Goal: Task Accomplishment & Management: Use online tool/utility

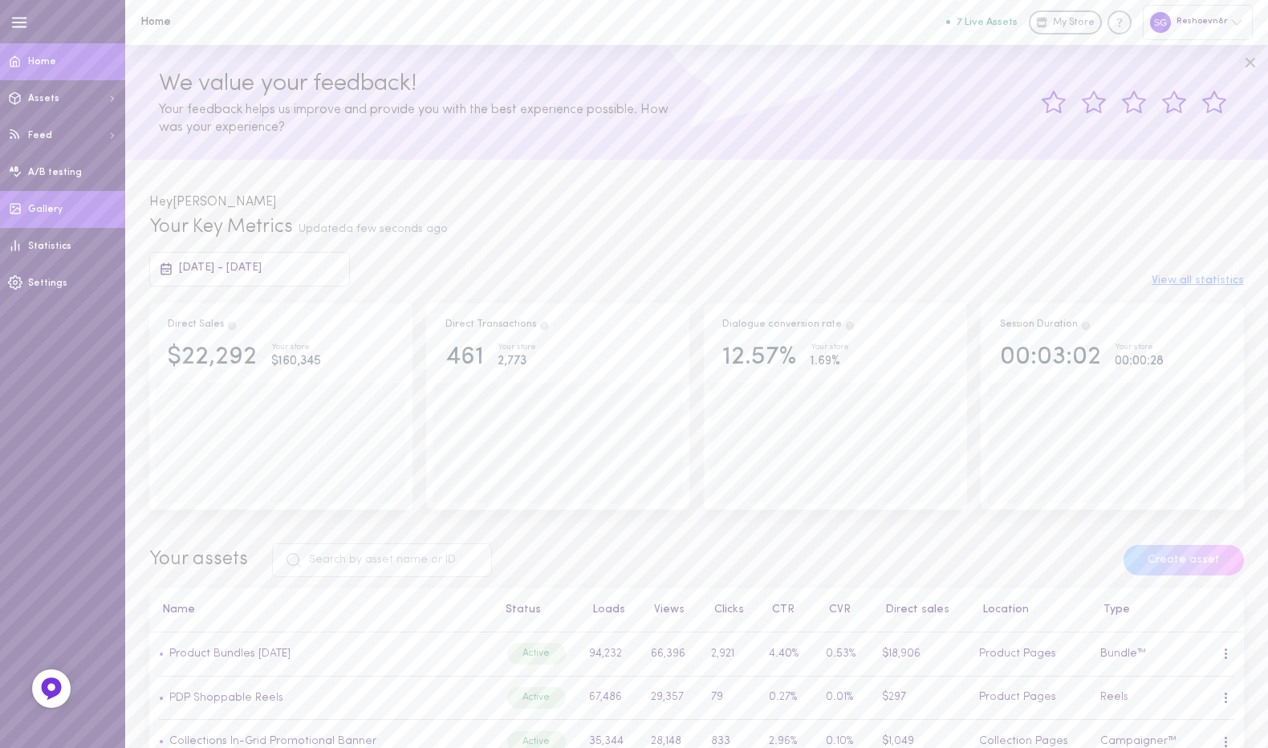
click at [45, 207] on span "Gallery" at bounding box center [45, 210] width 35 height 10
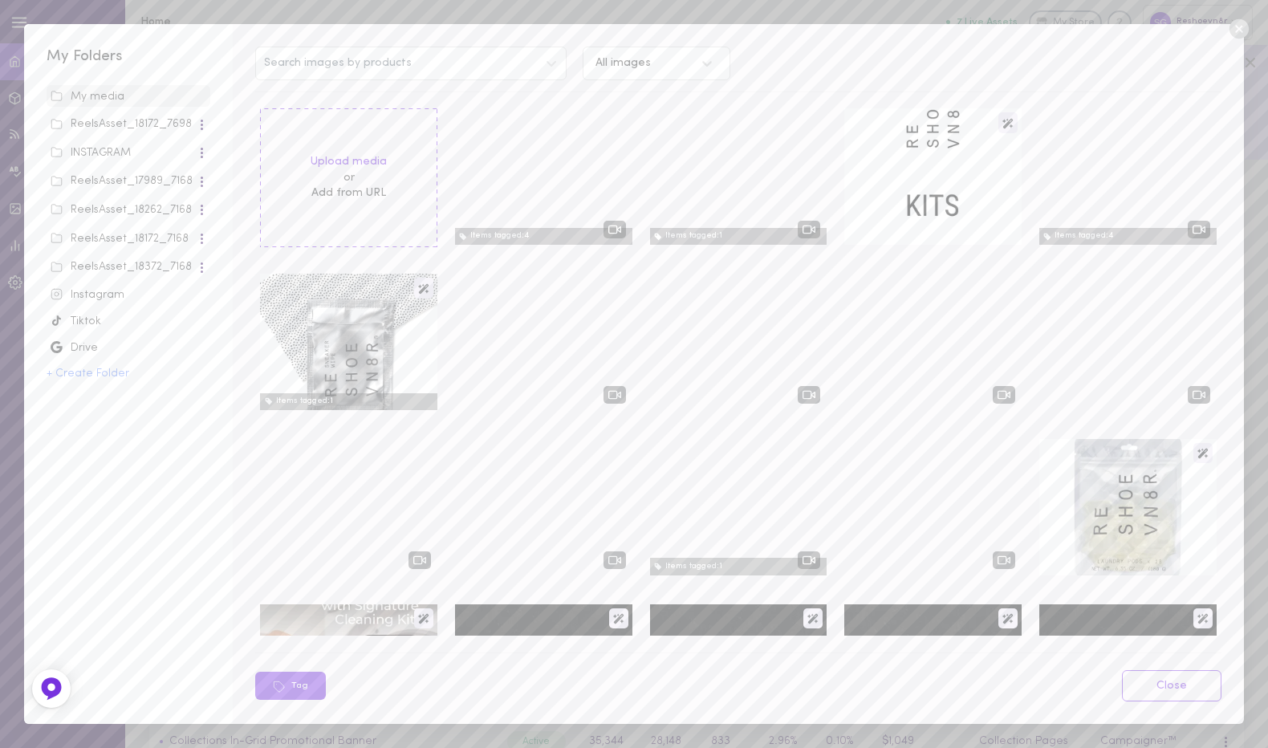
click at [104, 153] on div "INSTAGRAM" at bounding box center [124, 153] width 146 height 16
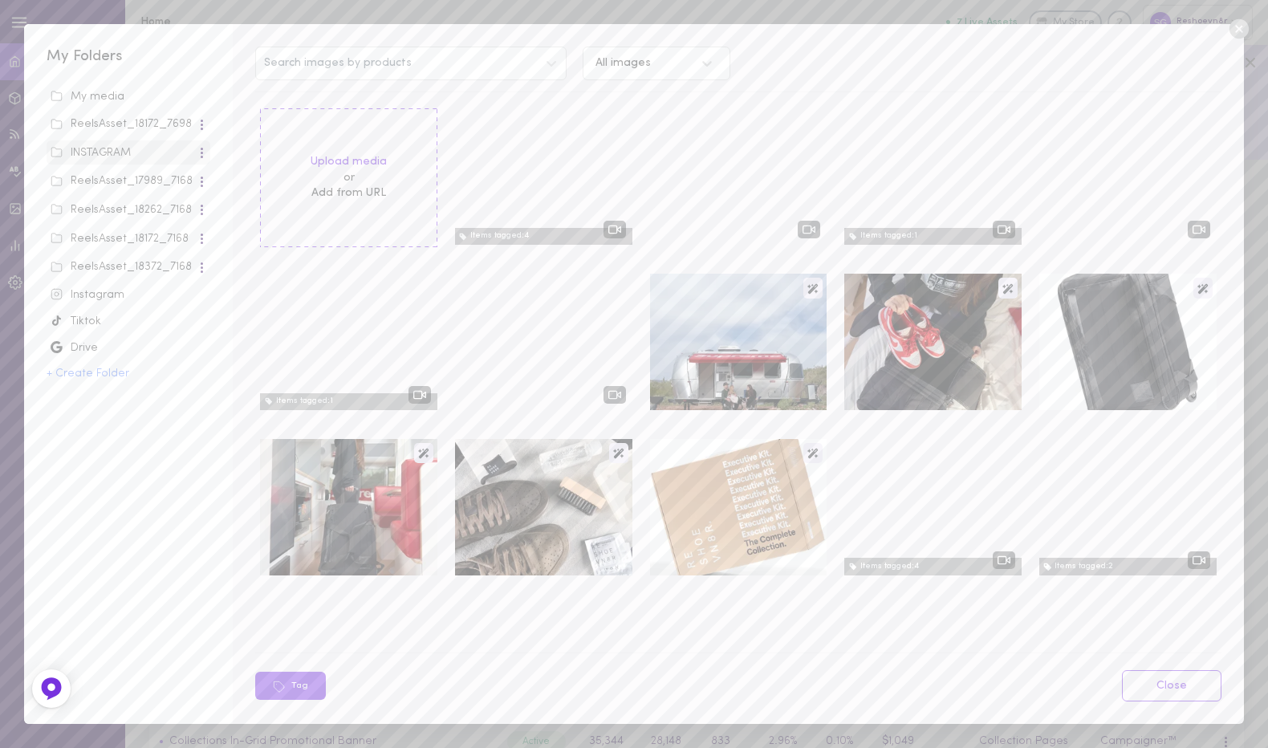
click at [91, 303] on div "Instagram" at bounding box center [129, 295] width 156 height 16
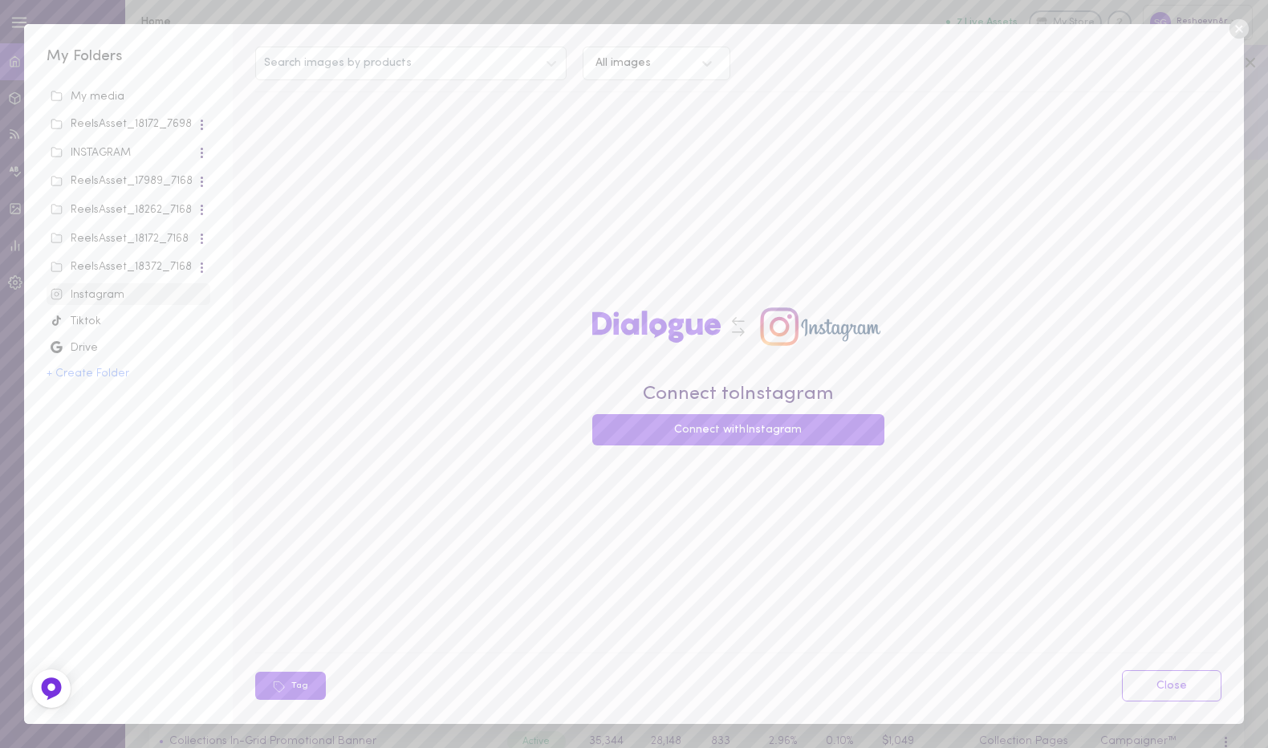
click at [96, 327] on div "Tiktok" at bounding box center [129, 322] width 156 height 16
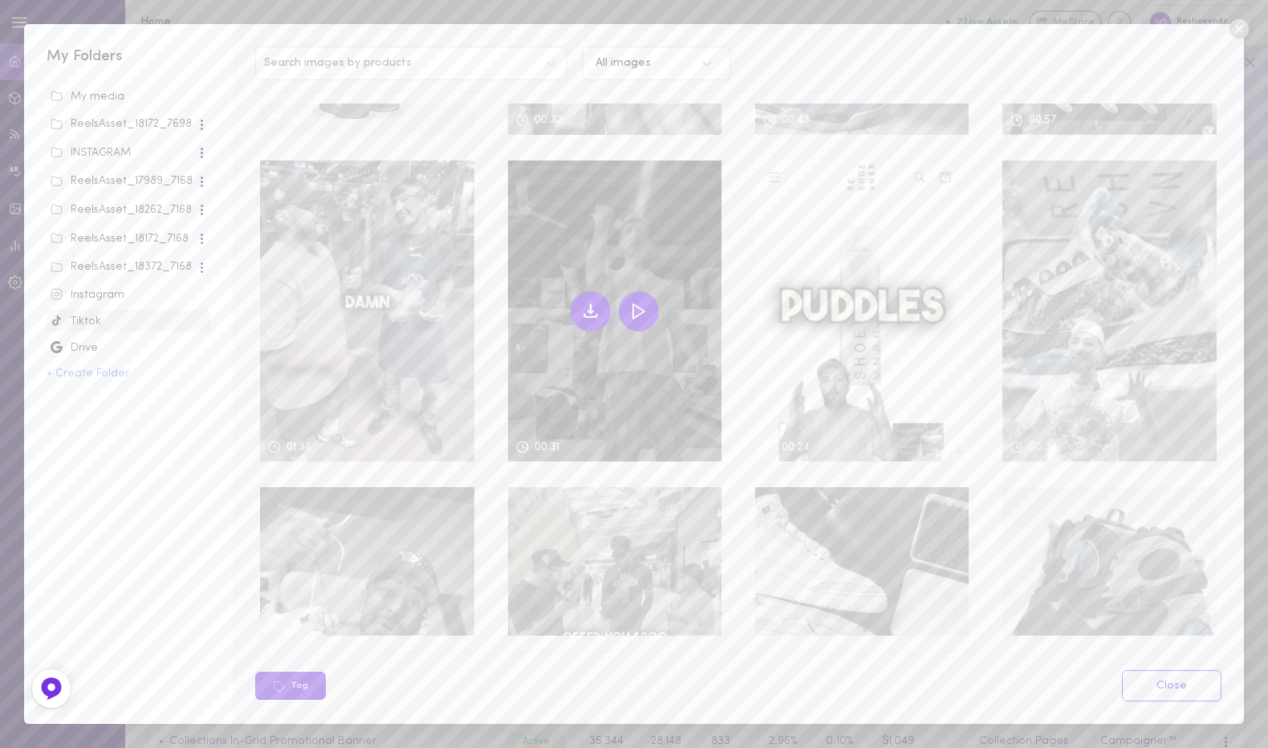
scroll to position [598, 0]
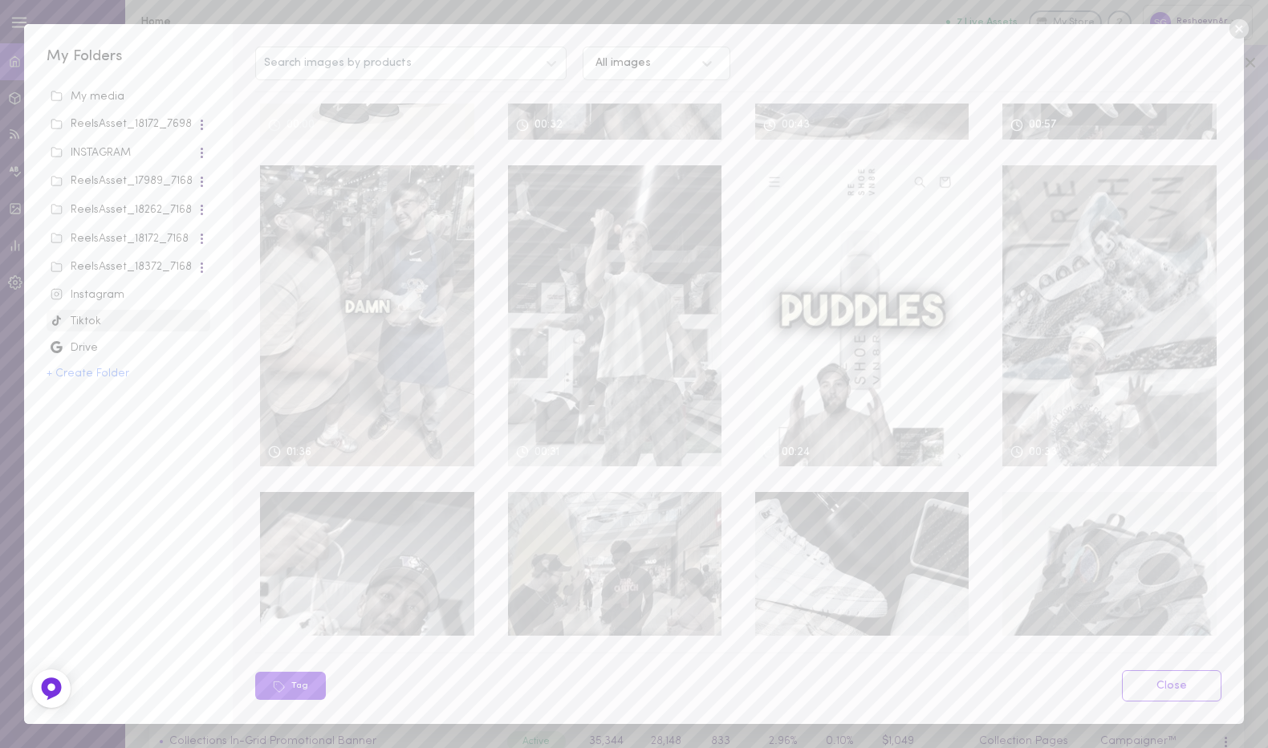
click at [106, 120] on div "ReelsAsset_18172_7698" at bounding box center [124, 124] width 146 height 16
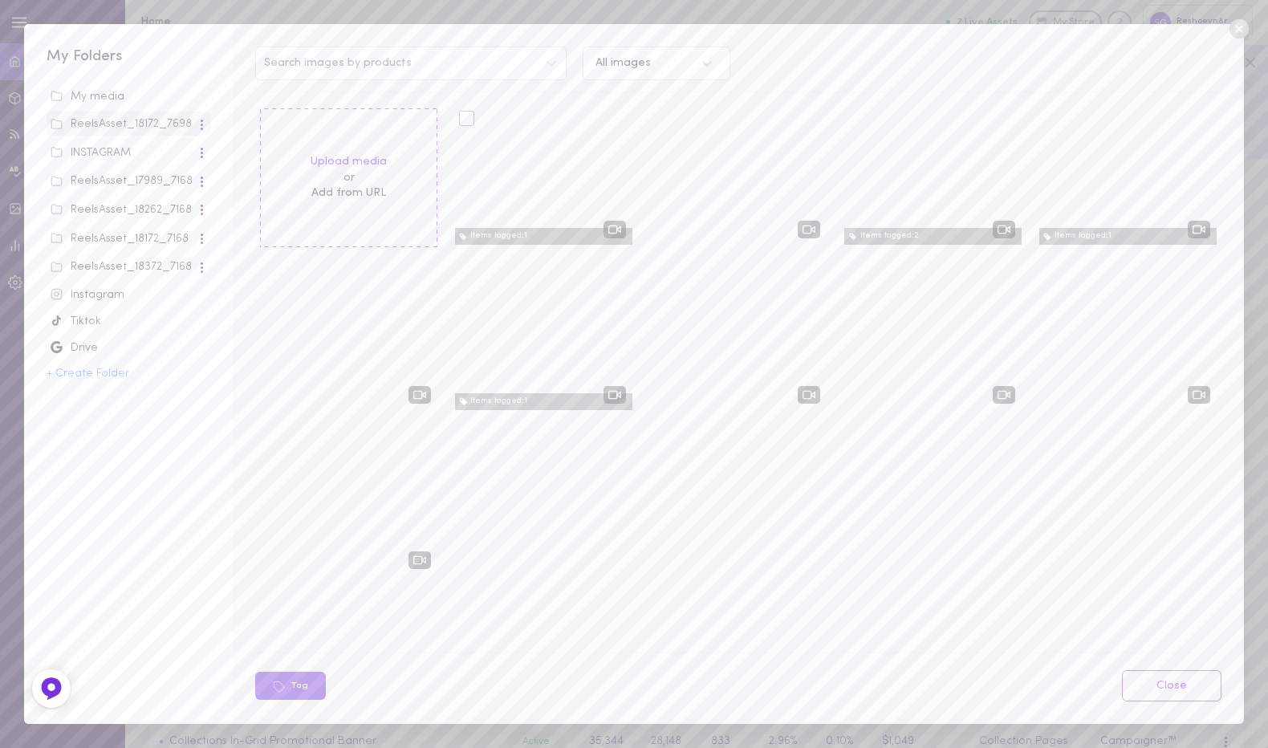
click at [556, 187] on div at bounding box center [543, 176] width 177 height 136
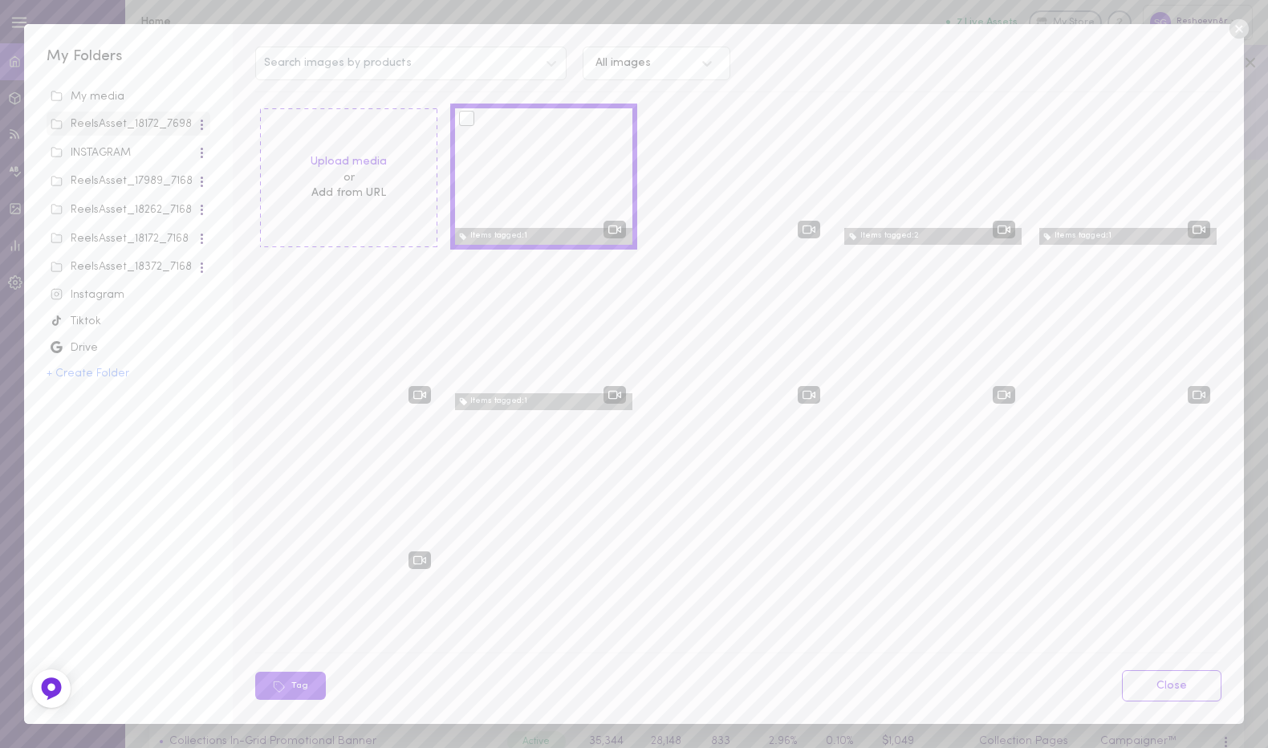
click at [556, 187] on div at bounding box center [543, 176] width 177 height 136
click at [467, 120] on div at bounding box center [466, 118] width 15 height 15
click at [0, 0] on input "checkbox" at bounding box center [0, 0] width 0 height 0
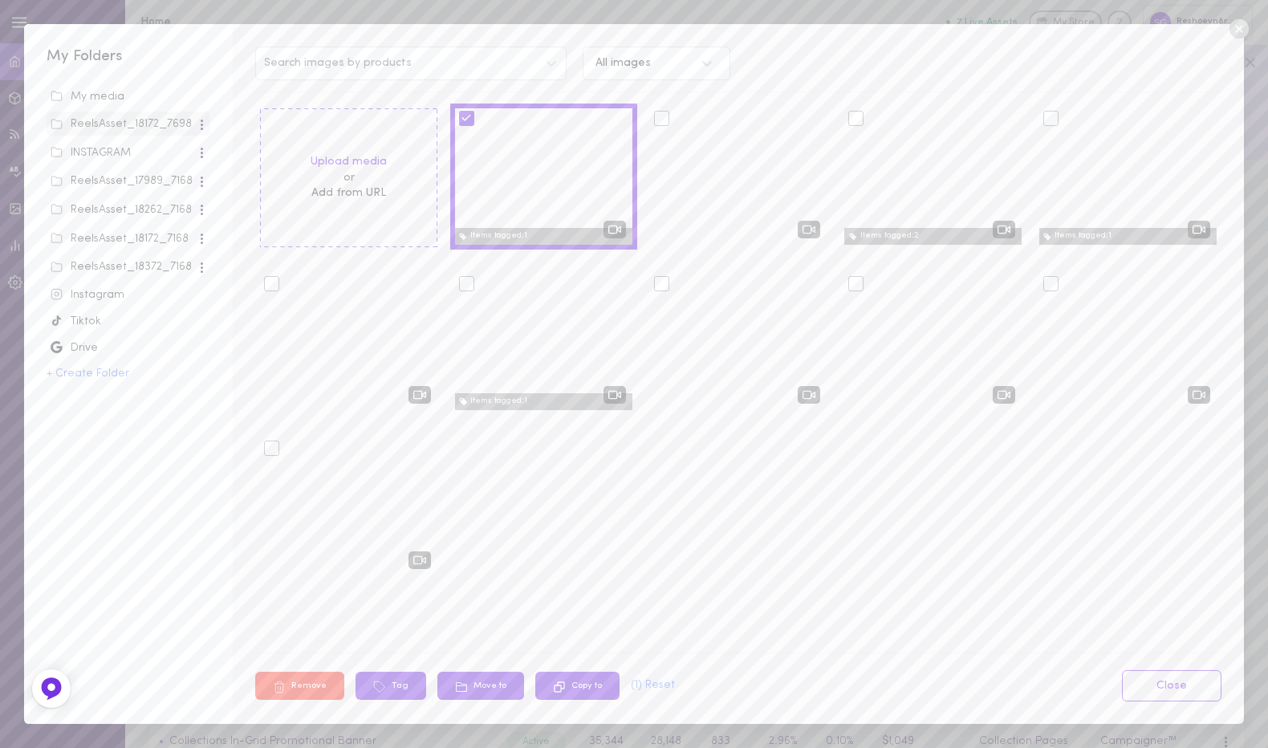
click at [513, 181] on div at bounding box center [543, 176] width 177 height 136
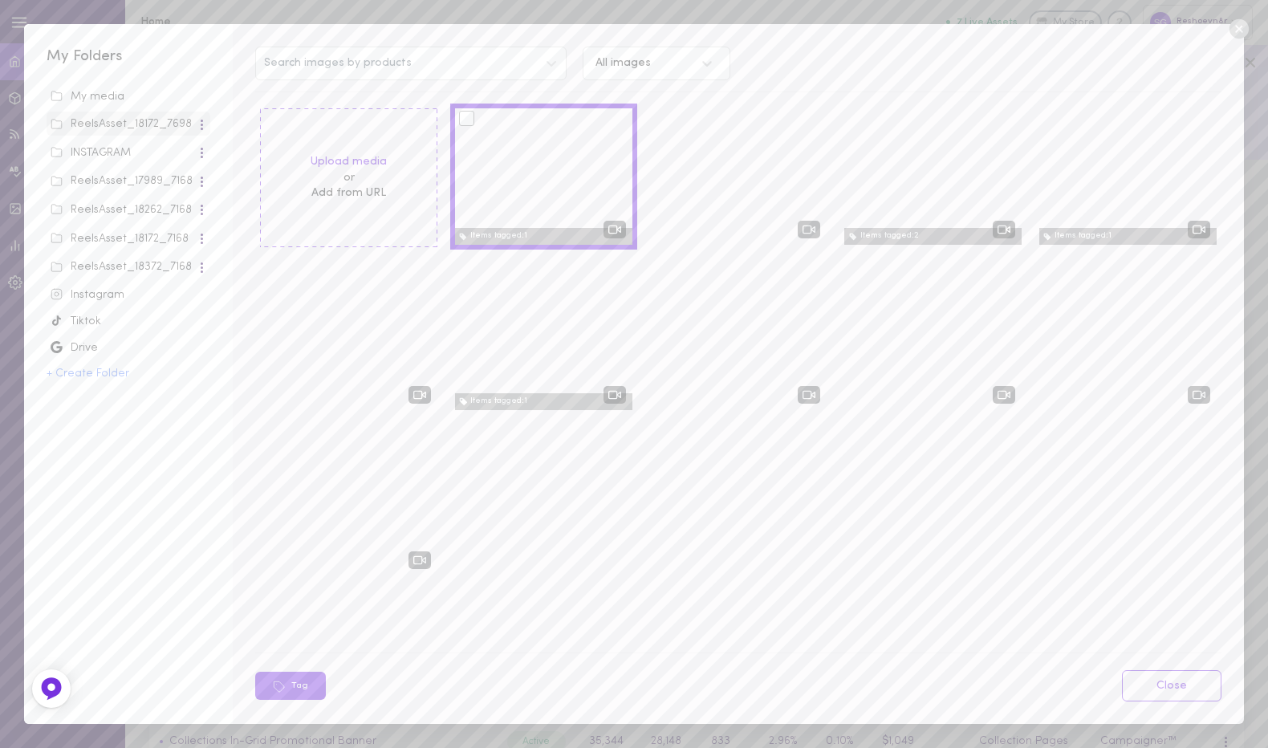
click at [453, 93] on div "Search images by products All images Upload media or Add from URL Items tagged:…" at bounding box center [738, 373] width 1010 height 699
click at [465, 116] on div at bounding box center [466, 118] width 15 height 15
click at [0, 0] on input "checkbox" at bounding box center [0, 0] width 0 height 0
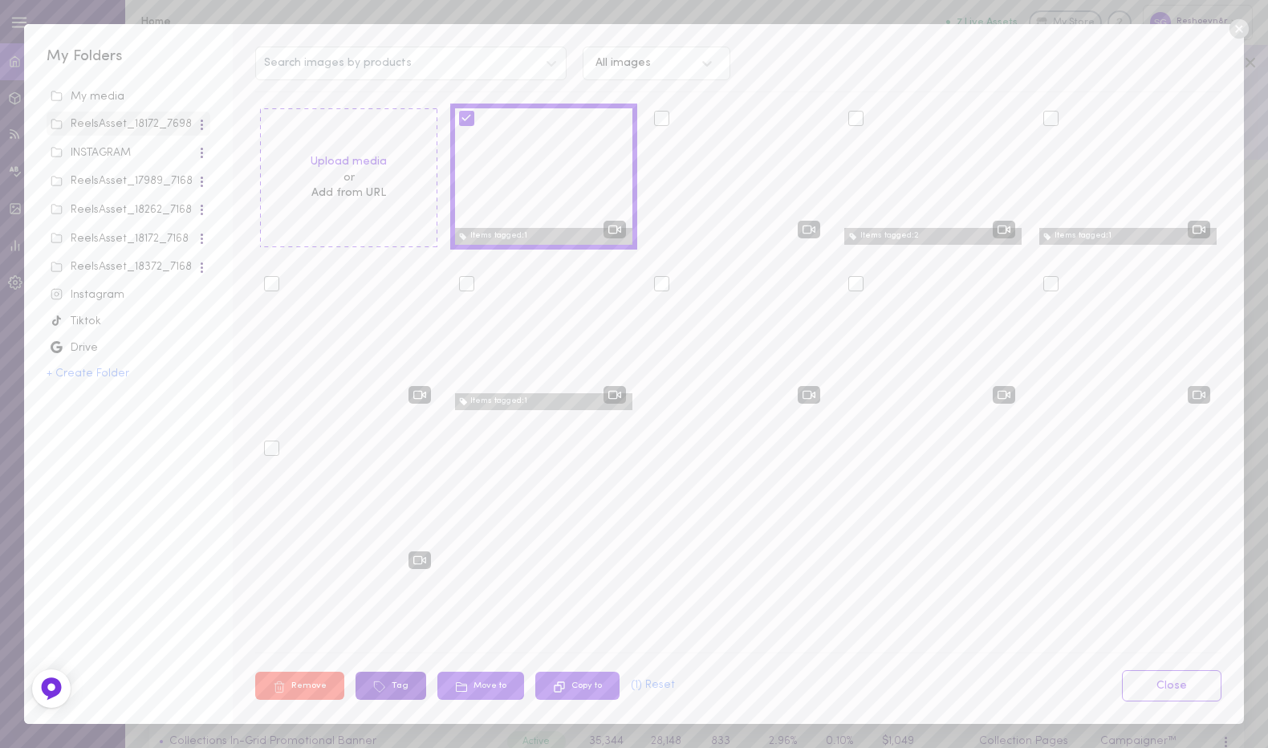
click at [400, 675] on button "Tag" at bounding box center [390, 686] width 71 height 28
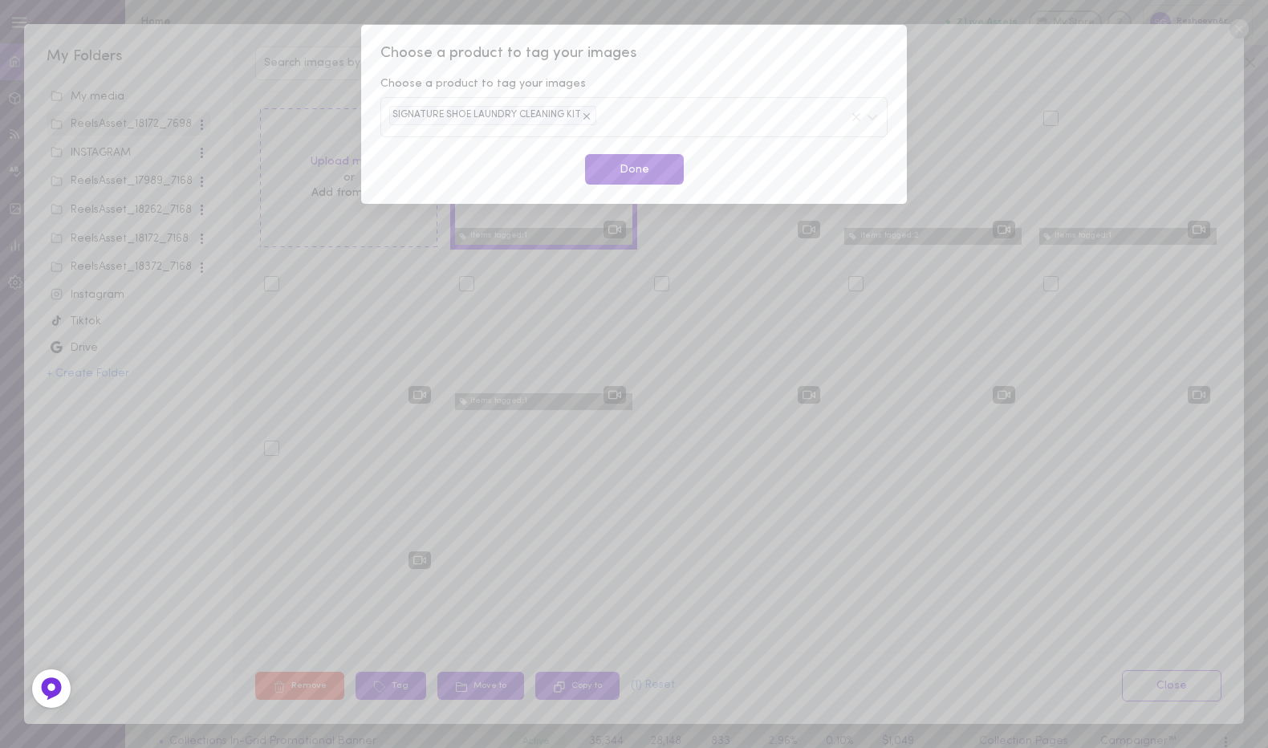
click at [623, 163] on button "Done" at bounding box center [634, 169] width 99 height 31
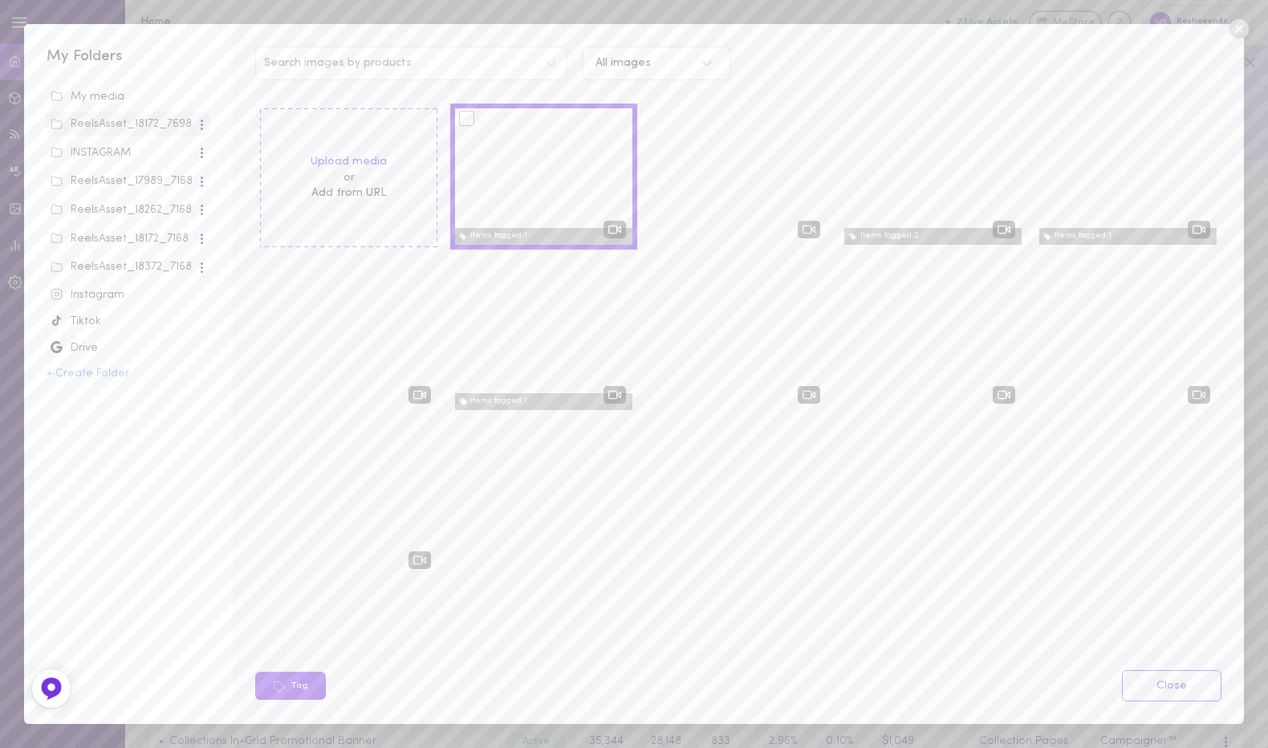
click at [1231, 31] on icon at bounding box center [1238, 28] width 19 height 19
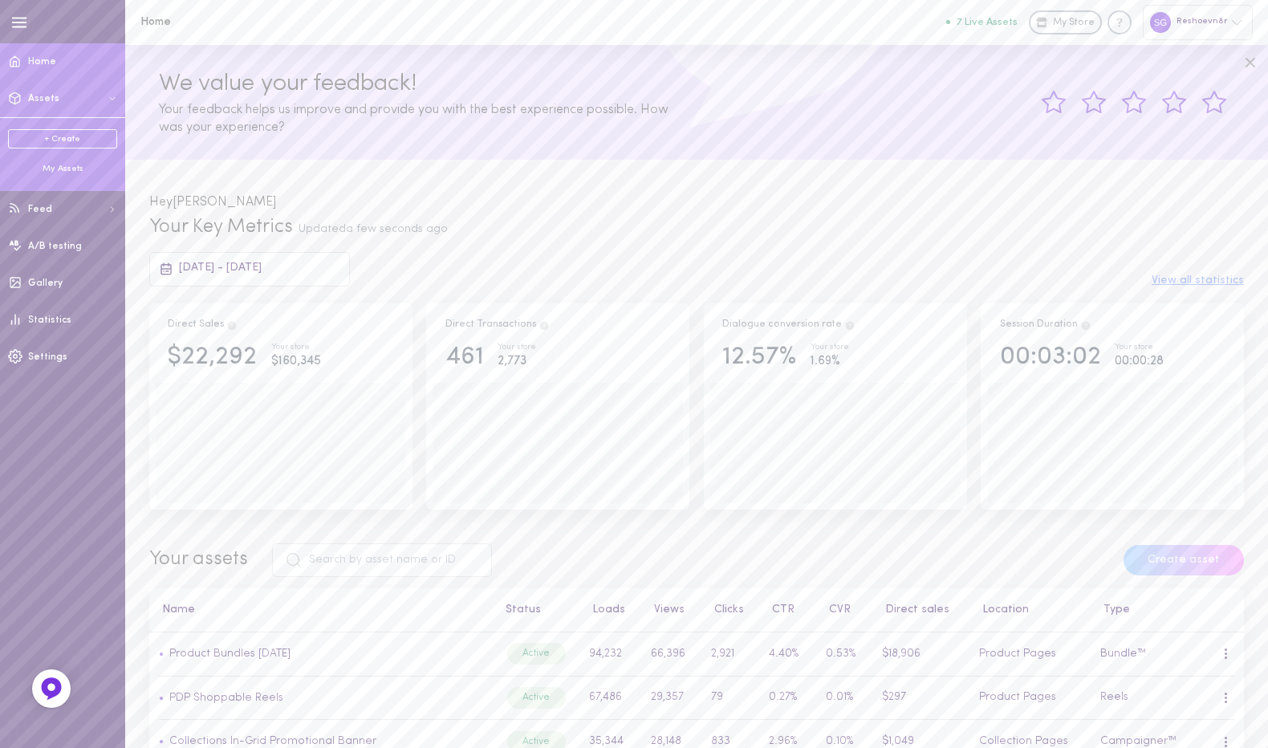
click at [28, 100] on span at bounding box center [15, 98] width 30 height 39
click at [59, 171] on div "My Assets" at bounding box center [62, 169] width 109 height 12
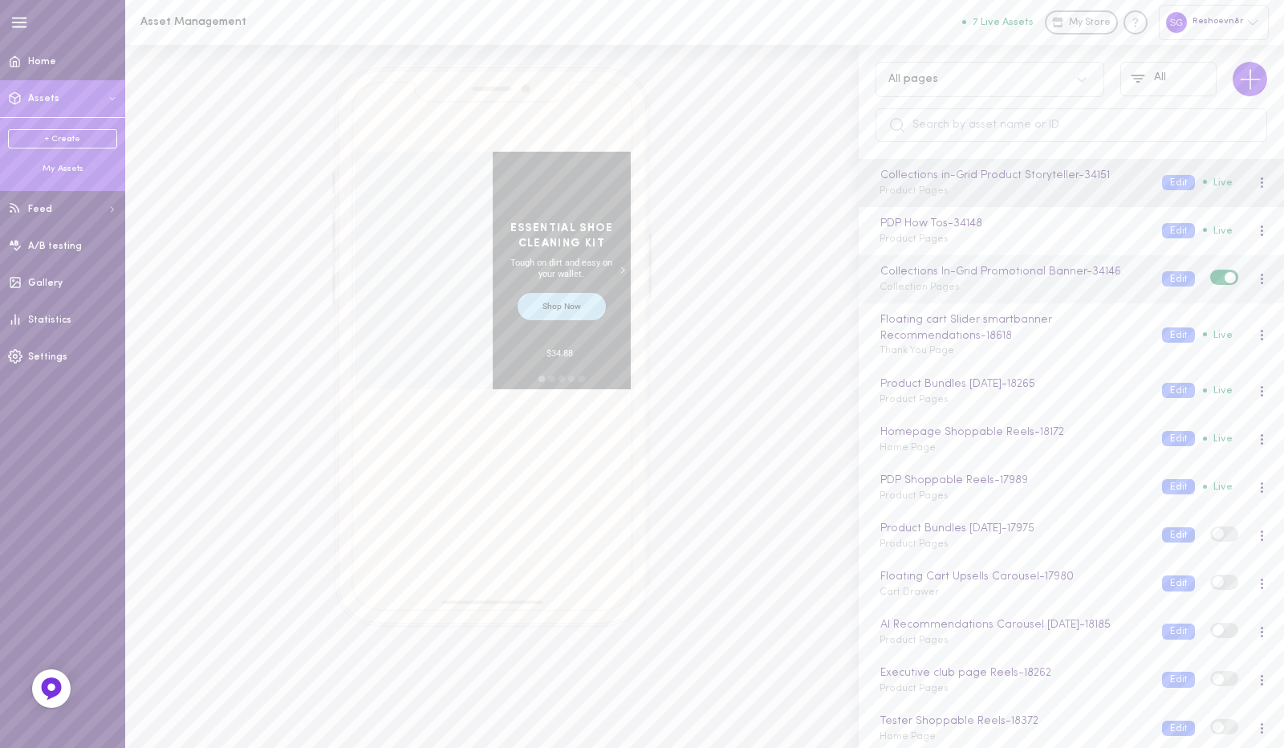
click at [982, 283] on div "Collections In-Grid Promotional Banner - 34146 Collection Pages" at bounding box center [1008, 278] width 282 height 31
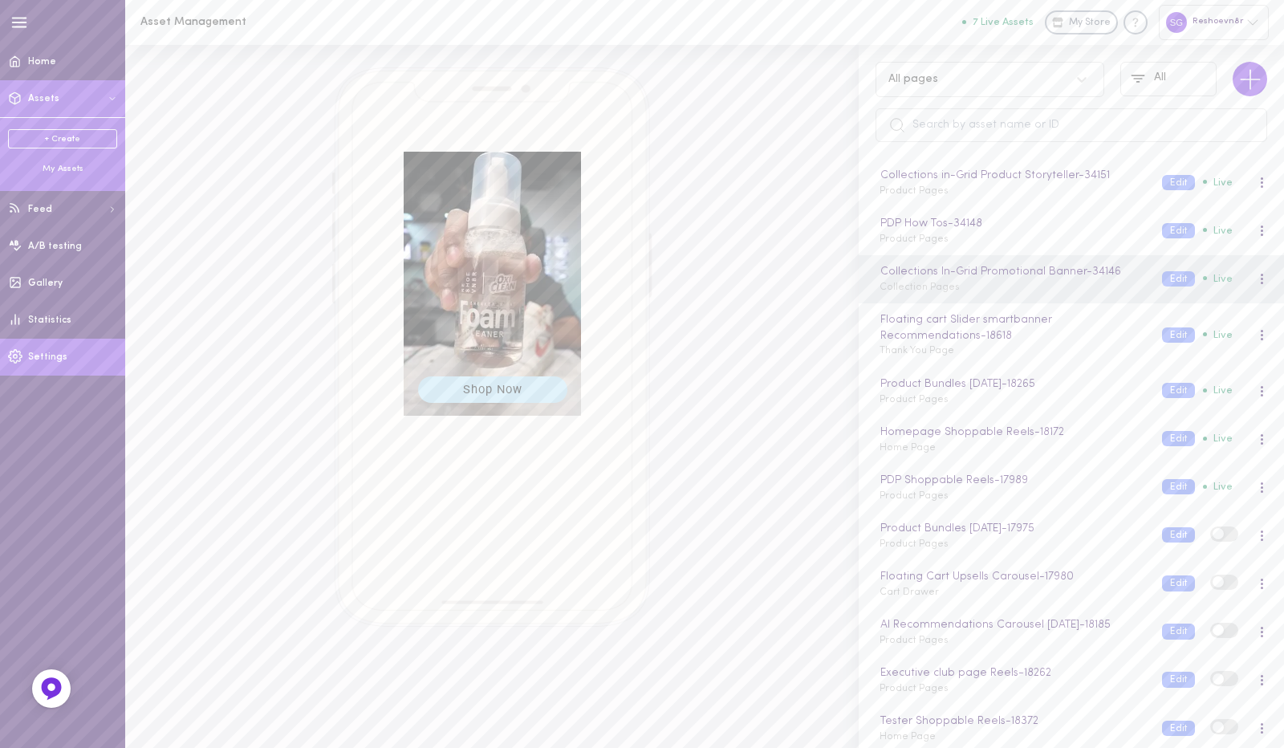
click at [39, 349] on link "Settings" at bounding box center [62, 357] width 125 height 37
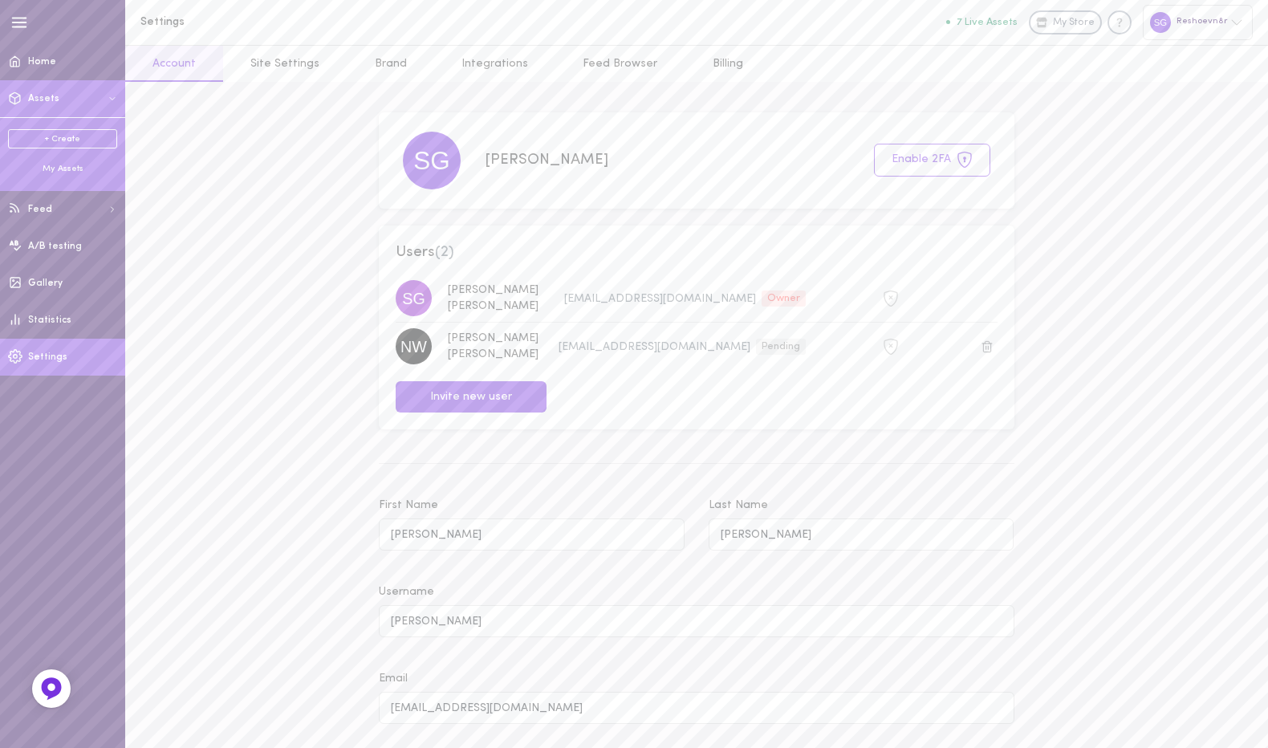
click at [48, 109] on button "Assets" at bounding box center [62, 98] width 125 height 37
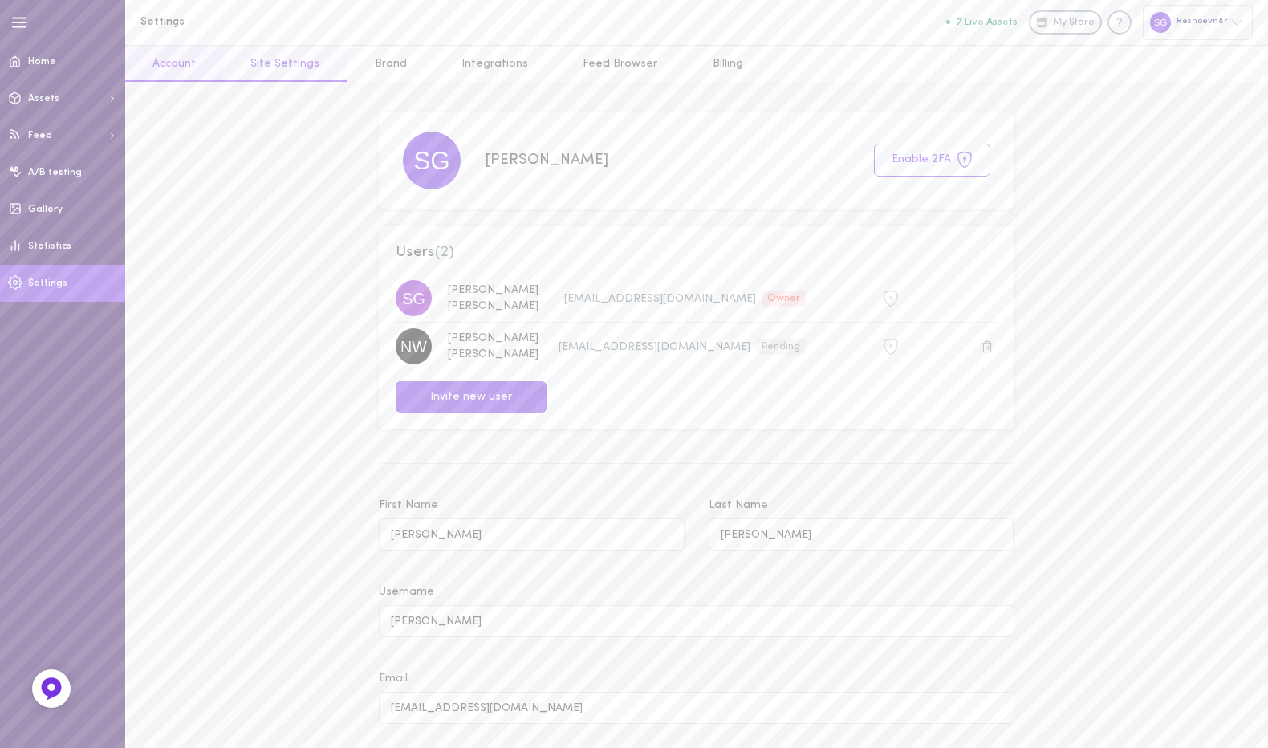
click at [272, 59] on link "Site Settings" at bounding box center [285, 64] width 124 height 36
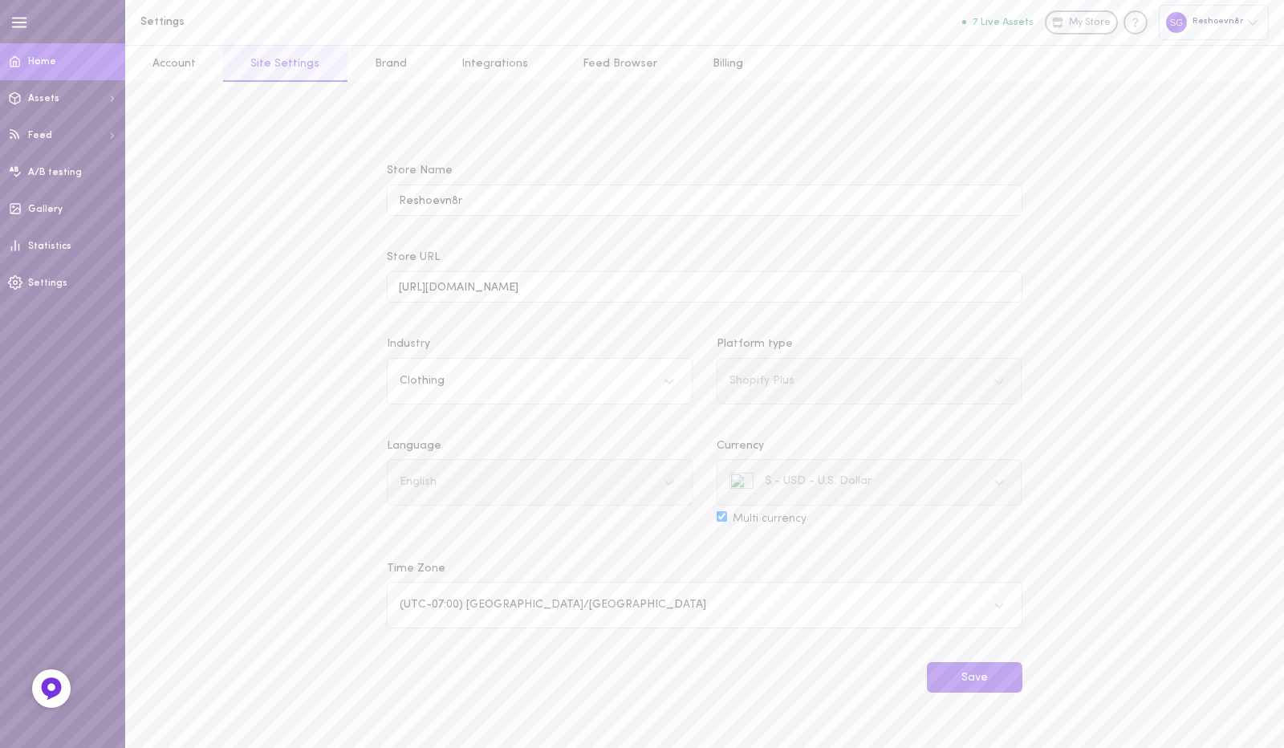
click at [22, 67] on span at bounding box center [15, 61] width 30 height 39
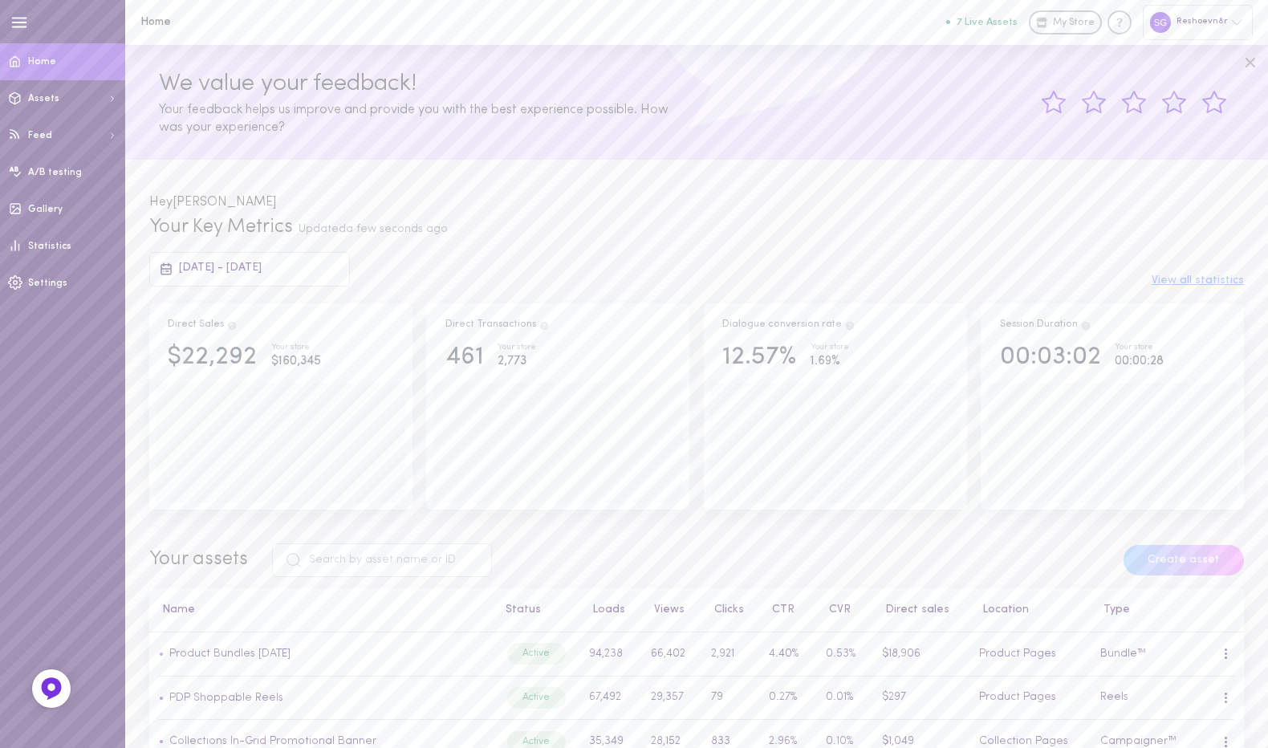
click at [1245, 60] on icon at bounding box center [1250, 62] width 19 height 19
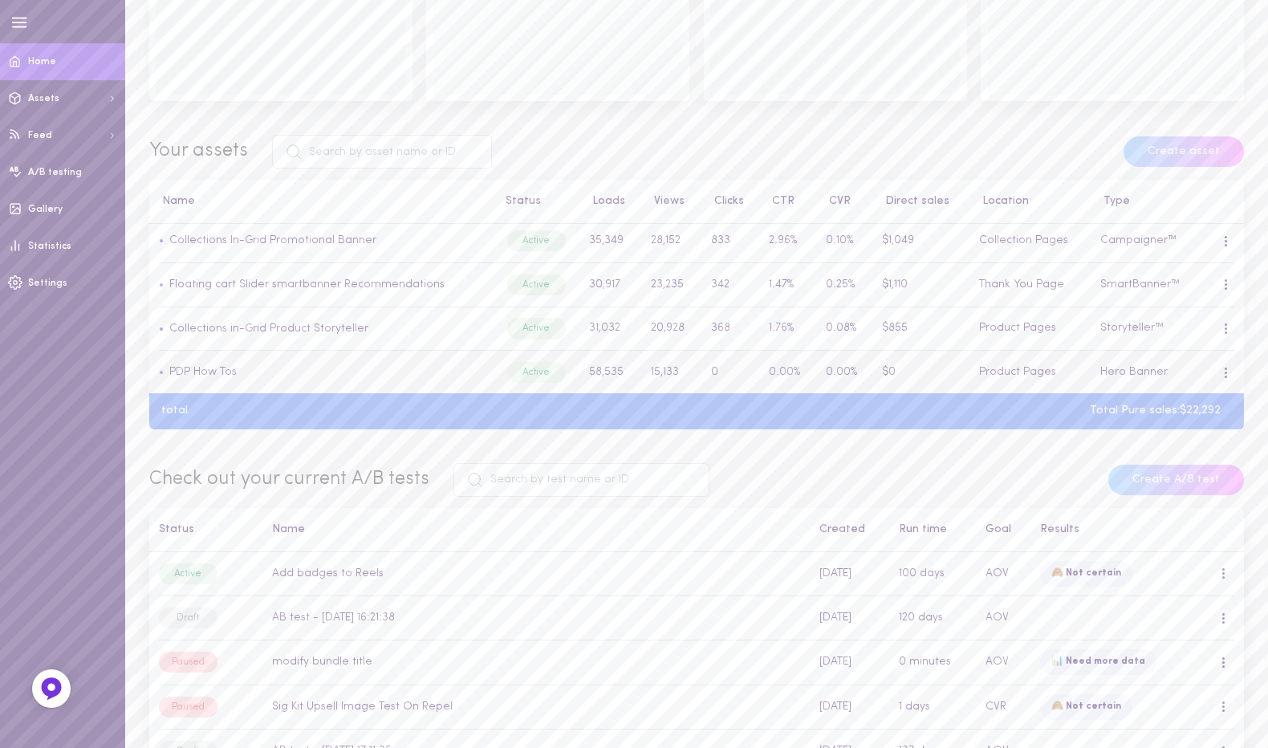
scroll to position [91, 0]
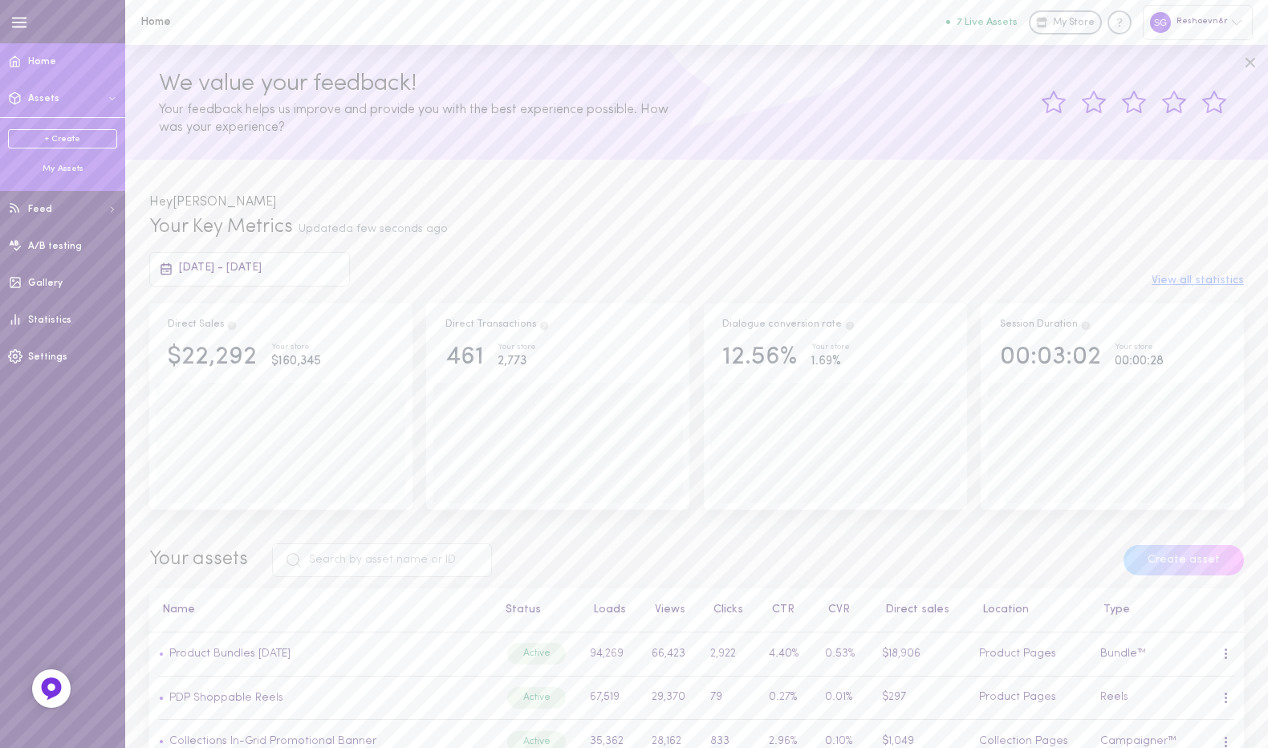
click at [56, 98] on button "Assets" at bounding box center [62, 98] width 125 height 37
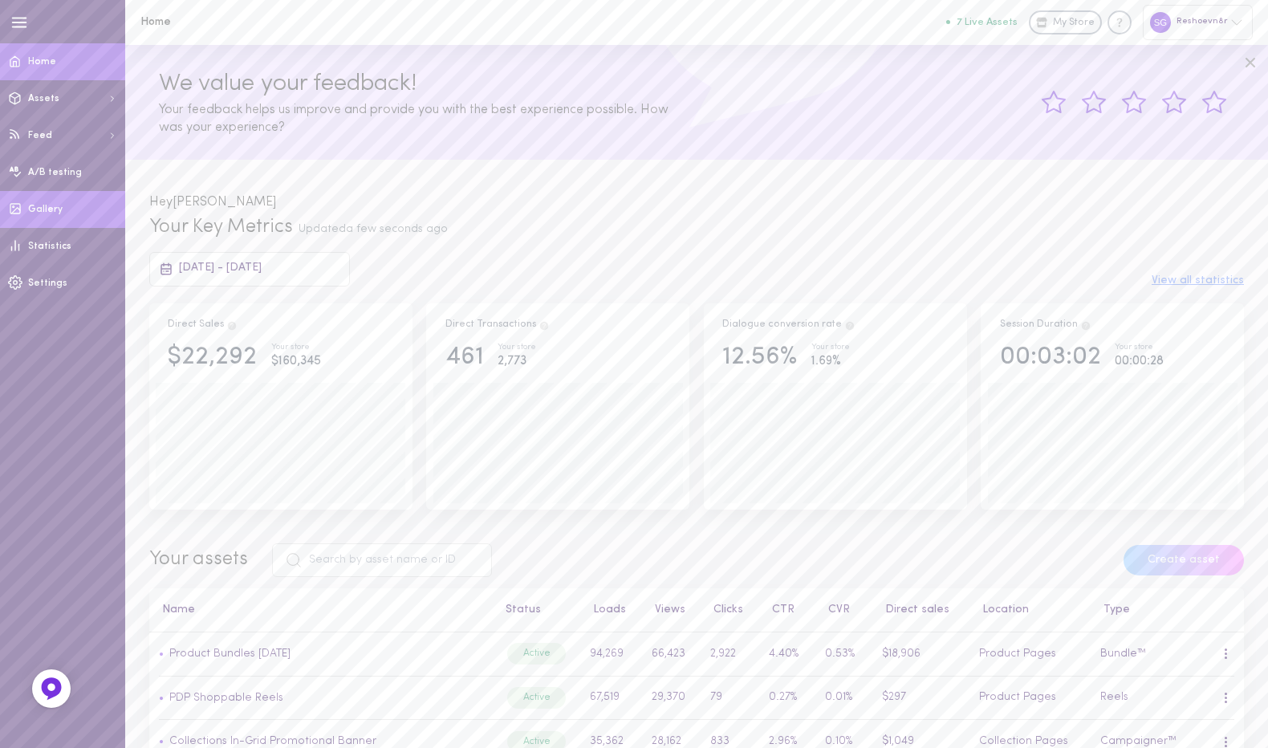
click at [48, 206] on span "Gallery" at bounding box center [45, 210] width 35 height 10
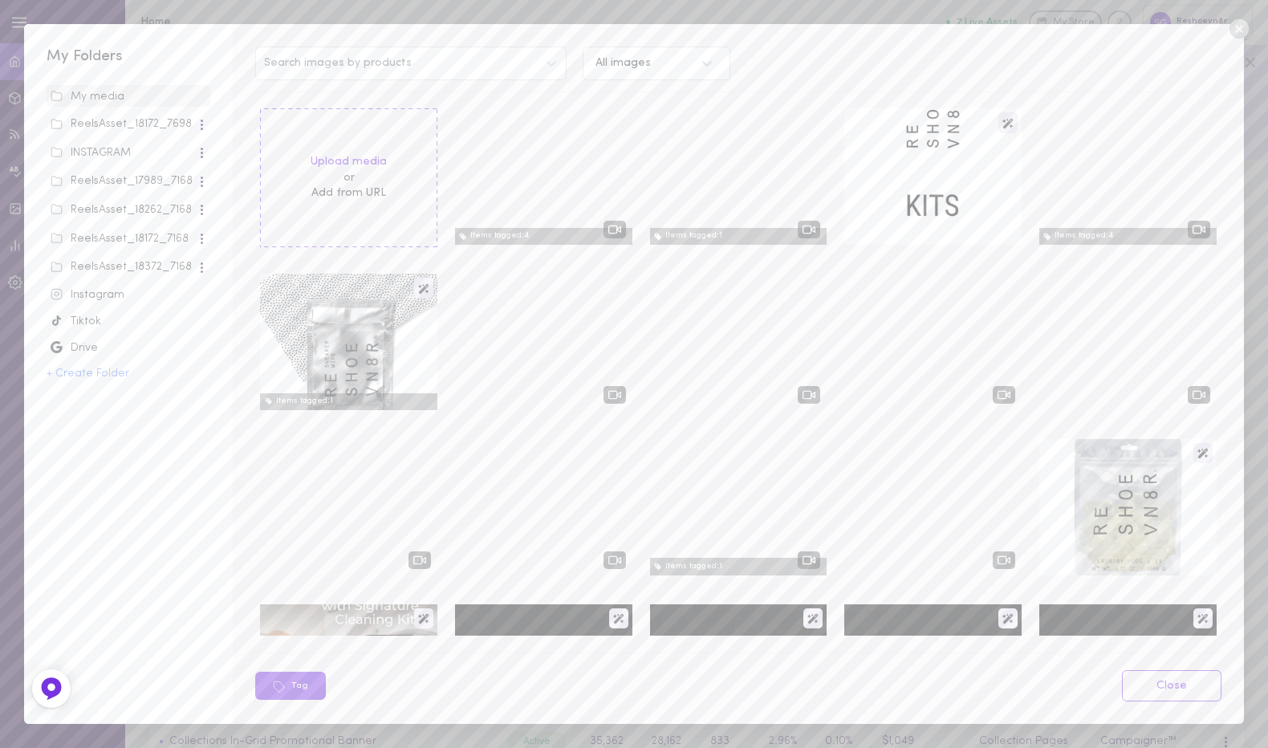
click at [88, 319] on div "Tiktok" at bounding box center [129, 322] width 156 height 16
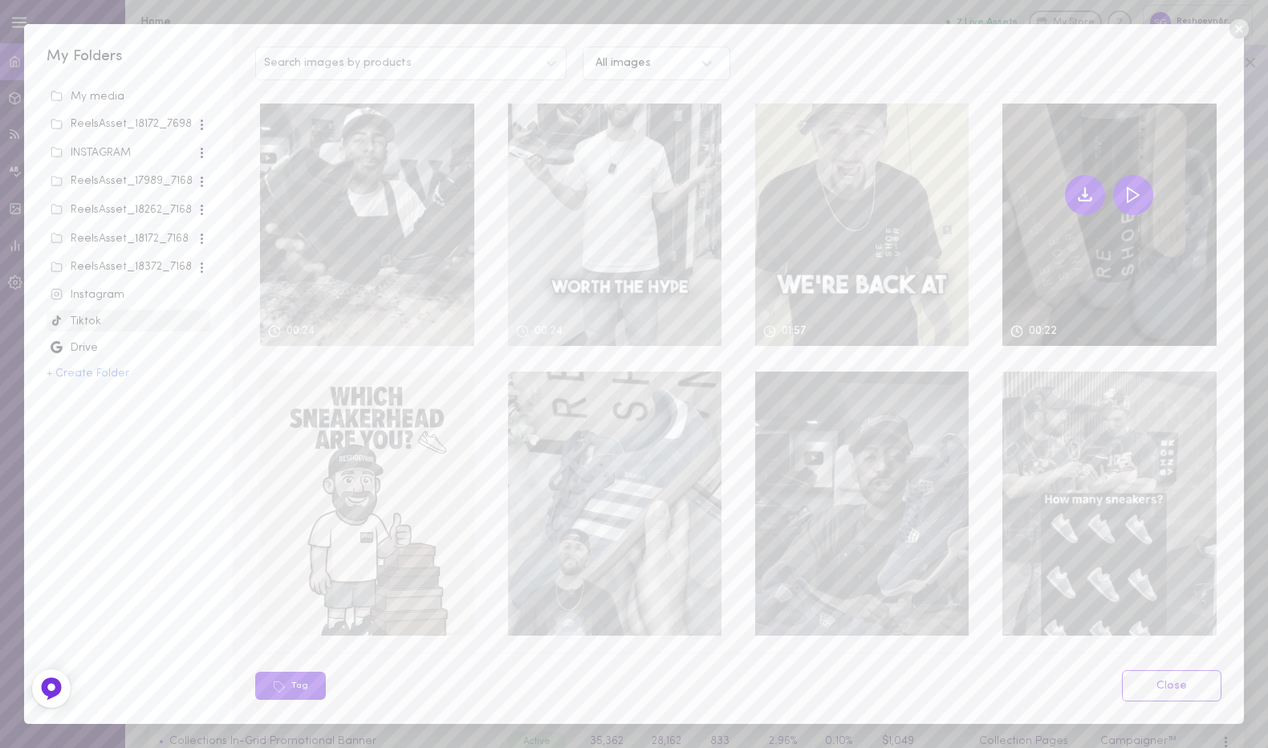
scroll to position [42, 0]
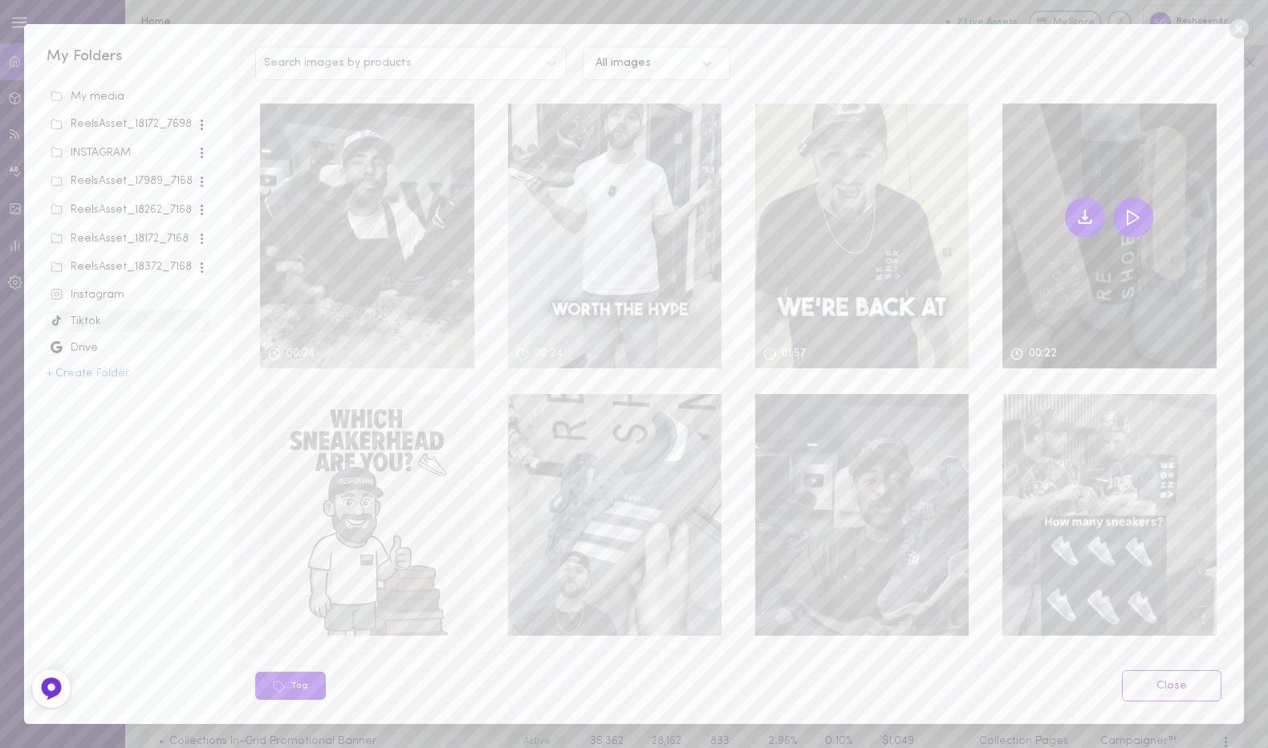
click at [1079, 220] on icon at bounding box center [1085, 221] width 12 height 3
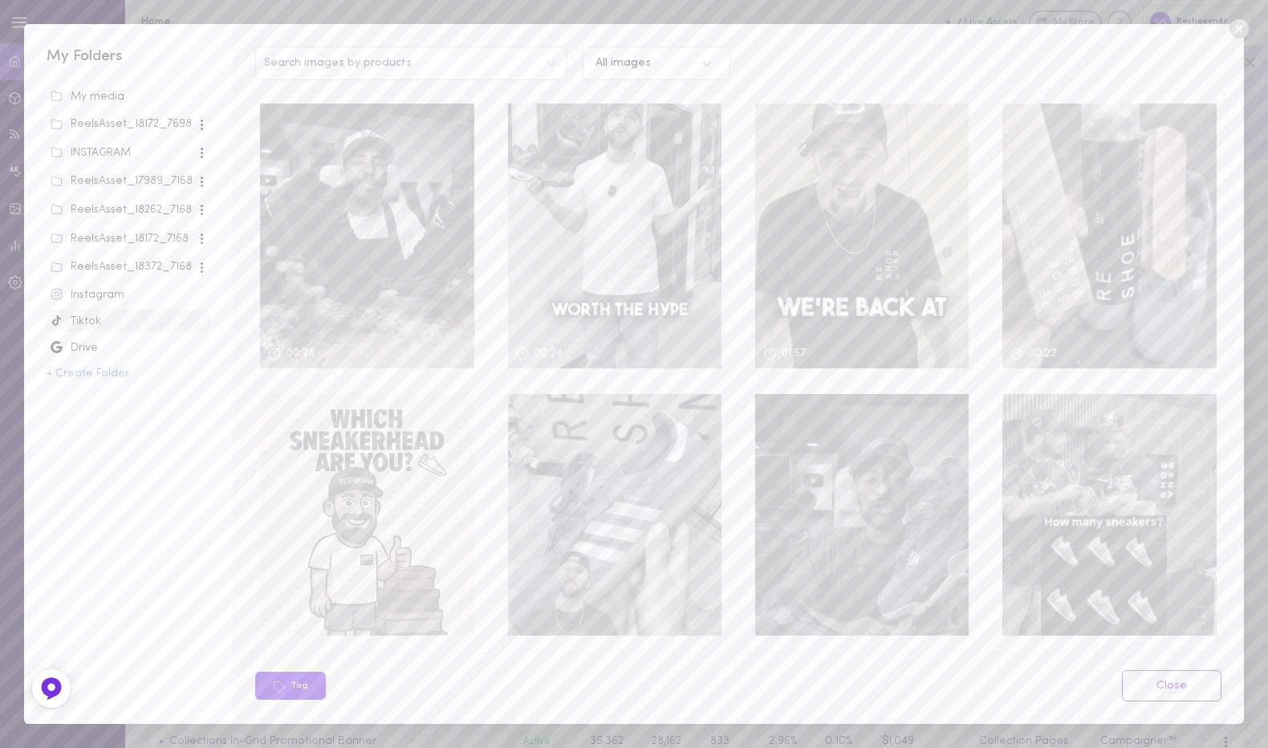
click at [1243, 27] on icon at bounding box center [1238, 28] width 19 height 19
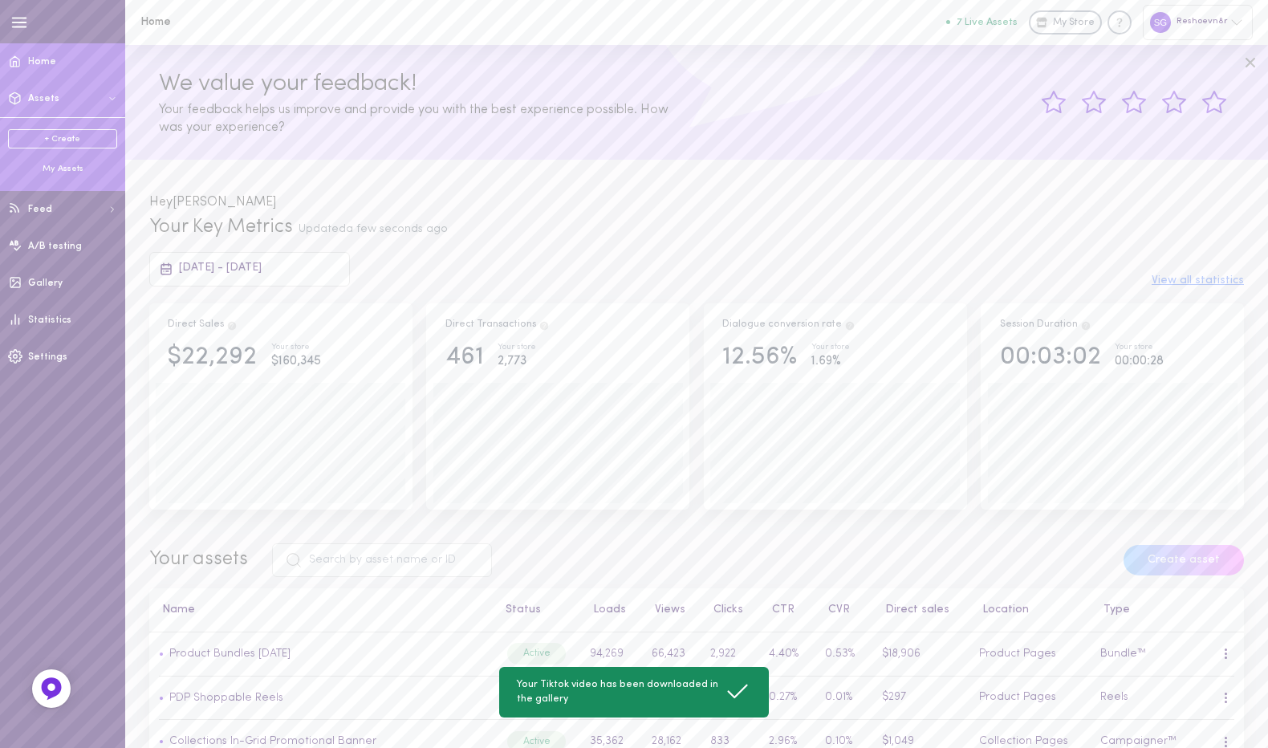
click at [59, 138] on link "+ Create" at bounding box center [62, 138] width 109 height 19
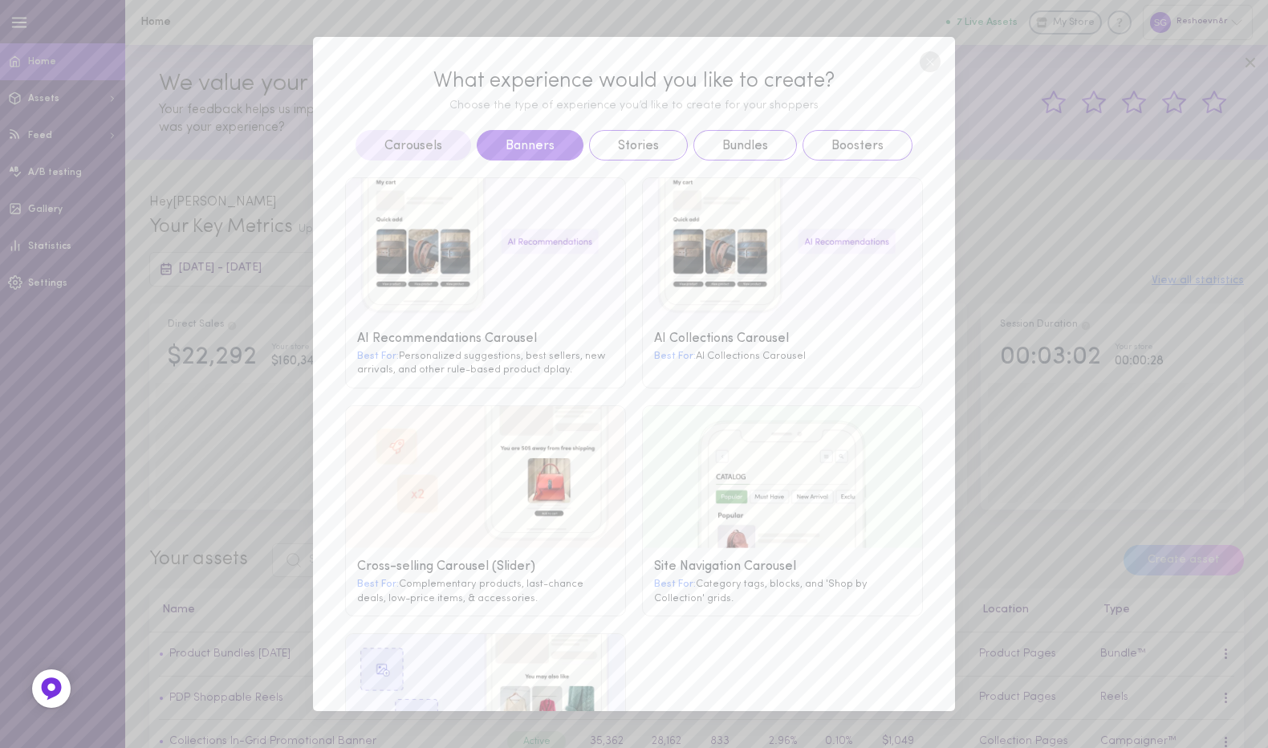
click at [524, 145] on button "Banners" at bounding box center [530, 145] width 107 height 30
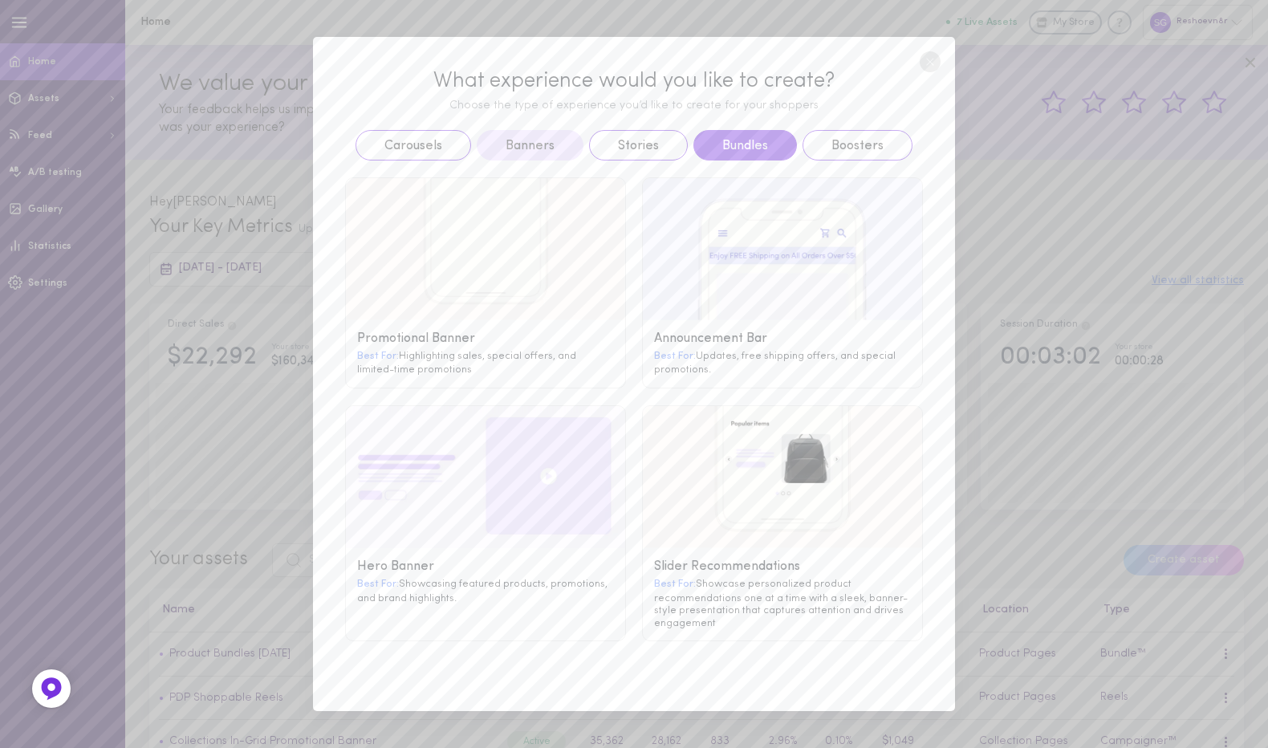
click at [704, 142] on button "Bundles" at bounding box center [745, 145] width 104 height 30
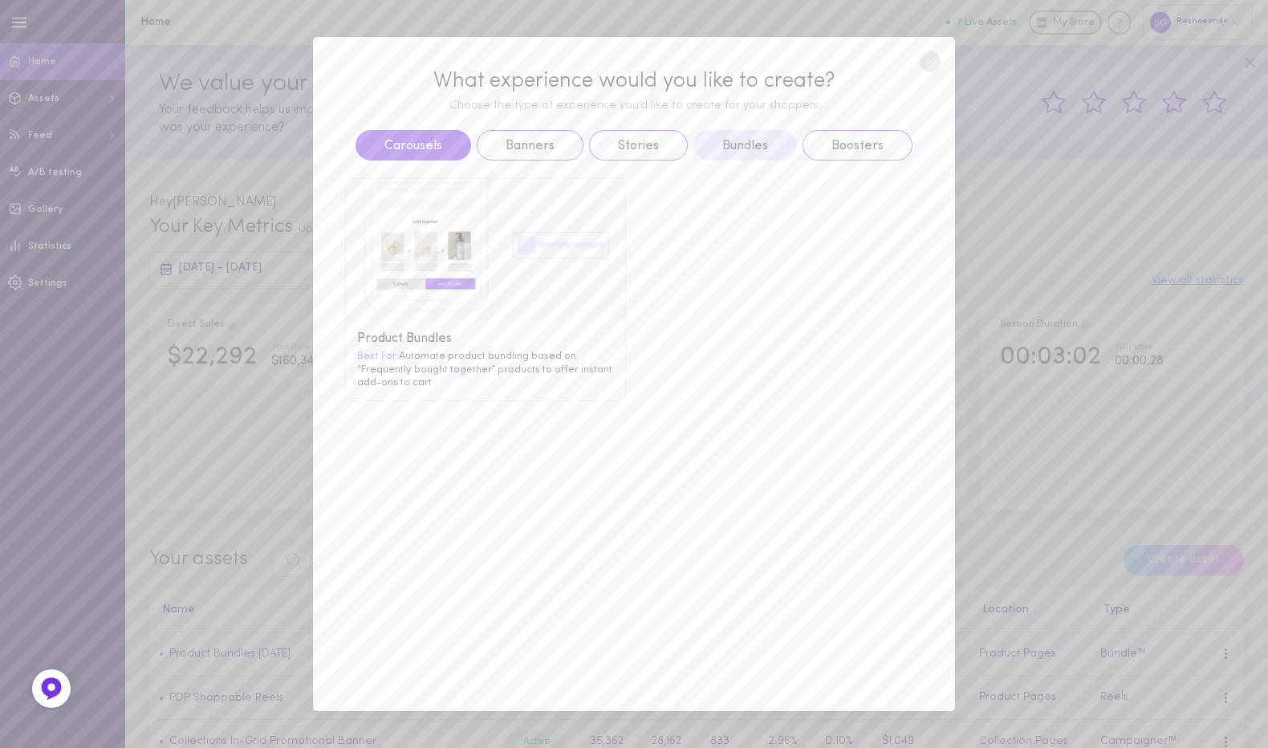
click at [427, 145] on button "Carousels" at bounding box center [413, 145] width 116 height 30
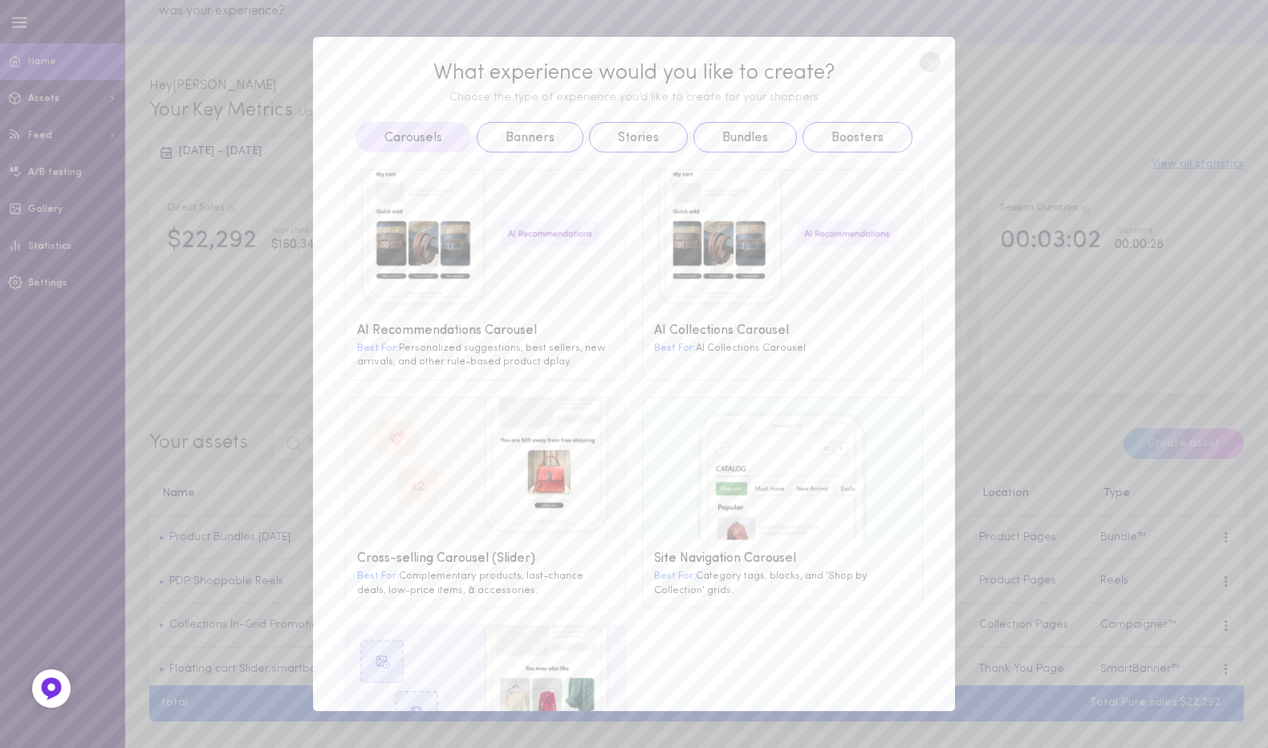
scroll to position [0, 0]
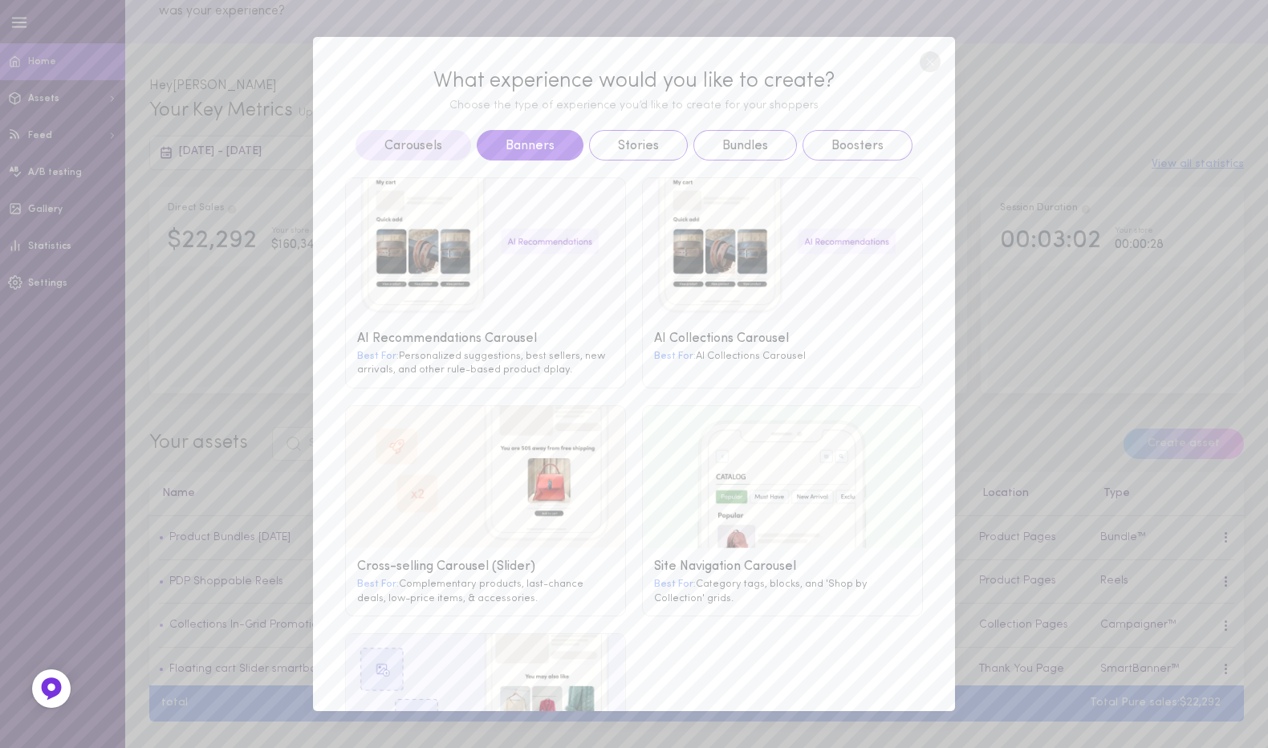
click at [530, 146] on button "Banners" at bounding box center [530, 145] width 107 height 30
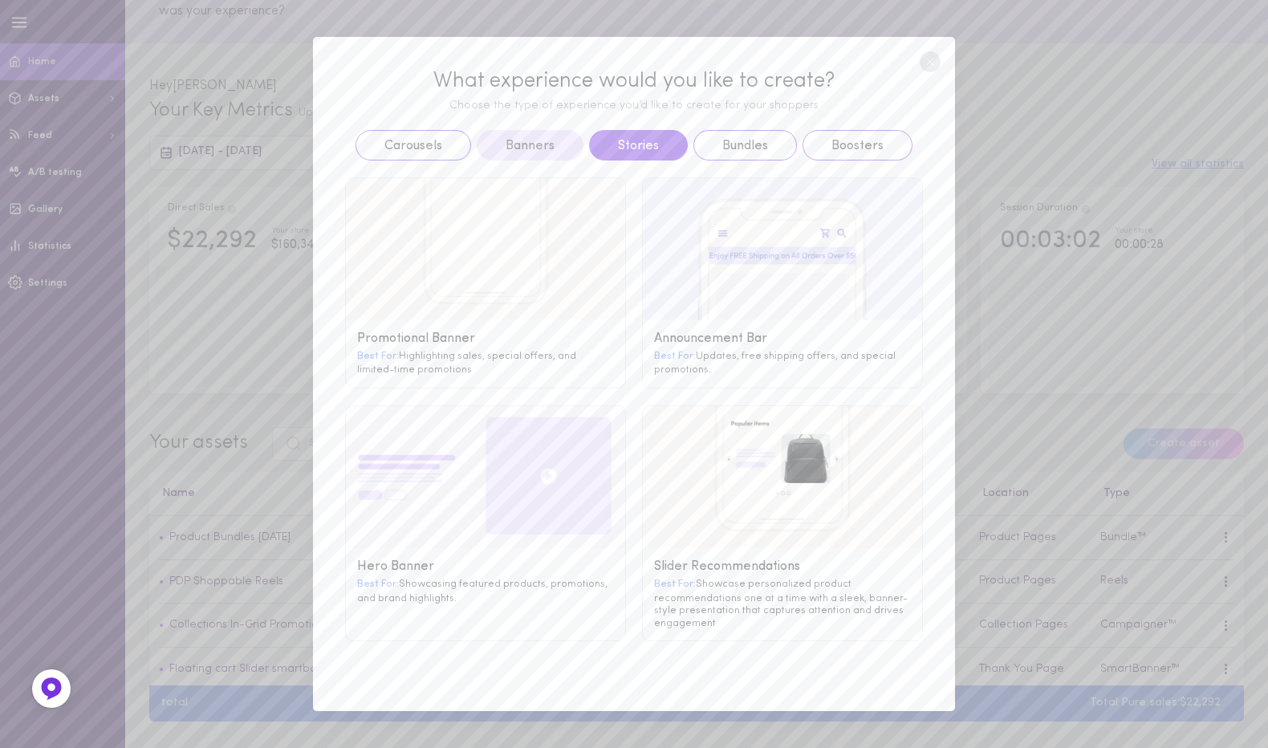
click at [634, 137] on button "Stories" at bounding box center [638, 145] width 99 height 30
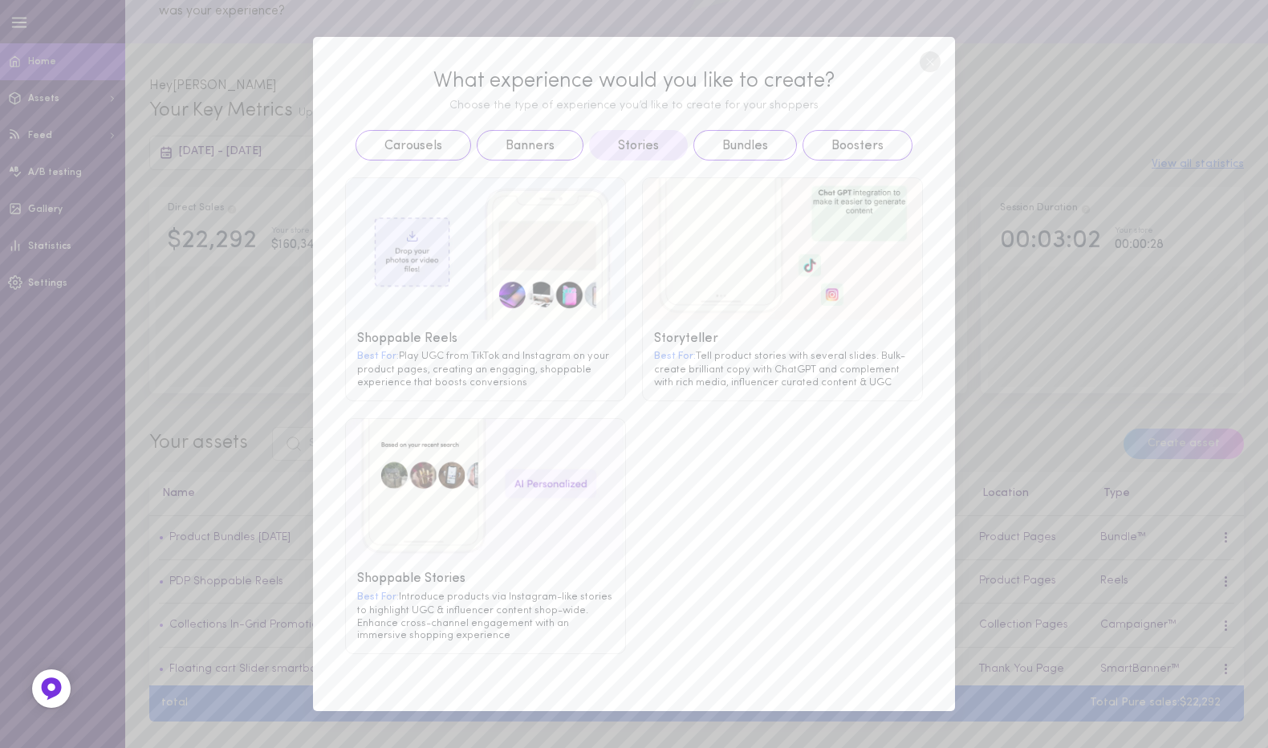
click at [932, 62] on circle at bounding box center [930, 61] width 21 height 21
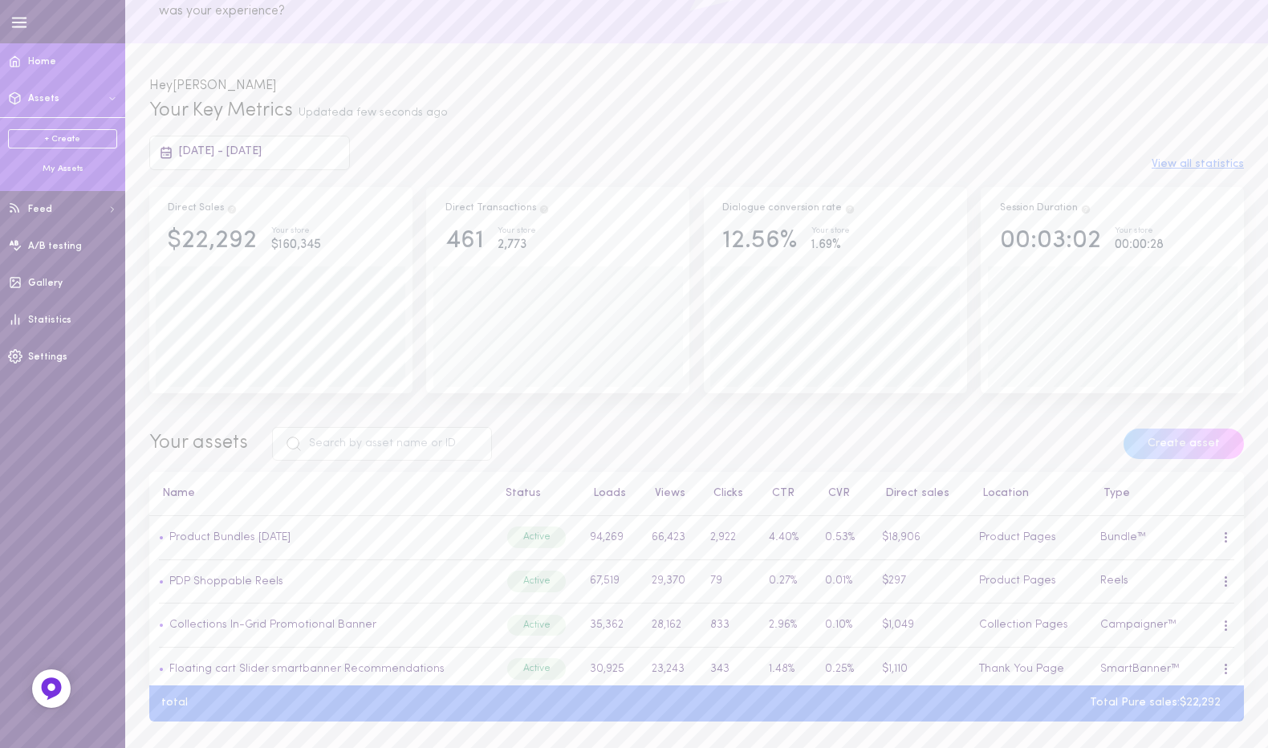
click at [61, 150] on ul "+ Create My Assets" at bounding box center [62, 152] width 109 height 46
click at [77, 141] on link "+ Create" at bounding box center [62, 138] width 109 height 19
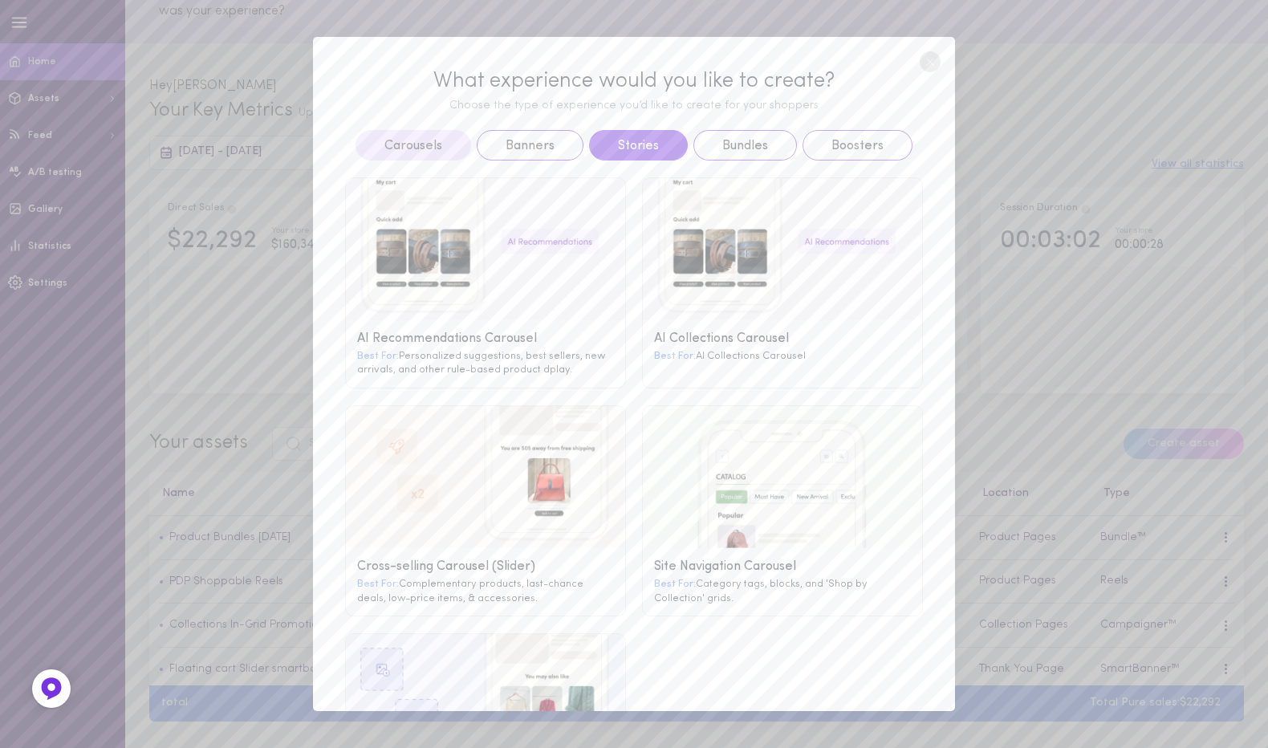
click at [646, 140] on button "Stories" at bounding box center [638, 145] width 99 height 30
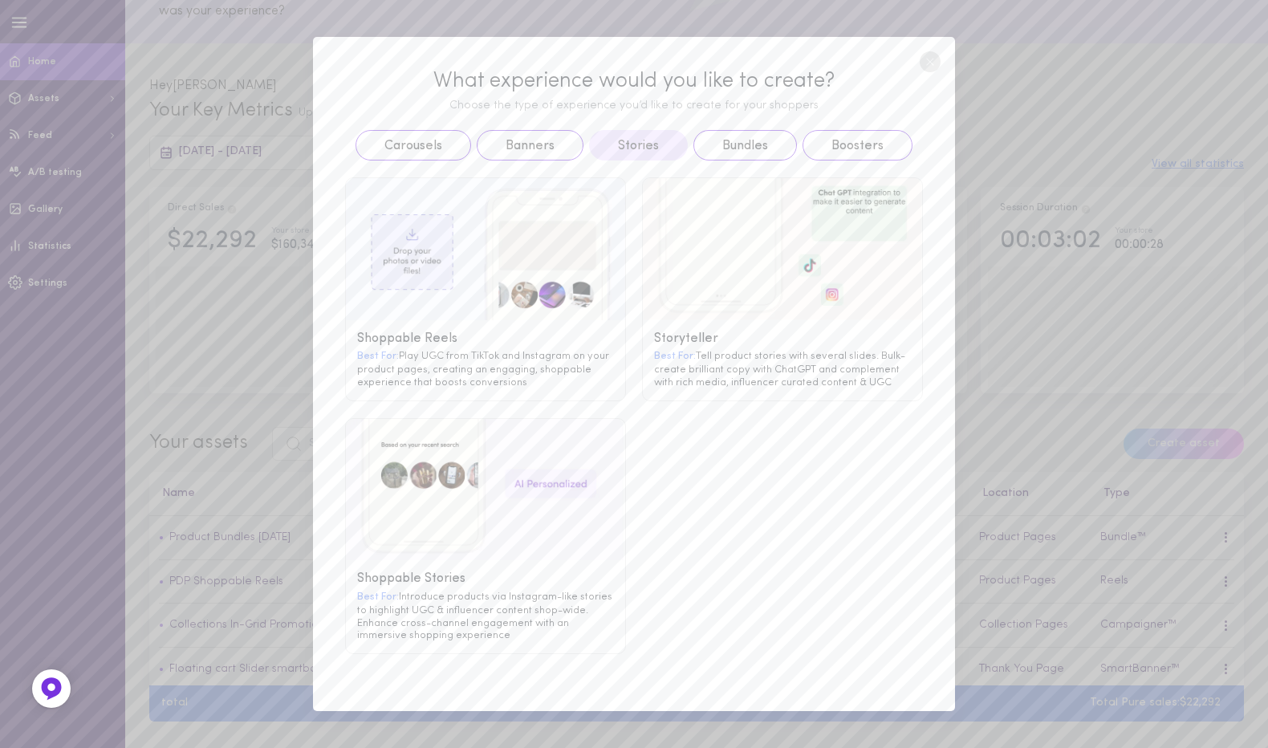
click at [522, 267] on g at bounding box center [485, 249] width 279 height 142
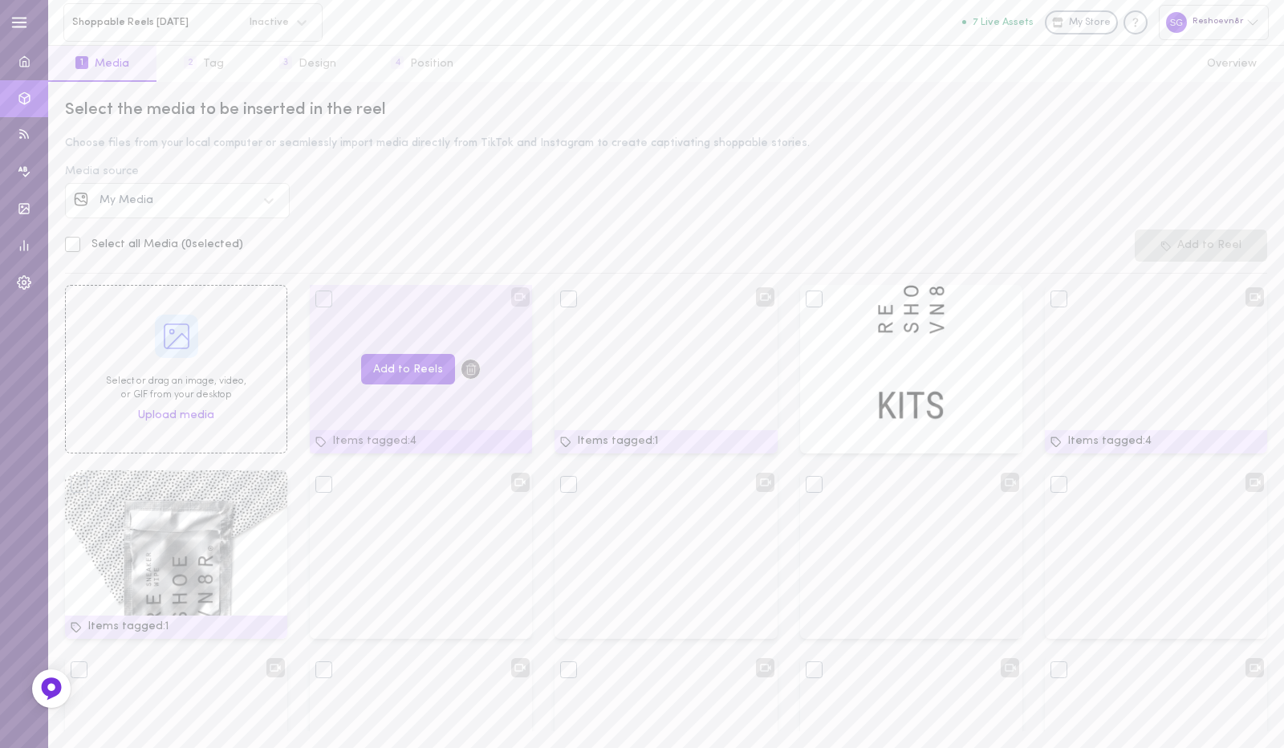
click at [327, 293] on div at bounding box center [323, 298] width 17 height 17
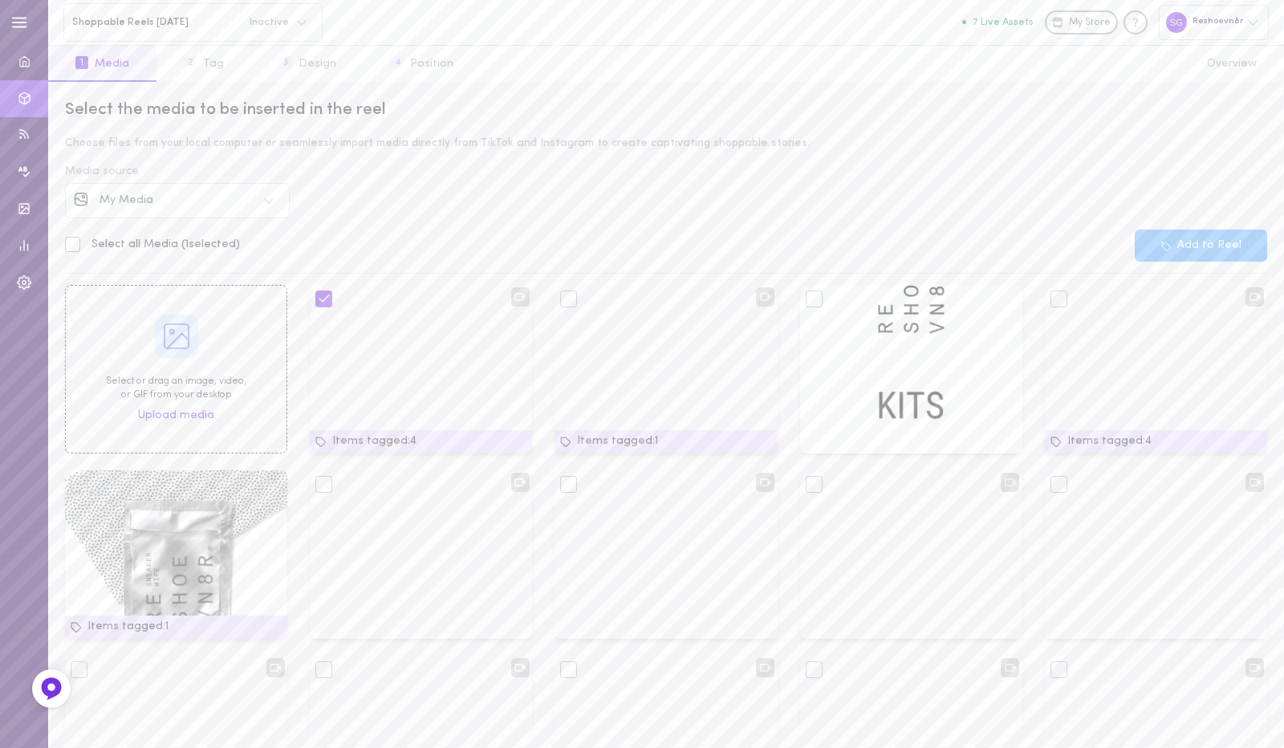
click at [1172, 246] on icon at bounding box center [1165, 246] width 11 height 11
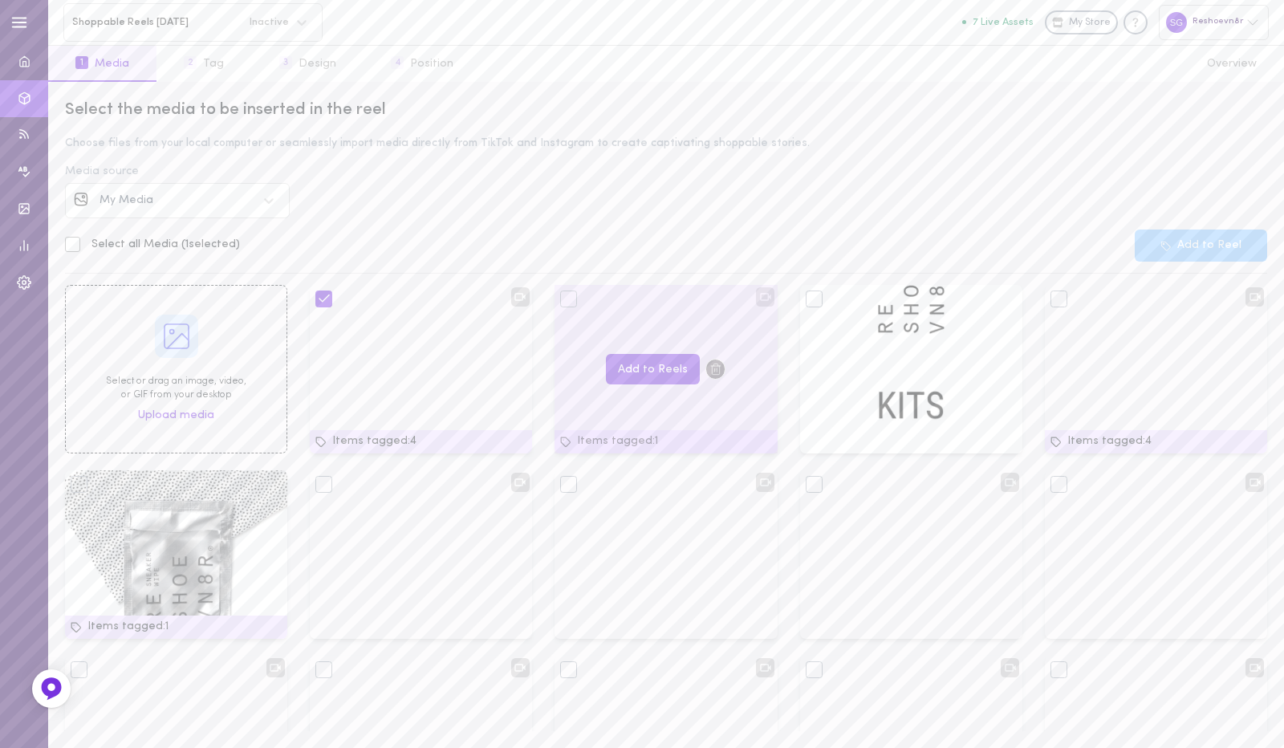
click at [567, 303] on div at bounding box center [568, 298] width 17 height 17
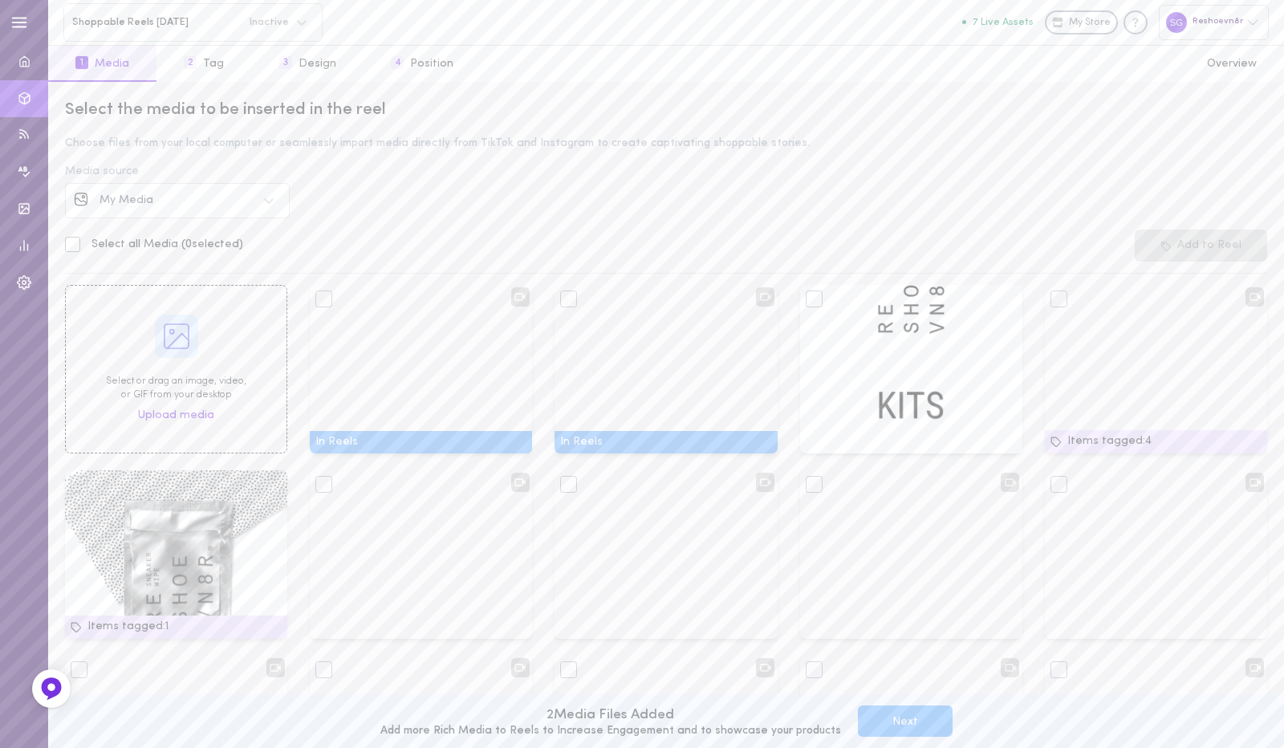
click at [912, 718] on button "Next" at bounding box center [905, 720] width 95 height 31
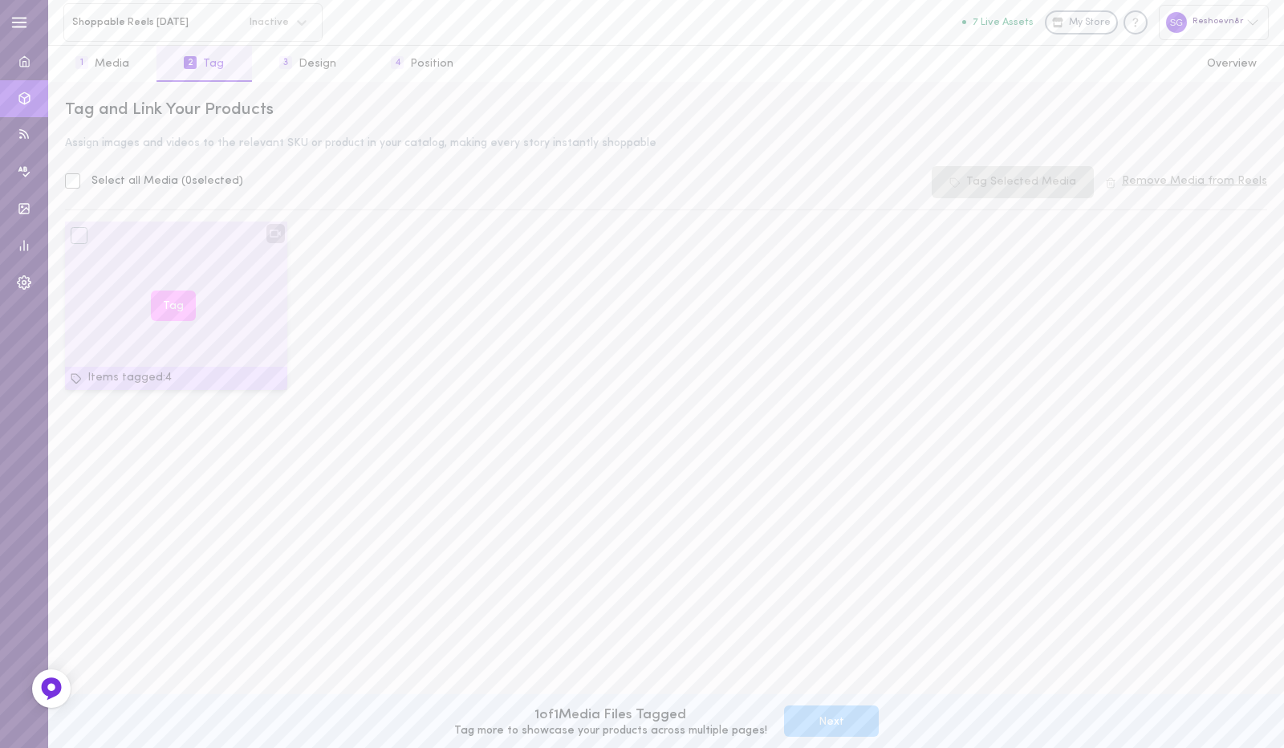
click at [87, 237] on div "Tag" at bounding box center [176, 305] width 222 height 169
click at [178, 300] on button "Tag" at bounding box center [173, 305] width 45 height 31
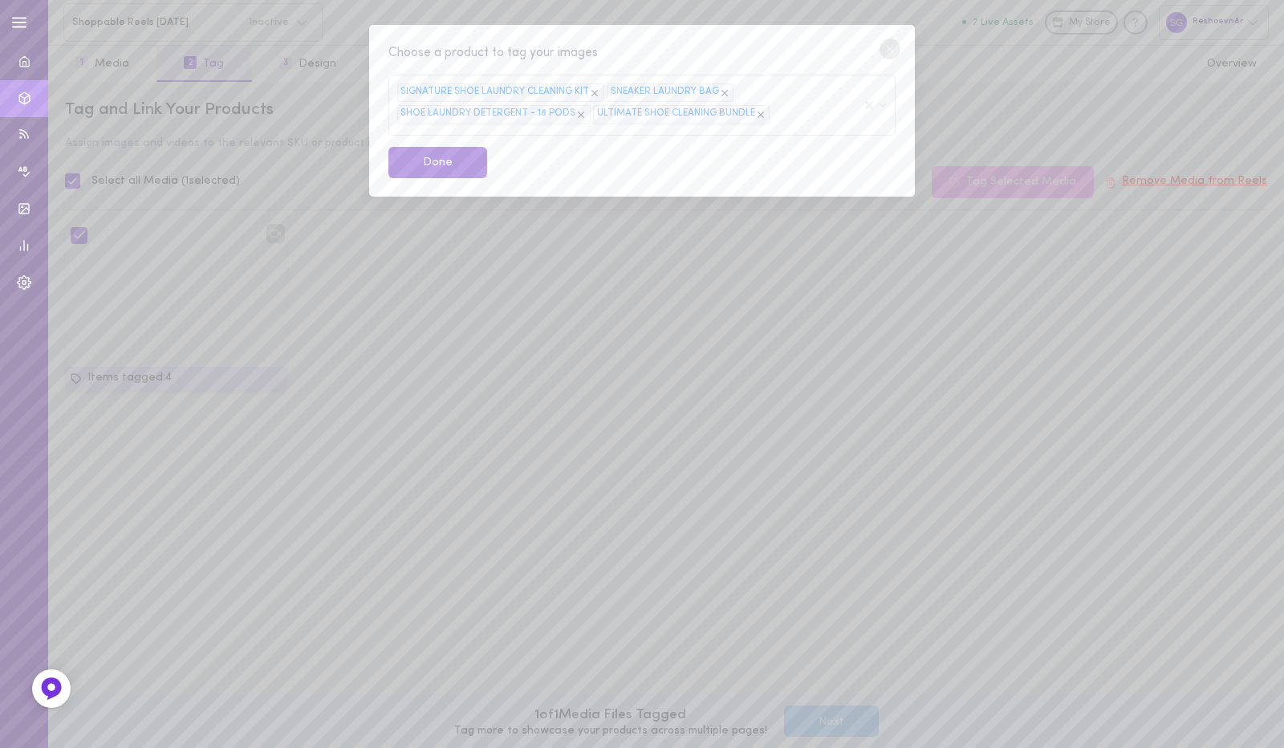
click at [428, 173] on button "Done" at bounding box center [437, 162] width 99 height 31
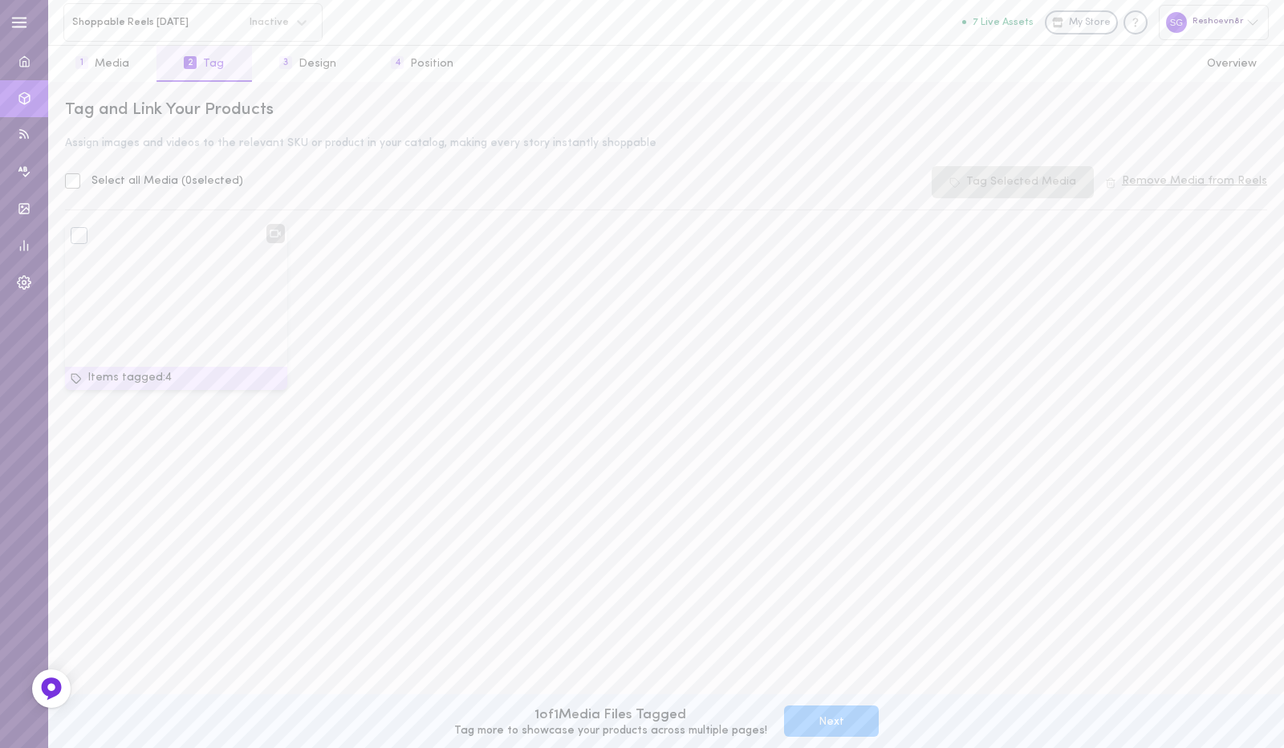
click at [807, 717] on button "Next" at bounding box center [831, 720] width 95 height 31
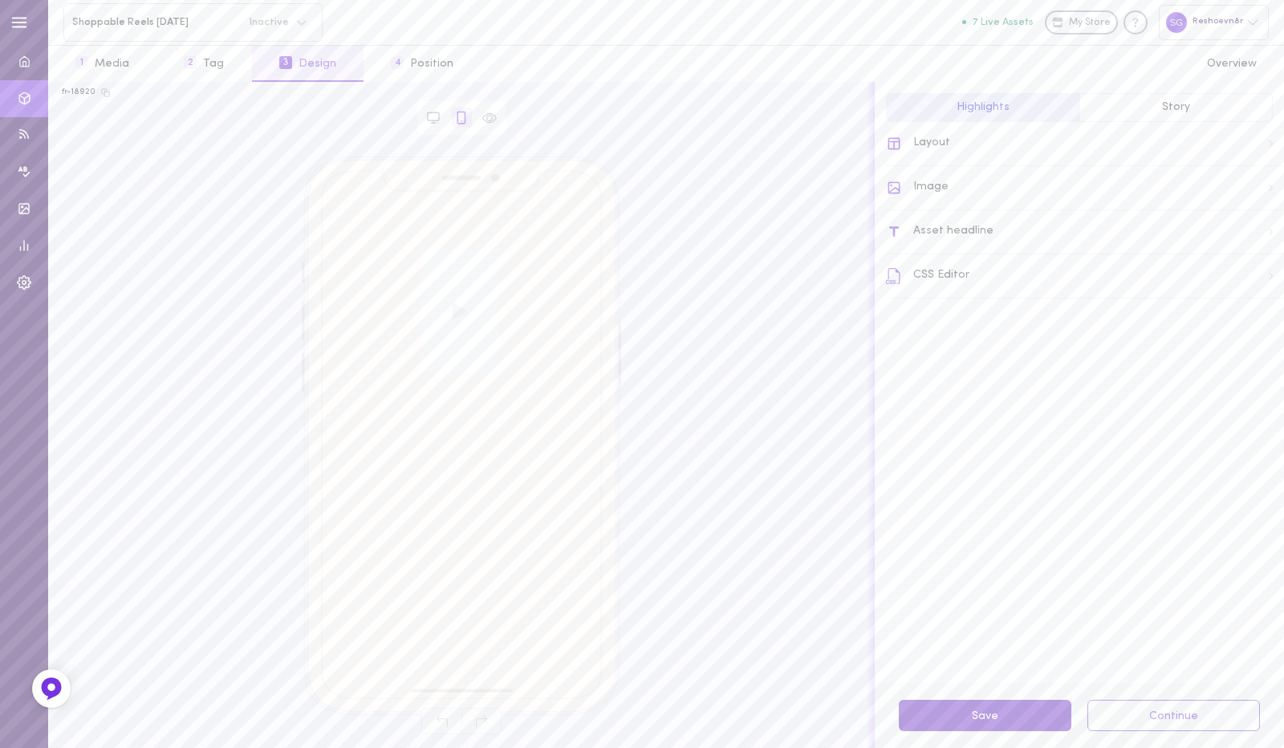
click at [965, 712] on button "Save" at bounding box center [985, 715] width 173 height 31
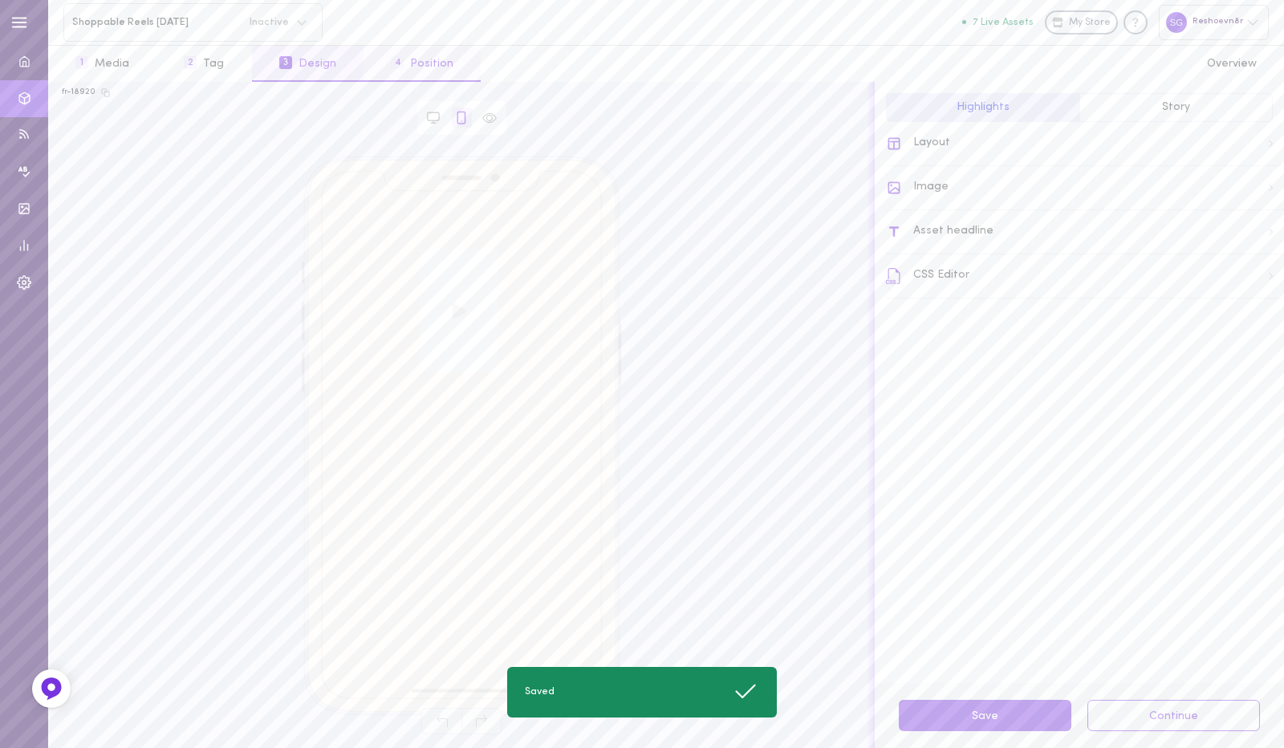
click at [420, 64] on button "4 Position" at bounding box center [422, 64] width 117 height 36
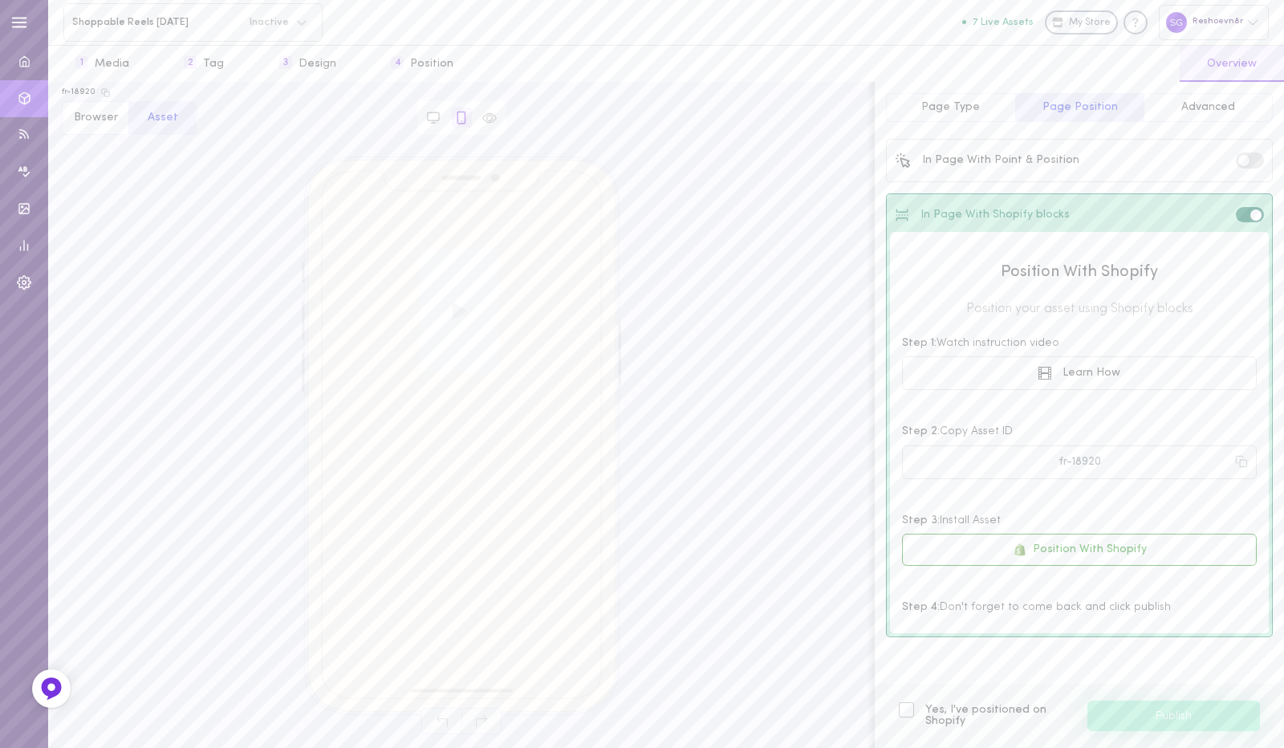
click at [1239, 152] on div "In Page With Point & Position" at bounding box center [1079, 160] width 379 height 35
click at [1252, 163] on label at bounding box center [1250, 159] width 28 height 15
click at [0, 0] on input "checkbox" at bounding box center [0, 0] width 0 height 0
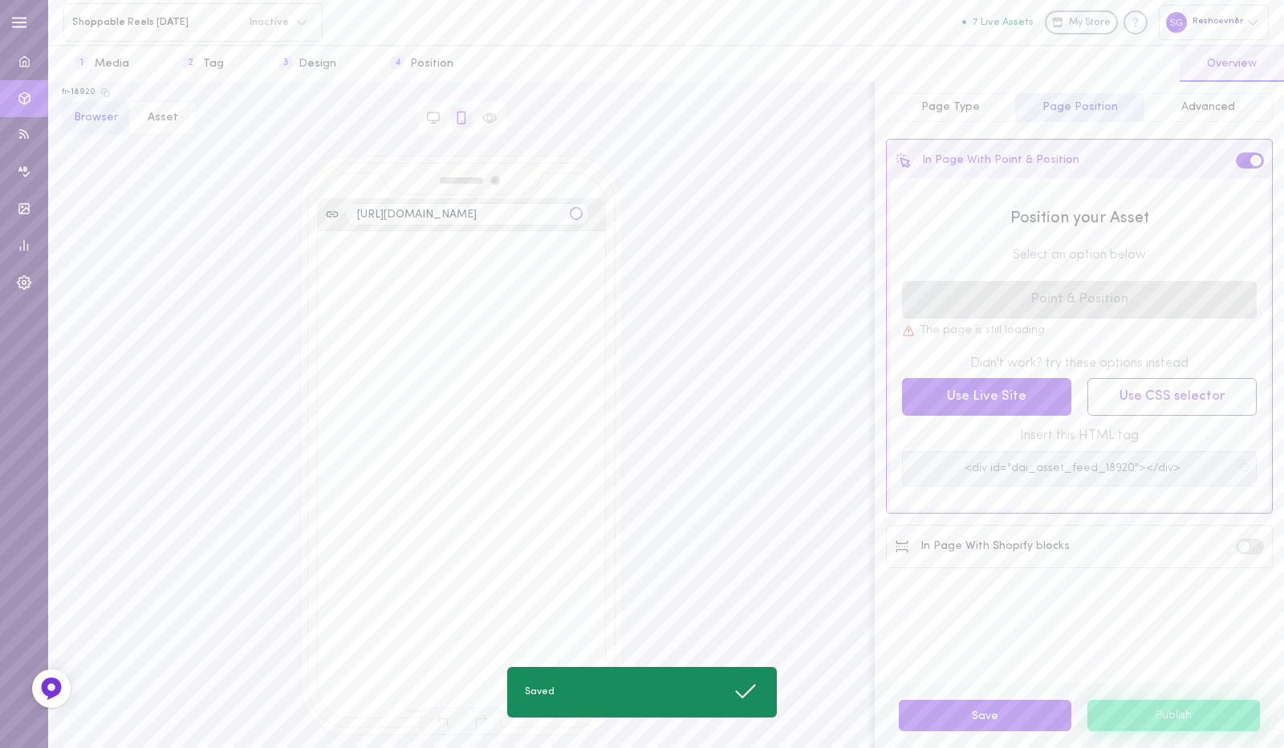
click at [981, 397] on button "Use Live Site" at bounding box center [986, 397] width 169 height 38
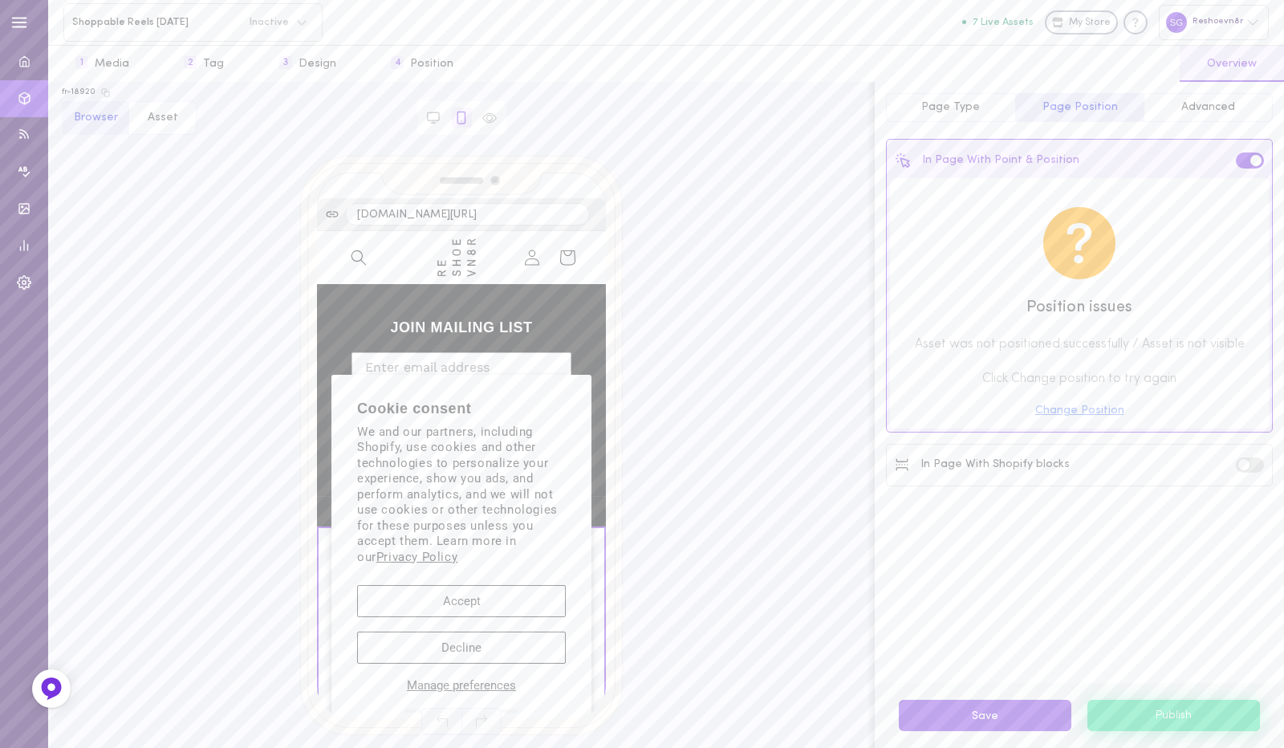
scroll to position [558, 0]
click at [1198, 101] on span "Advanced" at bounding box center [1208, 107] width 54 height 12
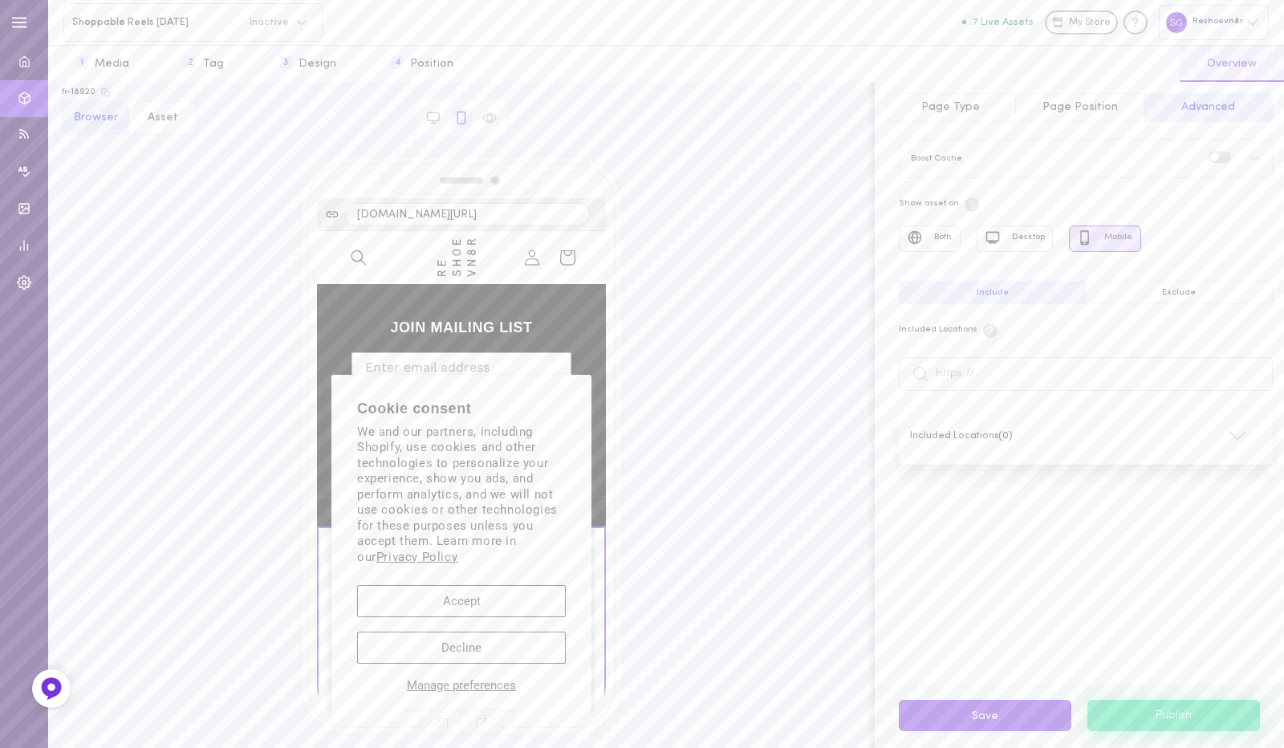
click at [940, 117] on button "Page Type" at bounding box center [950, 107] width 129 height 29
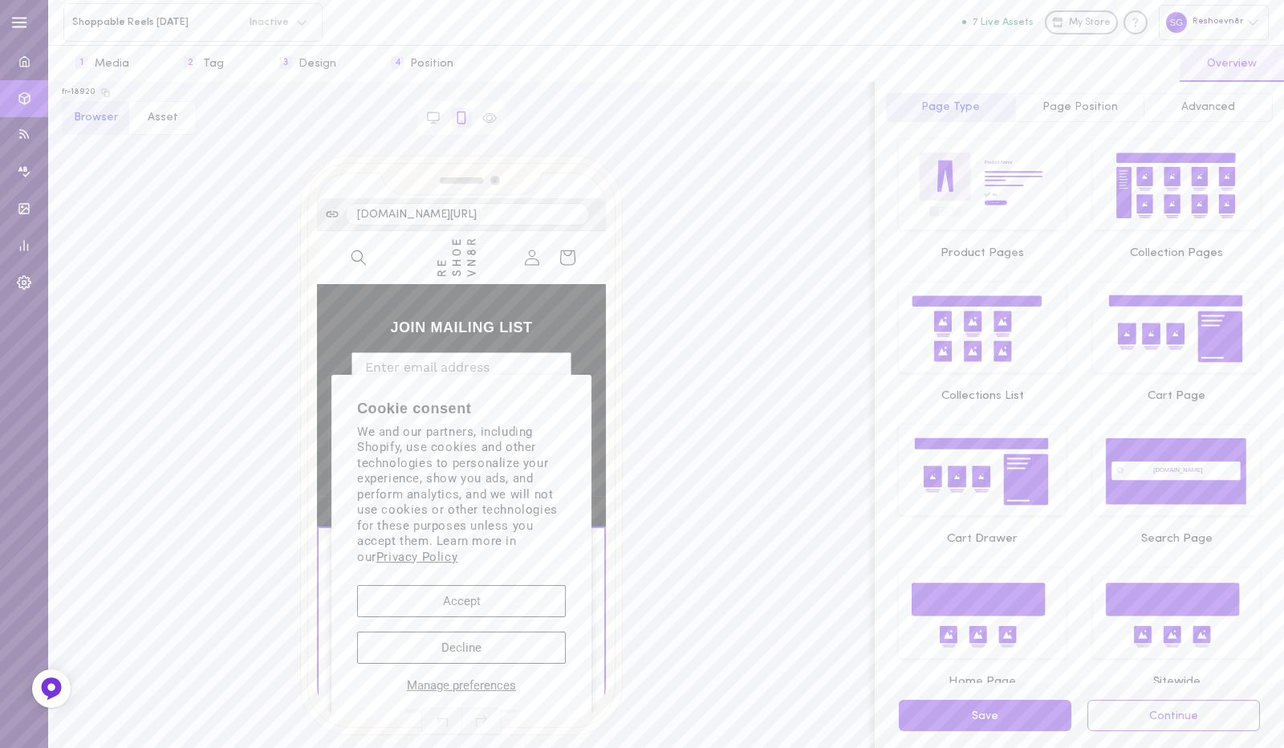
click at [983, 216] on icon "Product Name $49 $39 Buy Now" at bounding box center [982, 186] width 143 height 69
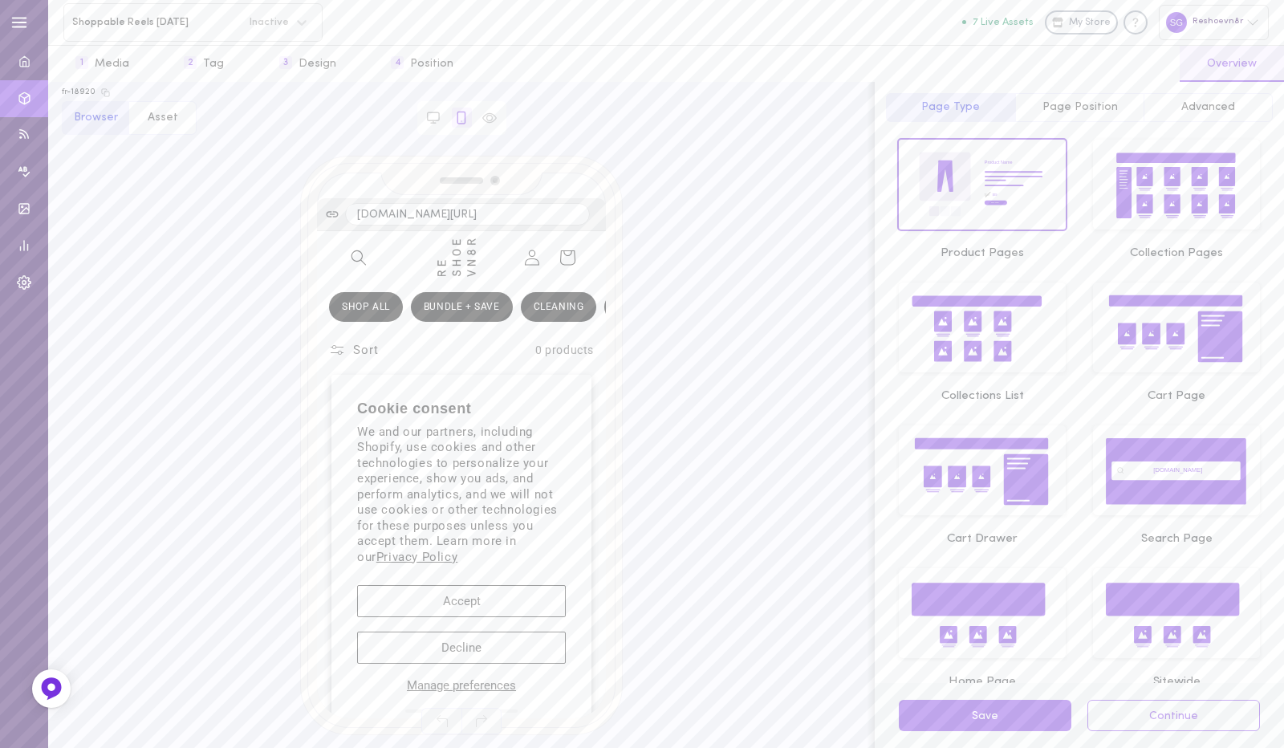
scroll to position [0, 0]
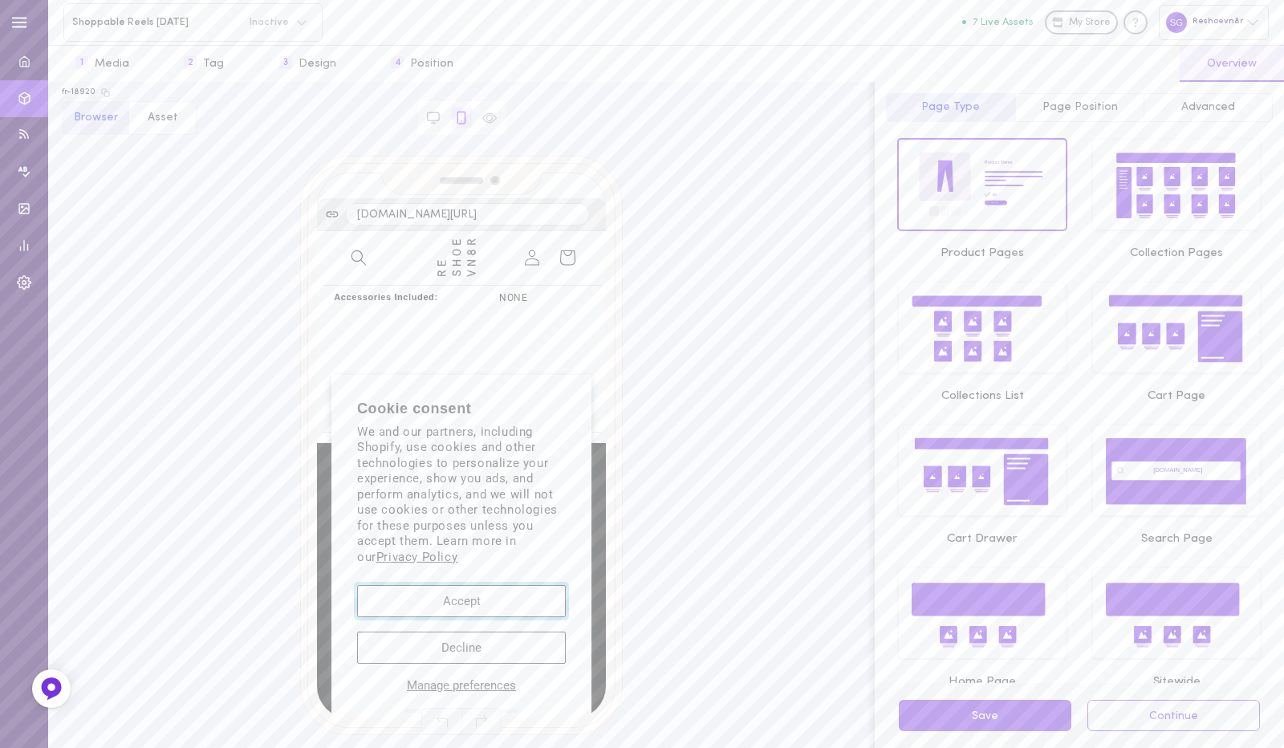
click at [449, 597] on button "Accept" at bounding box center [461, 601] width 209 height 32
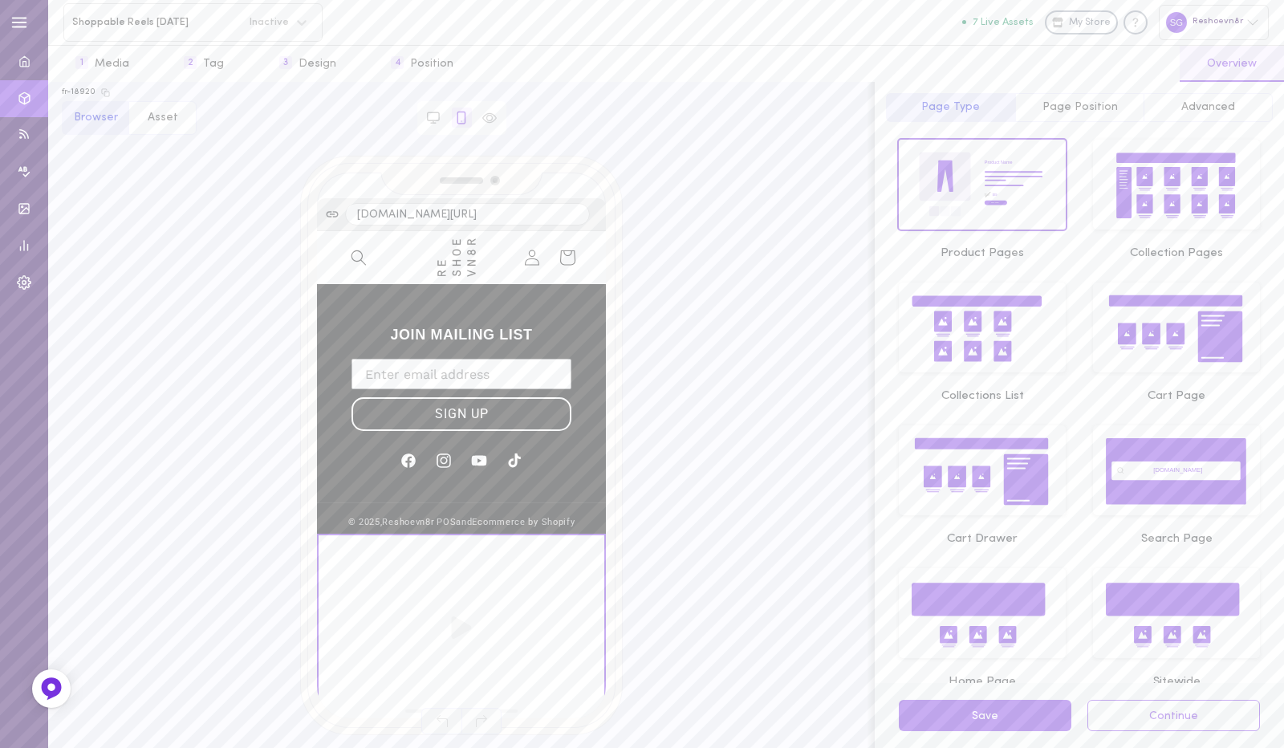
scroll to position [1231, 0]
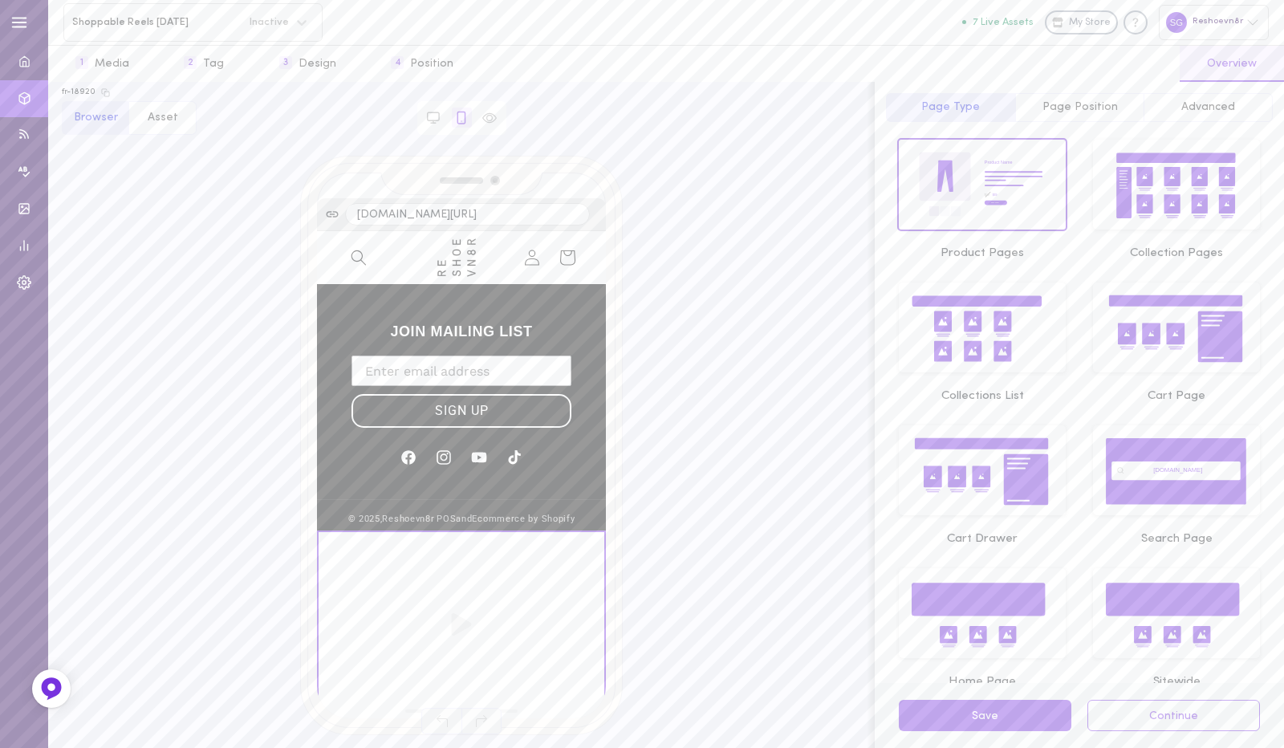
drag, startPoint x: 477, startPoint y: 603, endPoint x: 571, endPoint y: 587, distance: 95.2
click at [571, 587] on div at bounding box center [462, 626] width 286 height 189
drag, startPoint x: 571, startPoint y: 587, endPoint x: 512, endPoint y: 536, distance: 78.5
click at [512, 536] on div at bounding box center [462, 626] width 286 height 189
drag, startPoint x: 558, startPoint y: 615, endPoint x: 556, endPoint y: 493, distance: 122.8
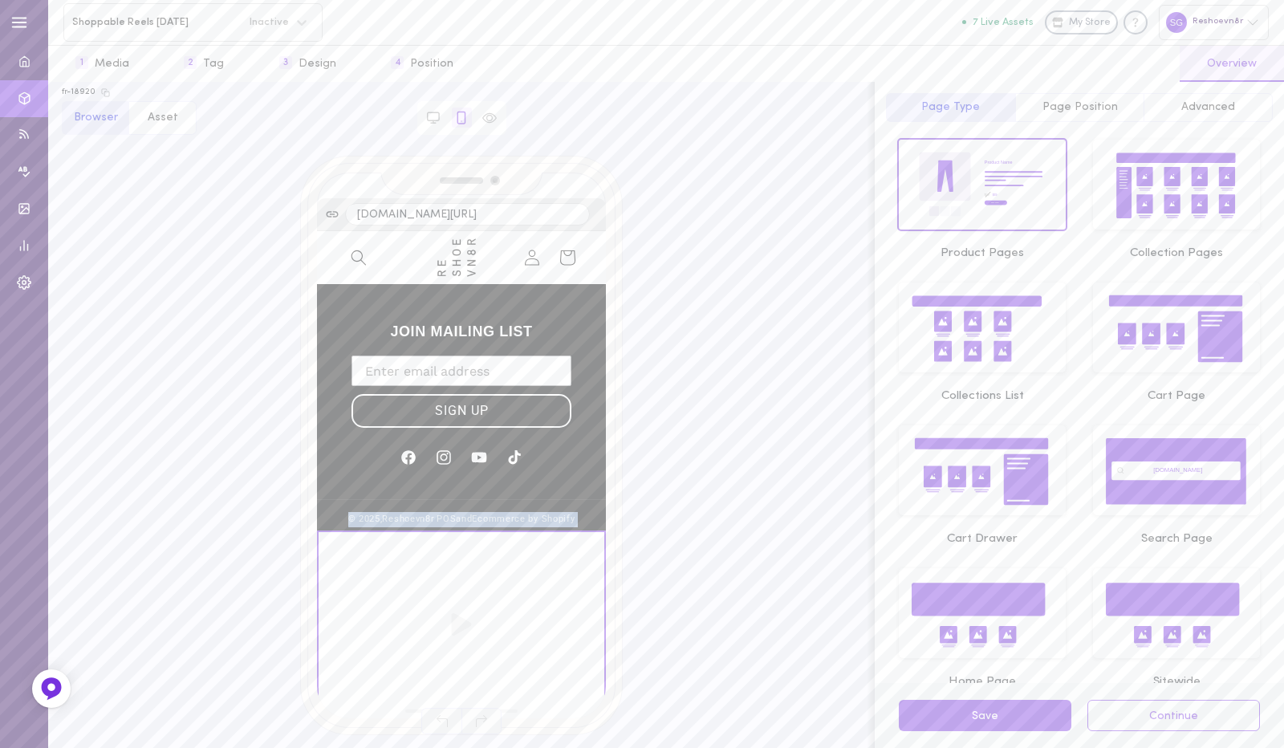
click at [1150, 729] on button "Continue" at bounding box center [1173, 715] width 173 height 31
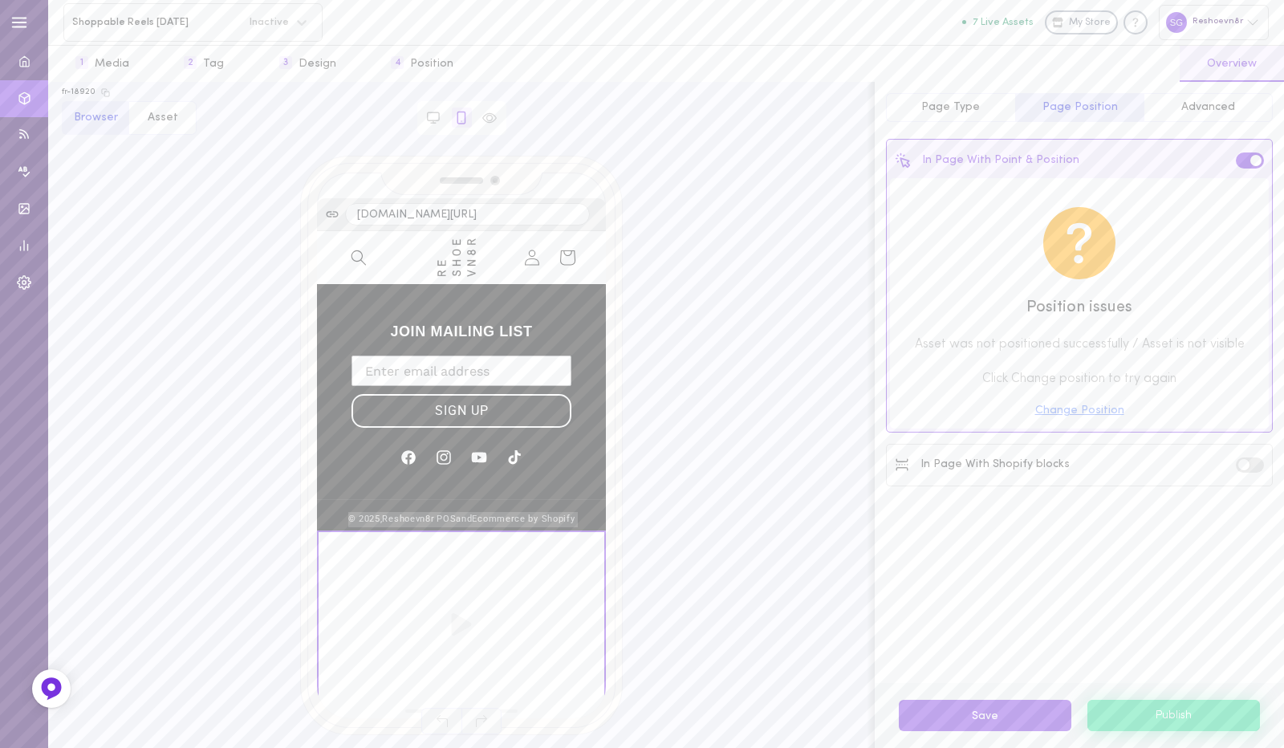
click at [1252, 158] on span at bounding box center [1255, 160] width 11 height 11
click at [0, 0] on input "checkbox" at bounding box center [0, 0] width 0 height 0
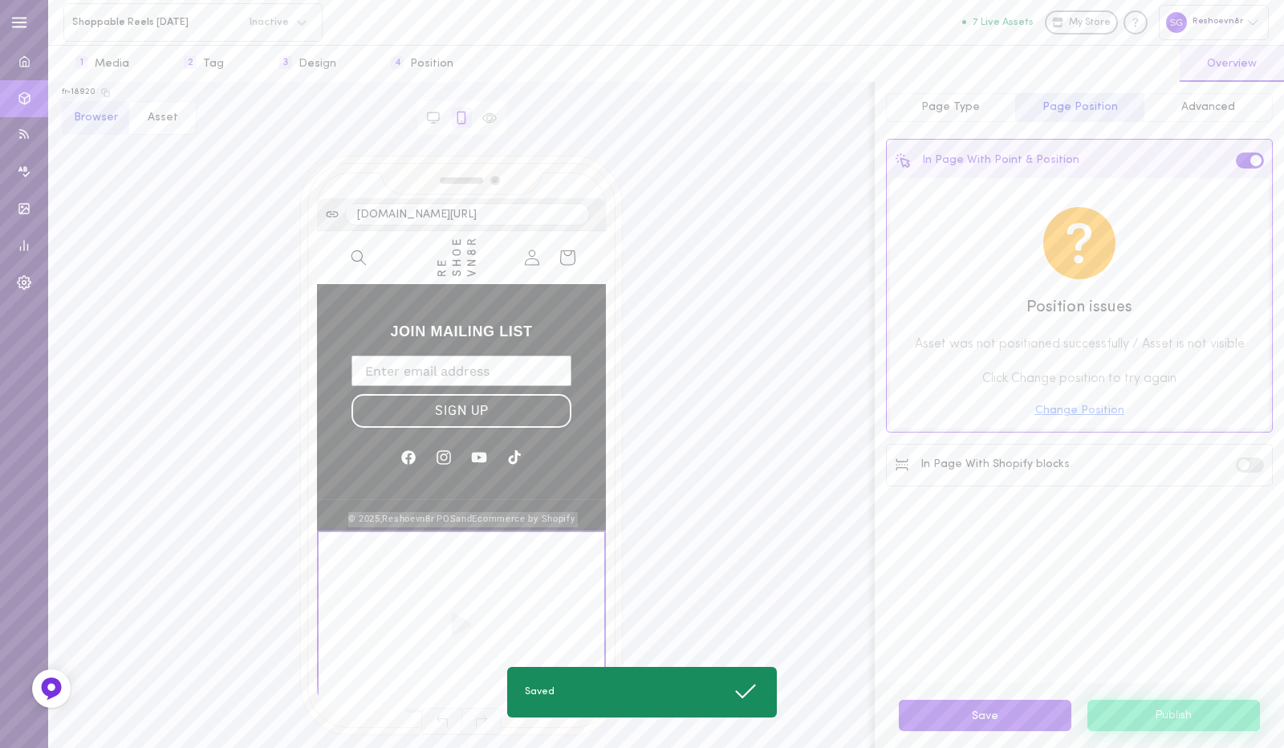
click at [1236, 468] on div "In Page With Shopify blocks" at bounding box center [1079, 465] width 379 height 35
click at [1249, 468] on label at bounding box center [1250, 464] width 28 height 15
click at [0, 0] on input "checkbox" at bounding box center [0, 0] width 0 height 0
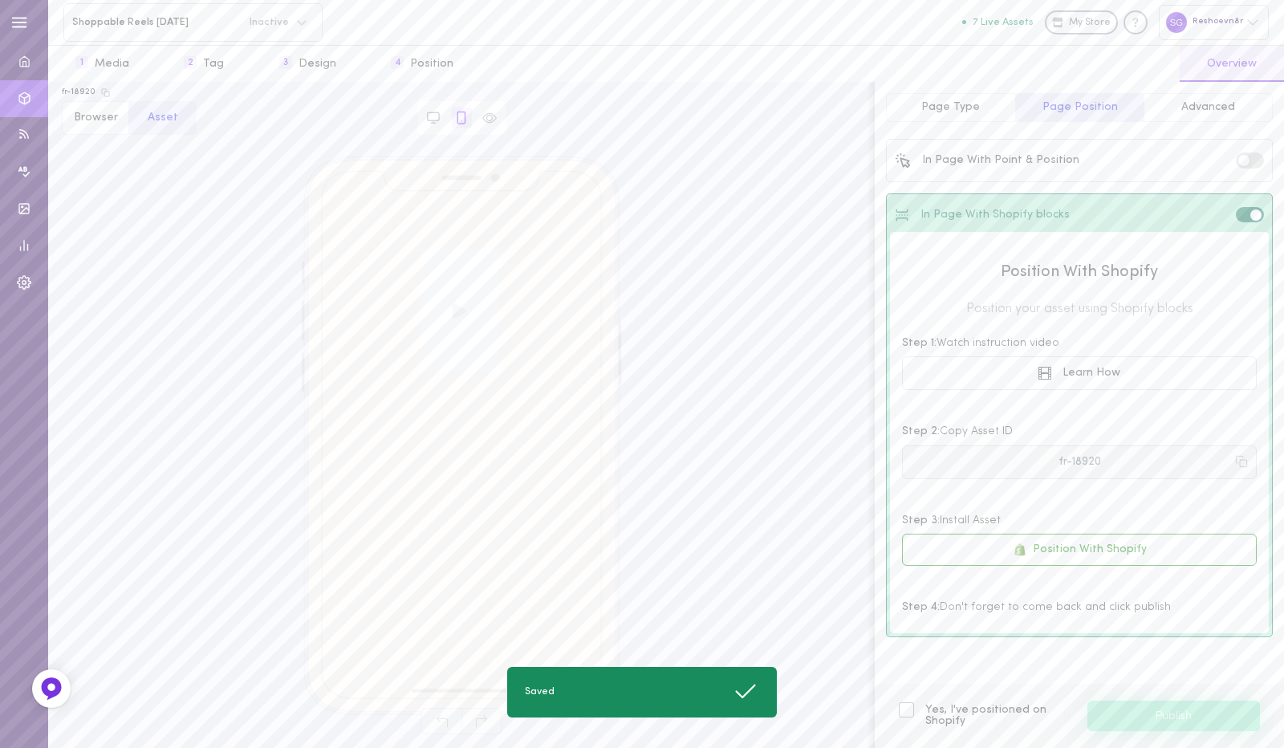
click at [1085, 465] on button "fr-18920" at bounding box center [1079, 462] width 355 height 34
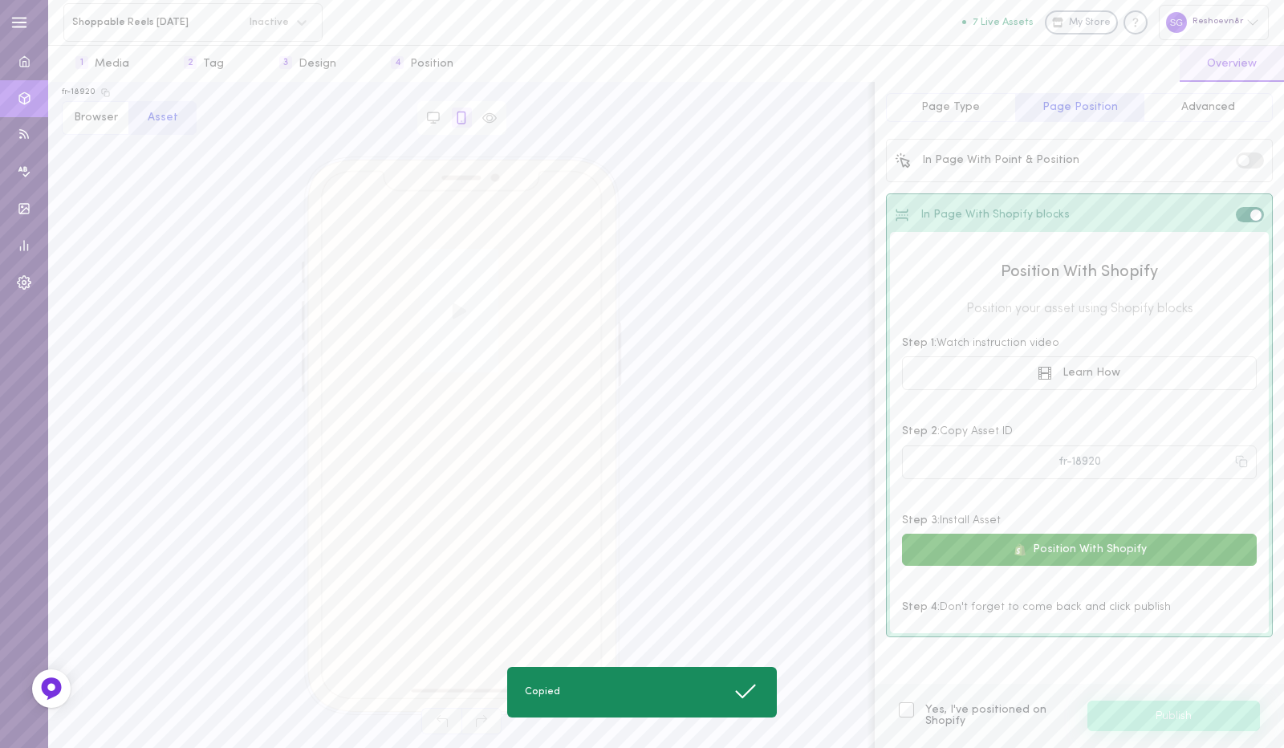
click at [1082, 556] on button "Position With Shopify" at bounding box center [1079, 550] width 355 height 32
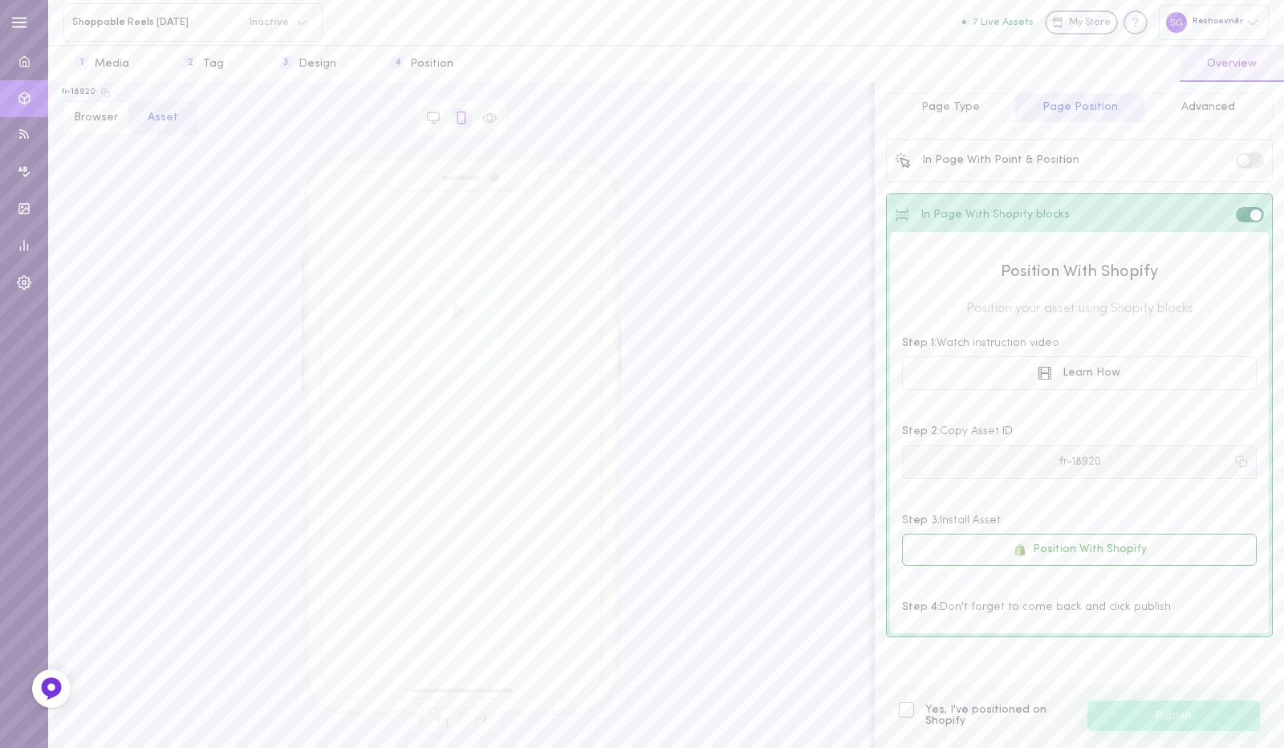
click at [1243, 458] on icon at bounding box center [1241, 461] width 13 height 13
click at [279, 63] on span "3" at bounding box center [285, 62] width 13 height 13
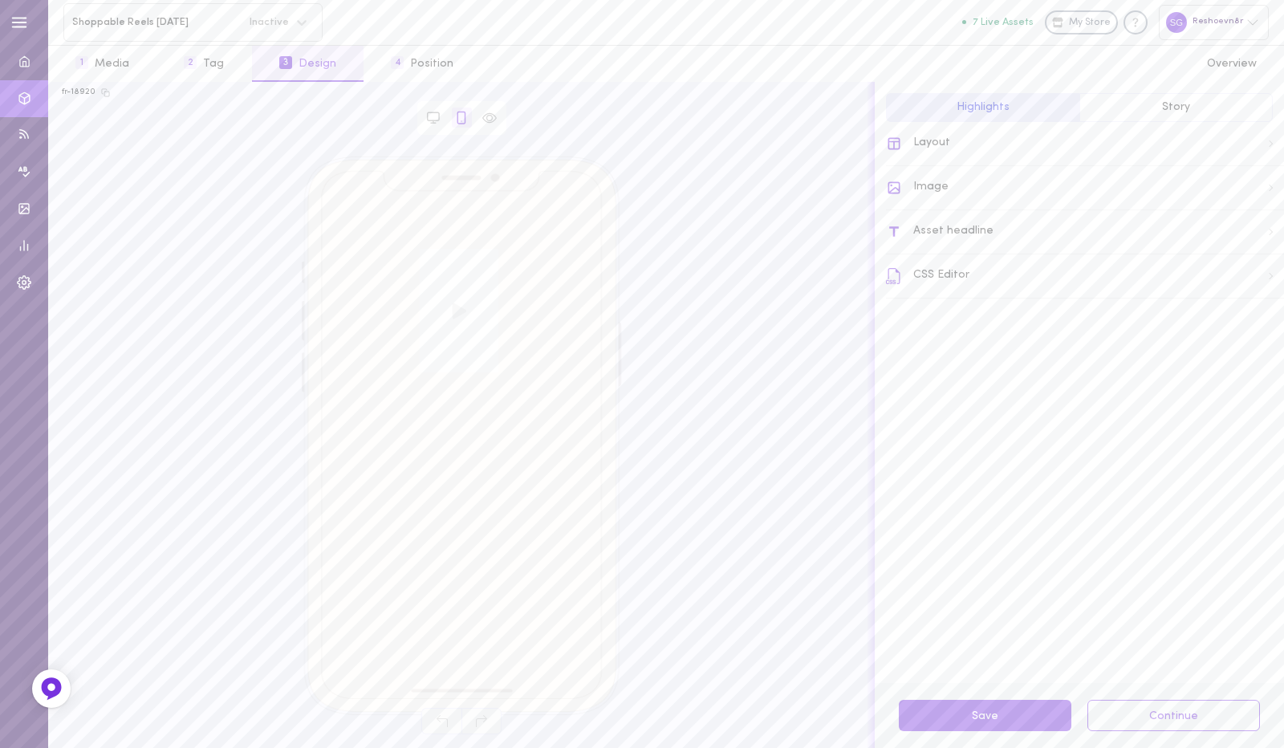
click at [944, 152] on div "Layout" at bounding box center [1085, 144] width 398 height 44
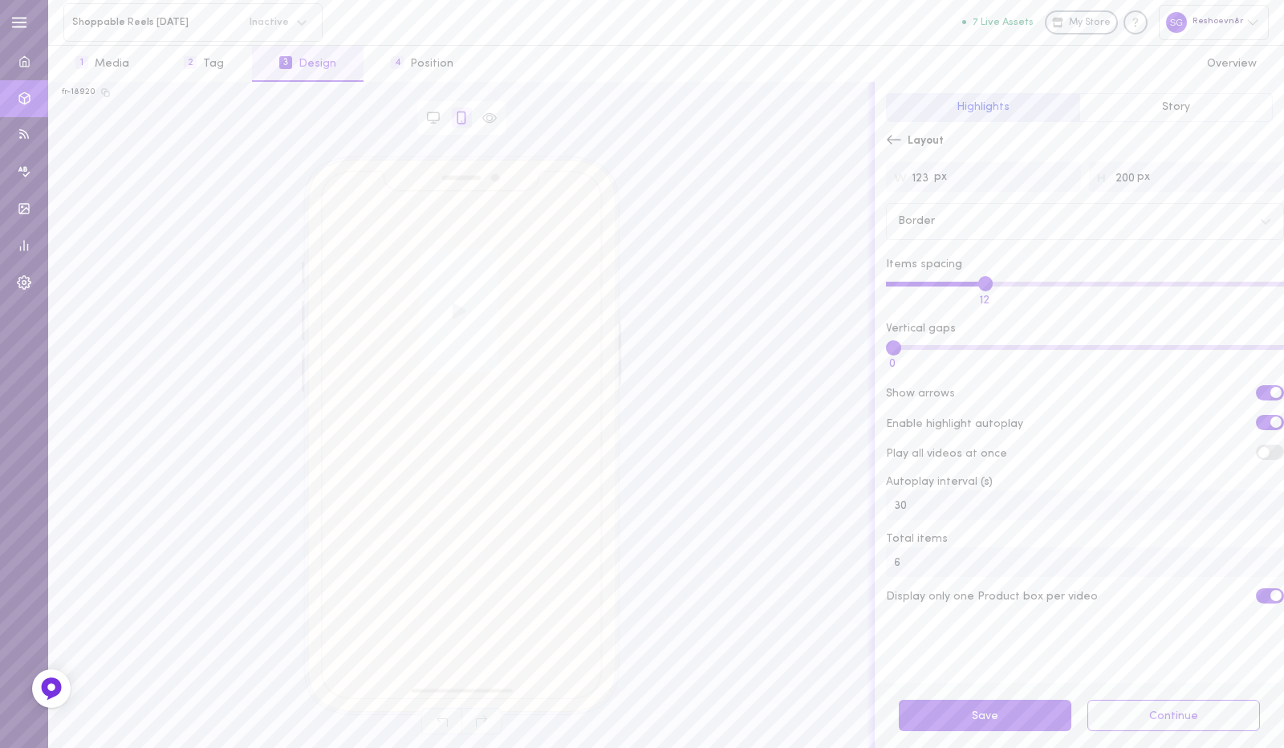
click at [885, 142] on div "Layout" at bounding box center [1079, 142] width 409 height 40
click at [886, 141] on icon at bounding box center [894, 140] width 16 height 16
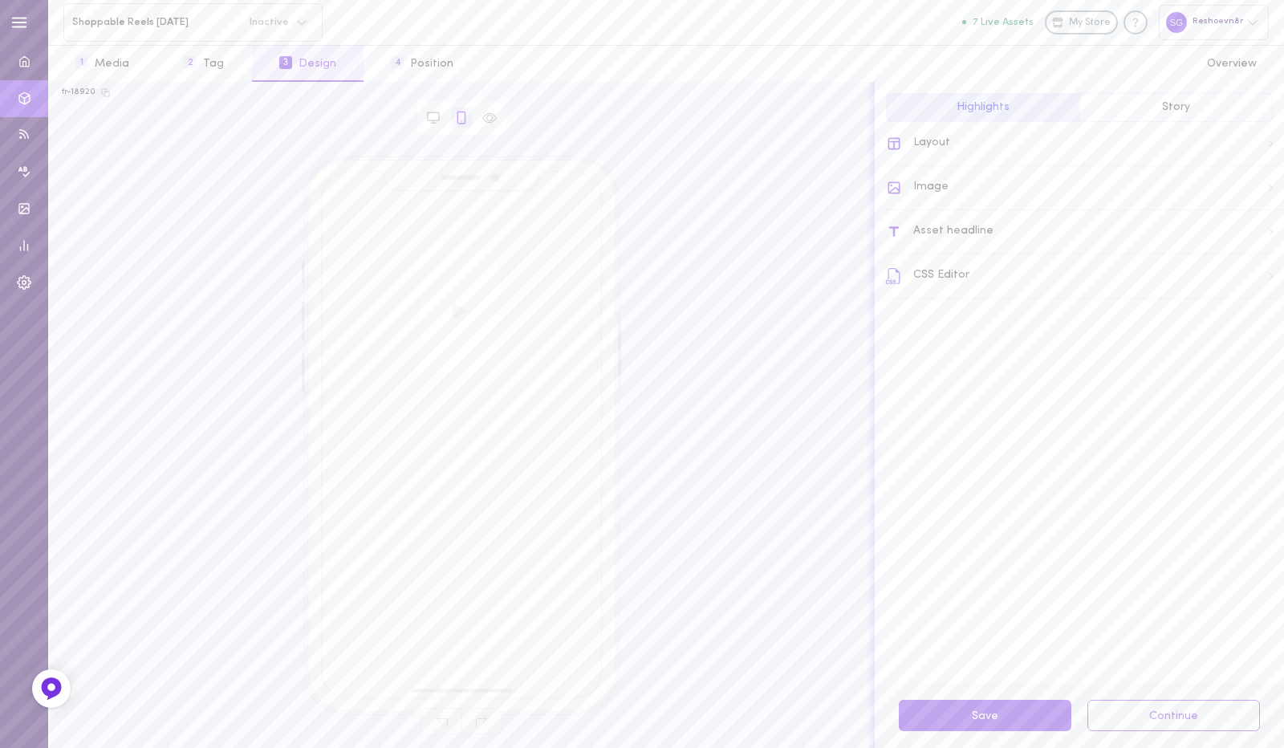
click at [916, 189] on div "Image" at bounding box center [1085, 188] width 398 height 44
click at [900, 140] on icon at bounding box center [894, 139] width 14 height 9
click at [918, 234] on div "Asset headline" at bounding box center [1085, 232] width 398 height 44
click at [1214, 185] on label at bounding box center [1228, 181] width 28 height 15
click at [0, 0] on input "checkbox" at bounding box center [0, 0] width 0 height 0
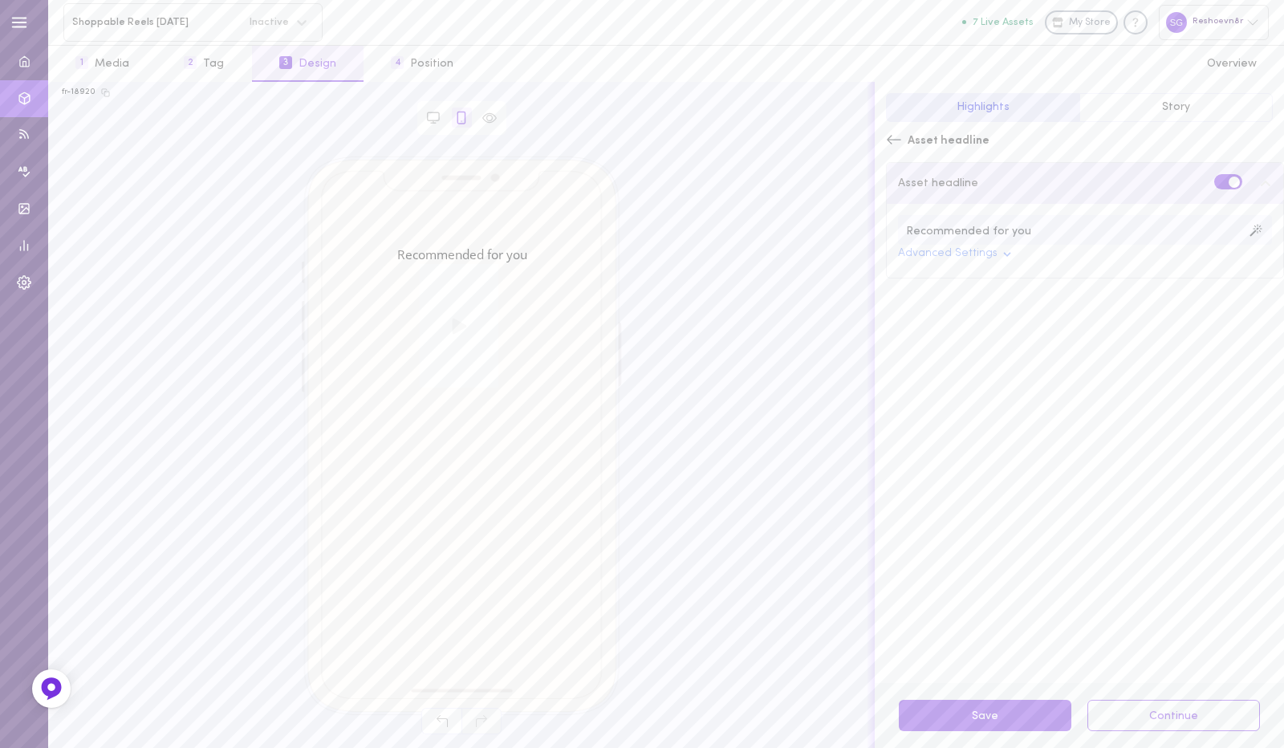
click at [1099, 225] on input "Recommended for you" at bounding box center [1085, 230] width 374 height 30
type input "buy this hats bro"
click at [890, 143] on icon at bounding box center [894, 139] width 14 height 9
click at [942, 274] on div "CSS Editor" at bounding box center [1085, 276] width 398 height 44
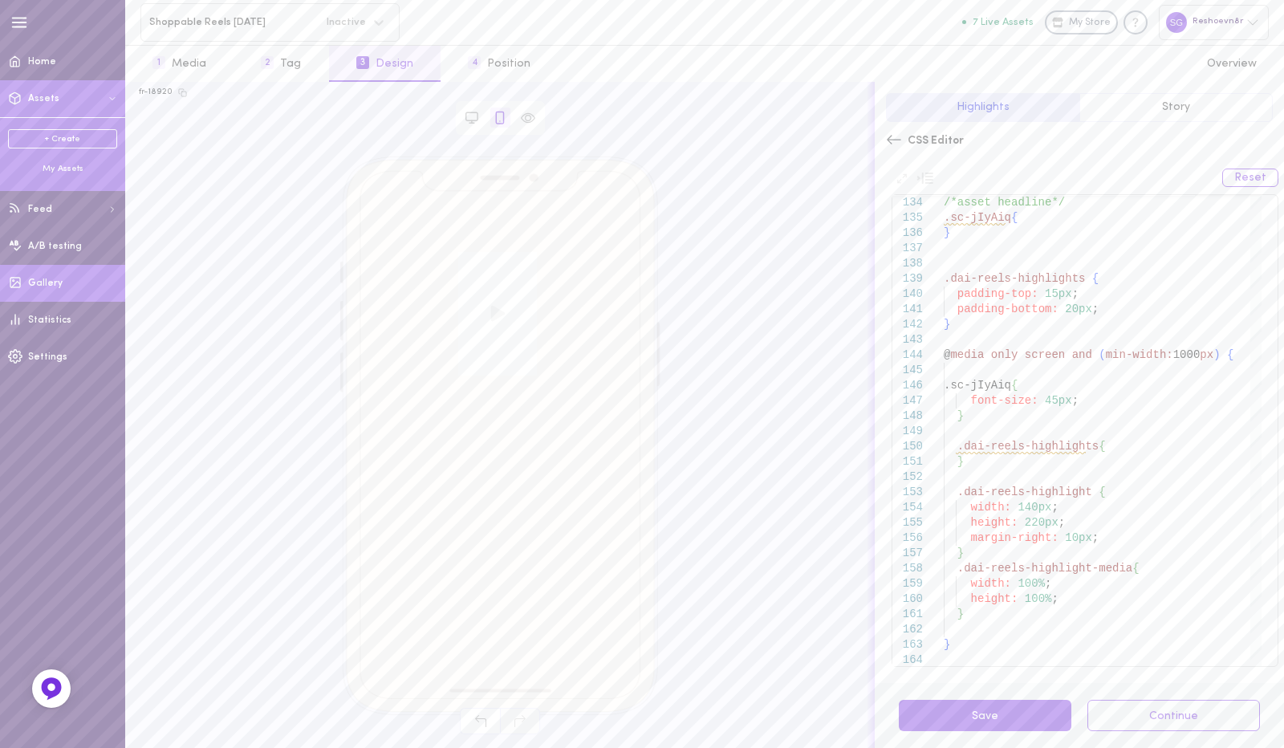
click at [50, 296] on link "Gallery" at bounding box center [62, 283] width 125 height 37
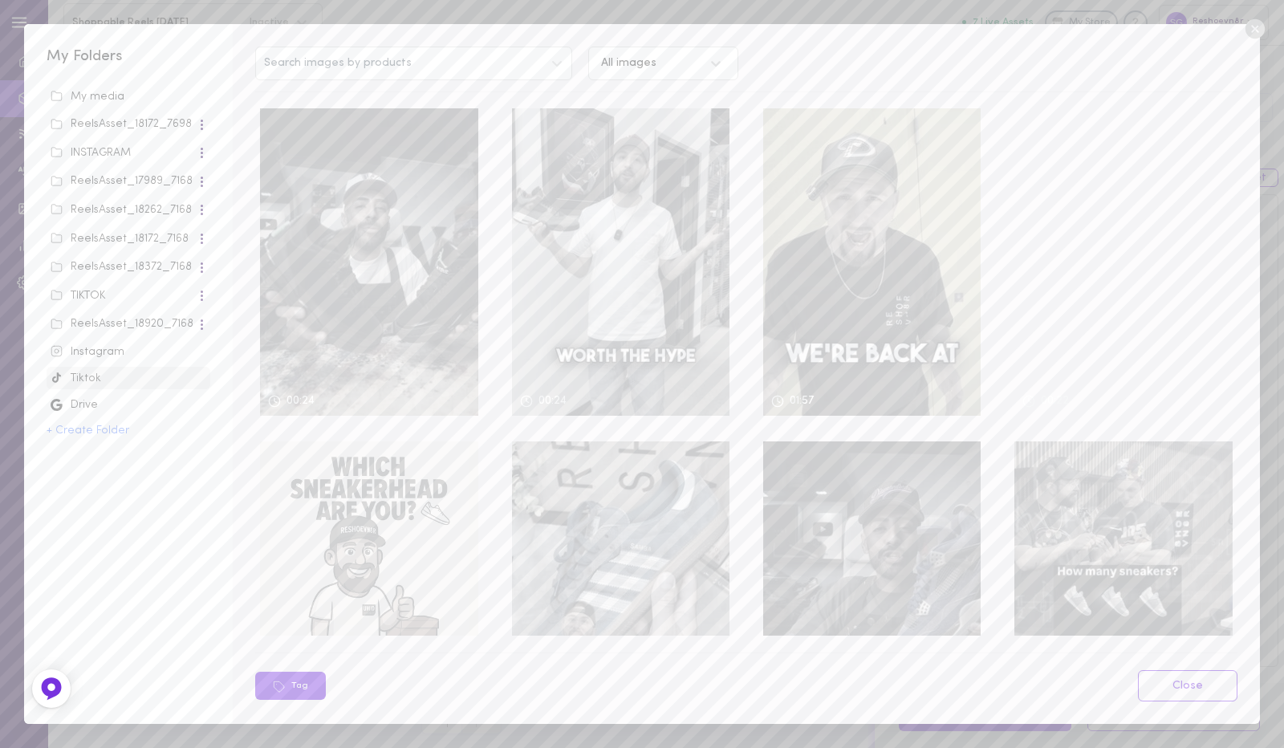
click at [86, 91] on div "My media" at bounding box center [129, 97] width 156 height 16
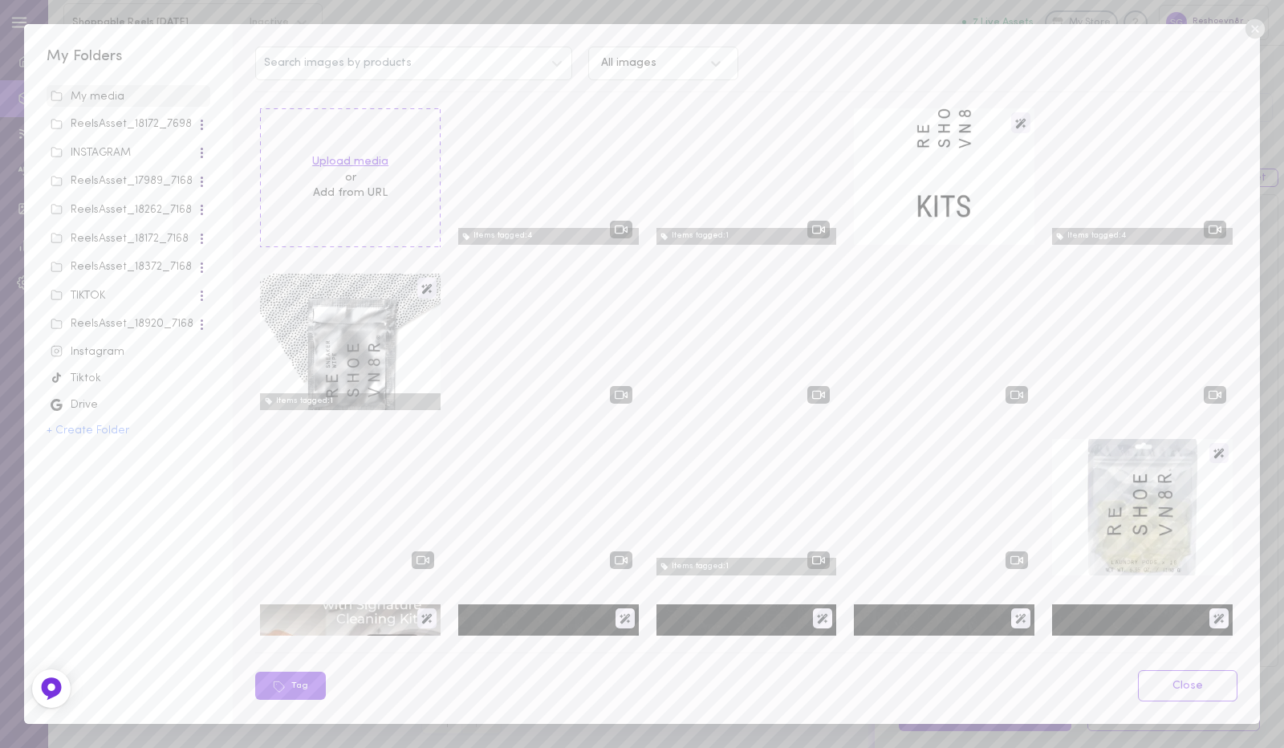
click at [345, 158] on label "Upload media" at bounding box center [350, 162] width 76 height 16
click at [0, 0] on input "Upload media" at bounding box center [0, 0] width 0 height 0
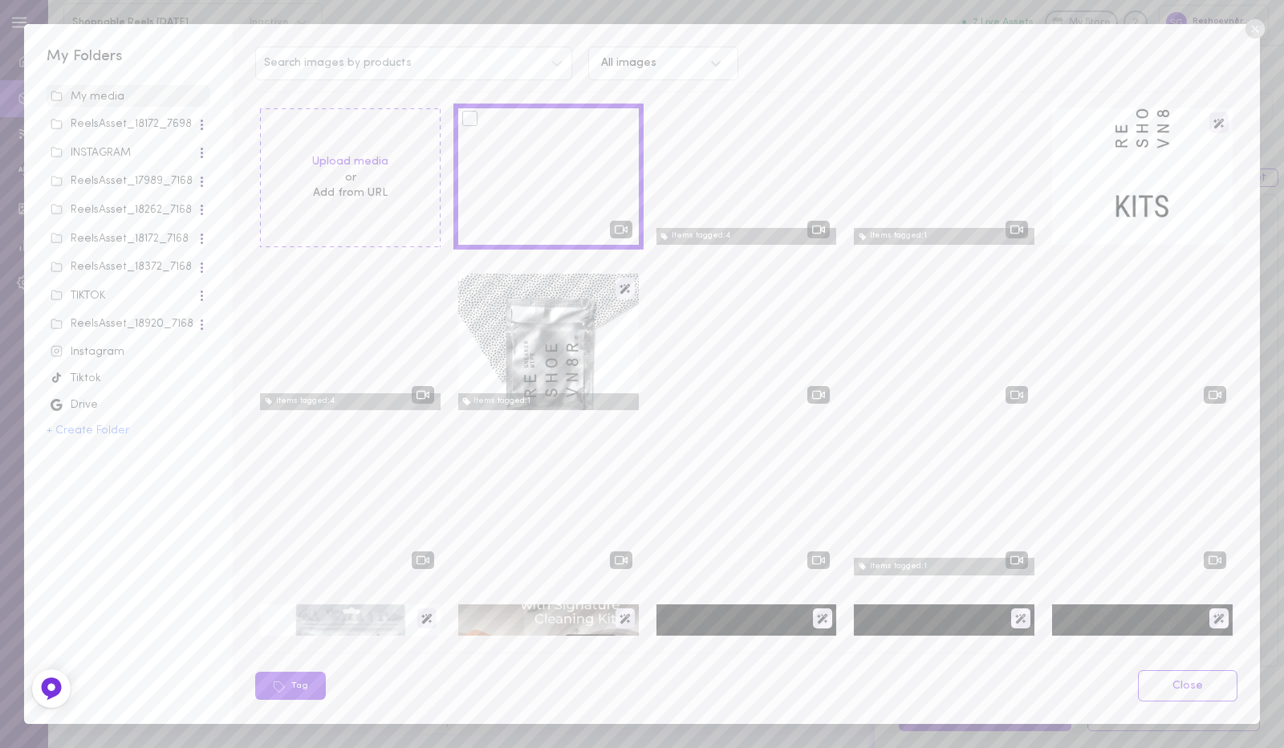
click at [1253, 31] on icon at bounding box center [1254, 28] width 19 height 19
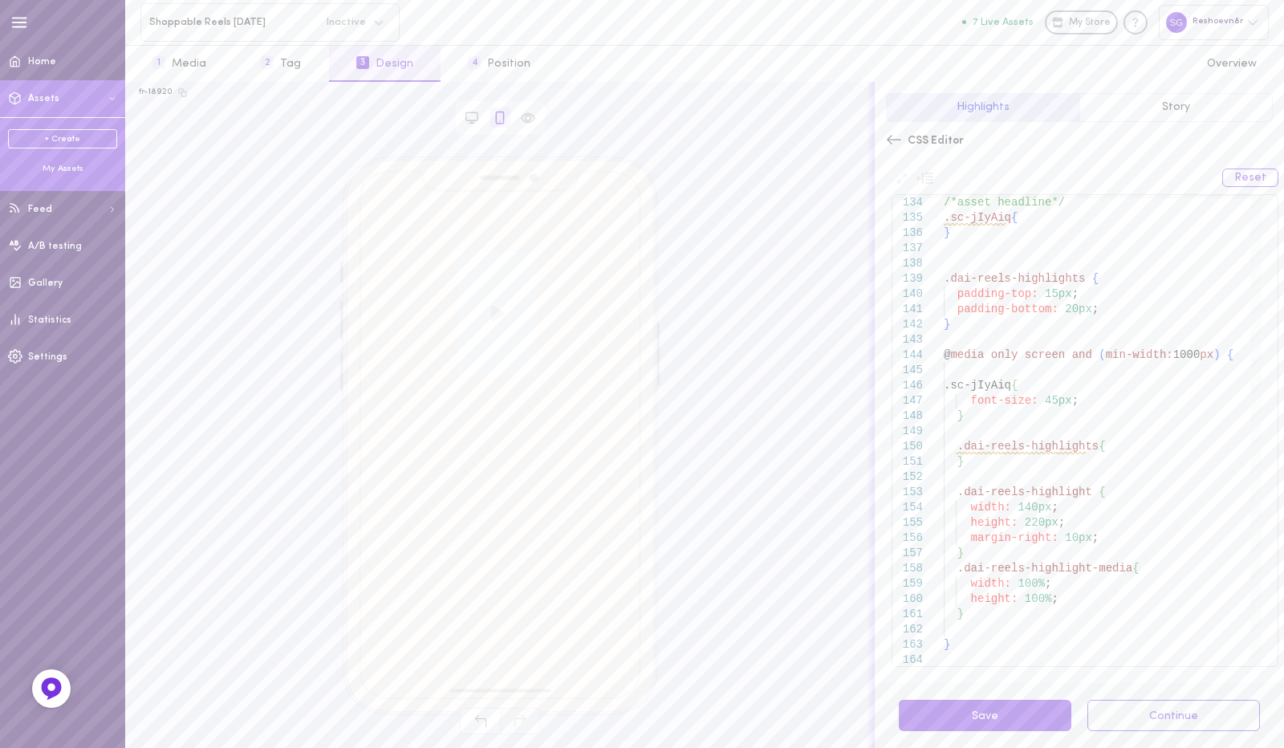
click at [50, 174] on div "My Assets" at bounding box center [62, 169] width 109 height 12
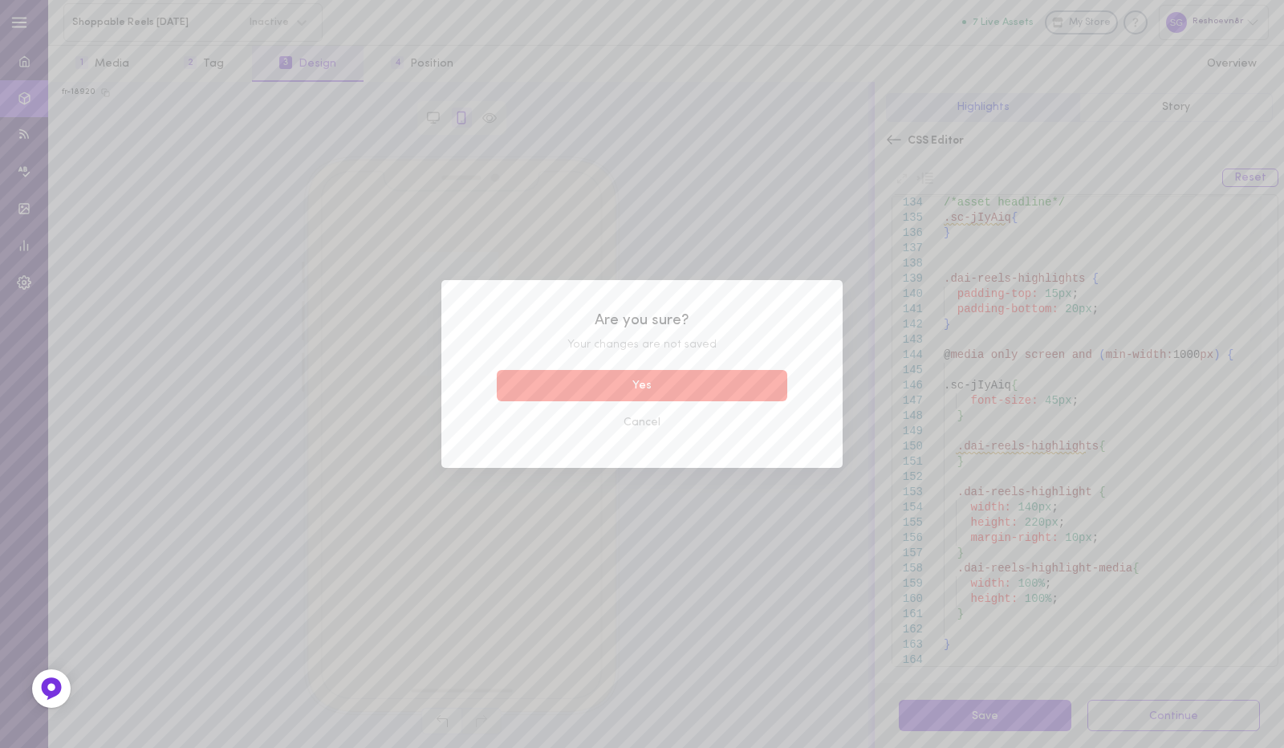
click at [621, 388] on button "Yes" at bounding box center [642, 385] width 290 height 31
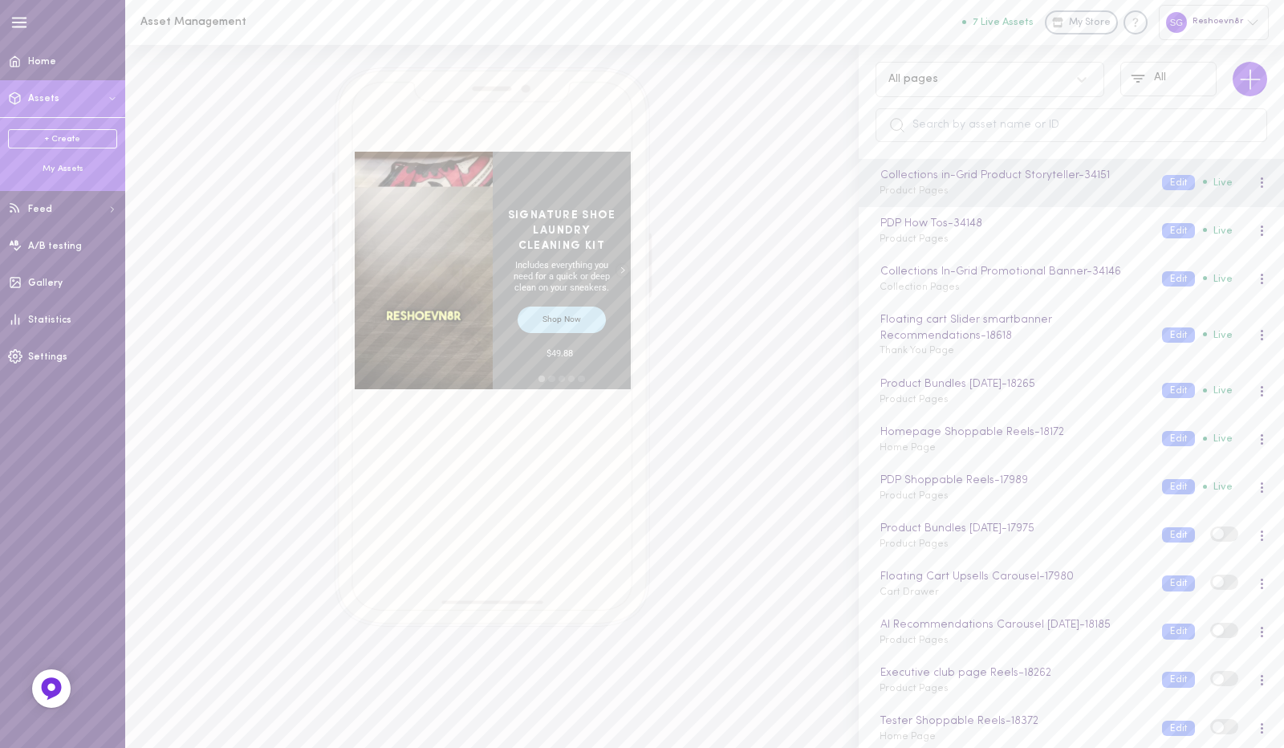
click at [53, 170] on div "My Assets" at bounding box center [62, 169] width 109 height 12
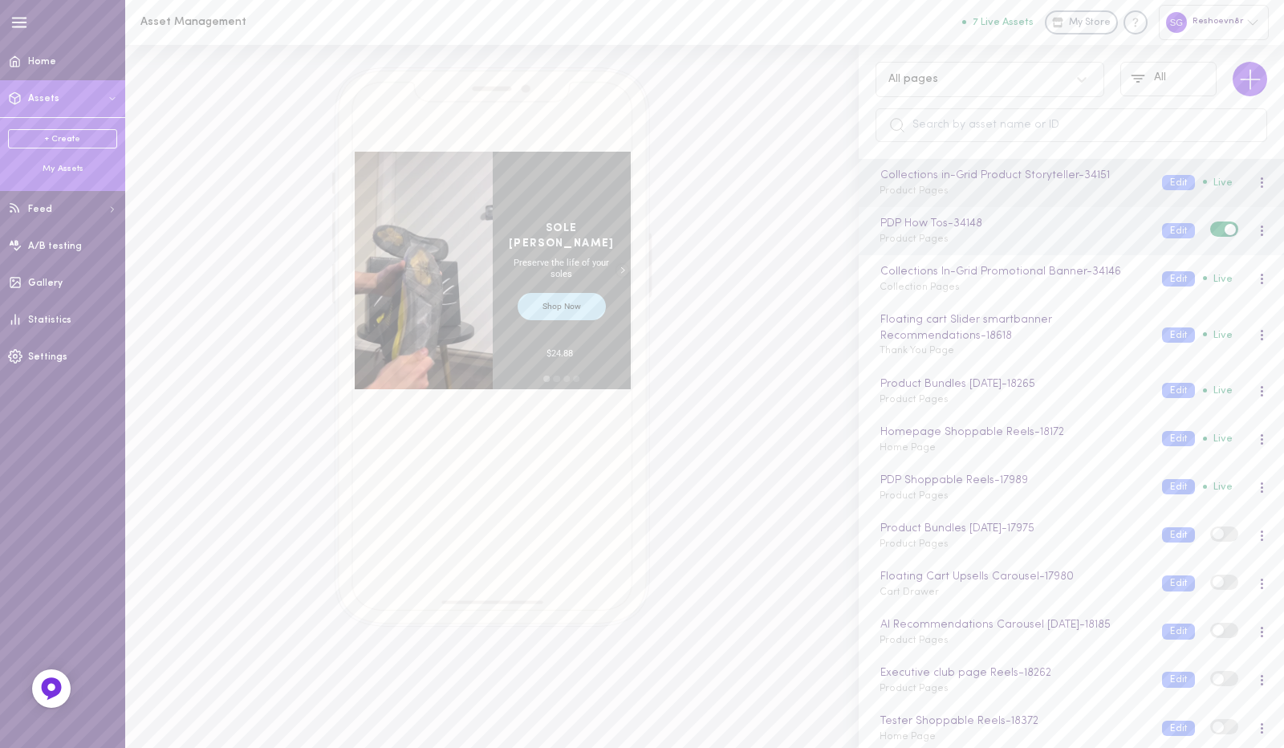
click at [1260, 229] on div at bounding box center [1262, 231] width 4 height 12
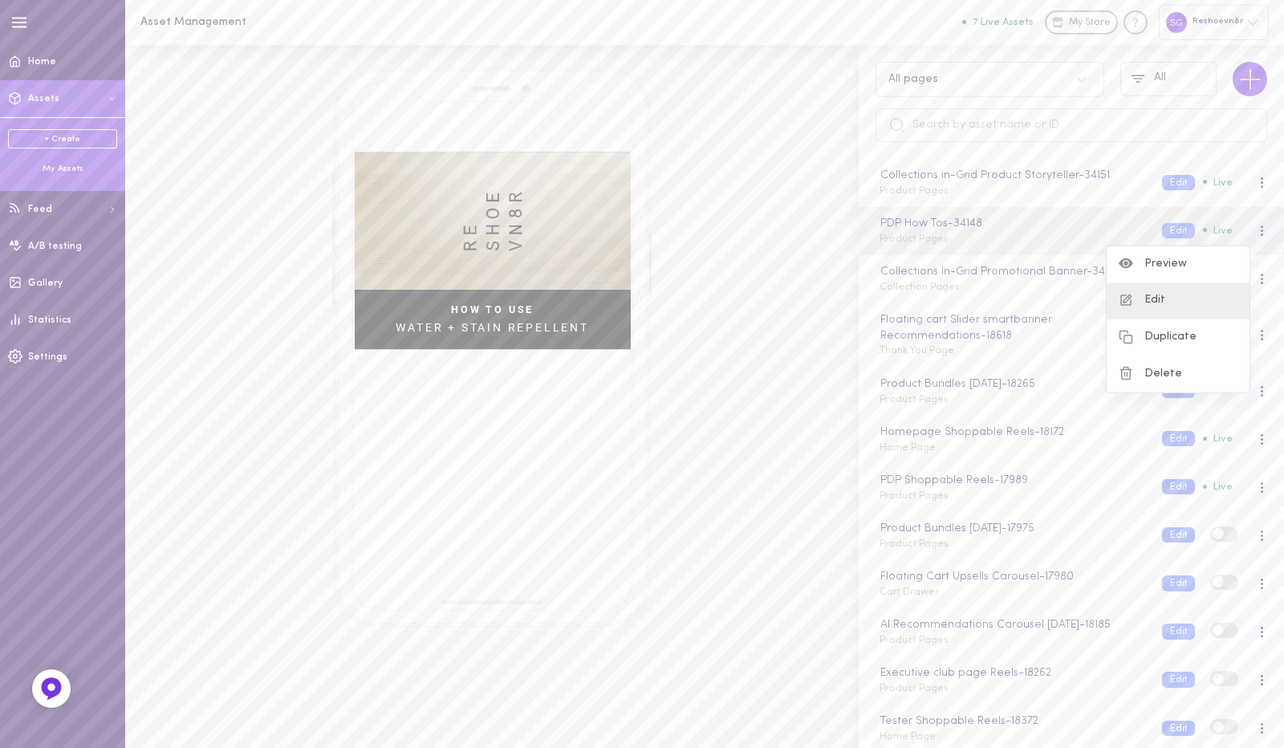
click at [1138, 301] on div "Edit" at bounding box center [1178, 300] width 143 height 37
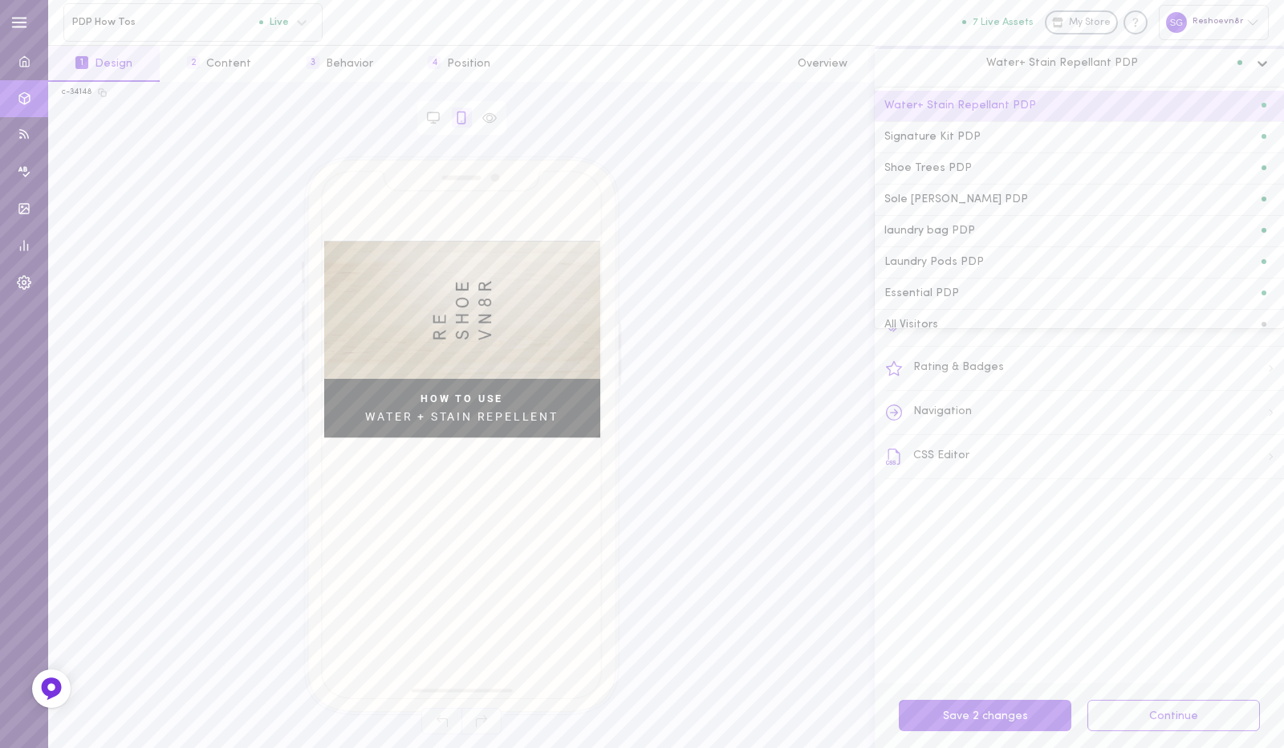
click at [1261, 63] on icon at bounding box center [1262, 63] width 16 height 16
click at [1168, 138] on div "Signature Kit PDP" at bounding box center [1079, 137] width 390 height 11
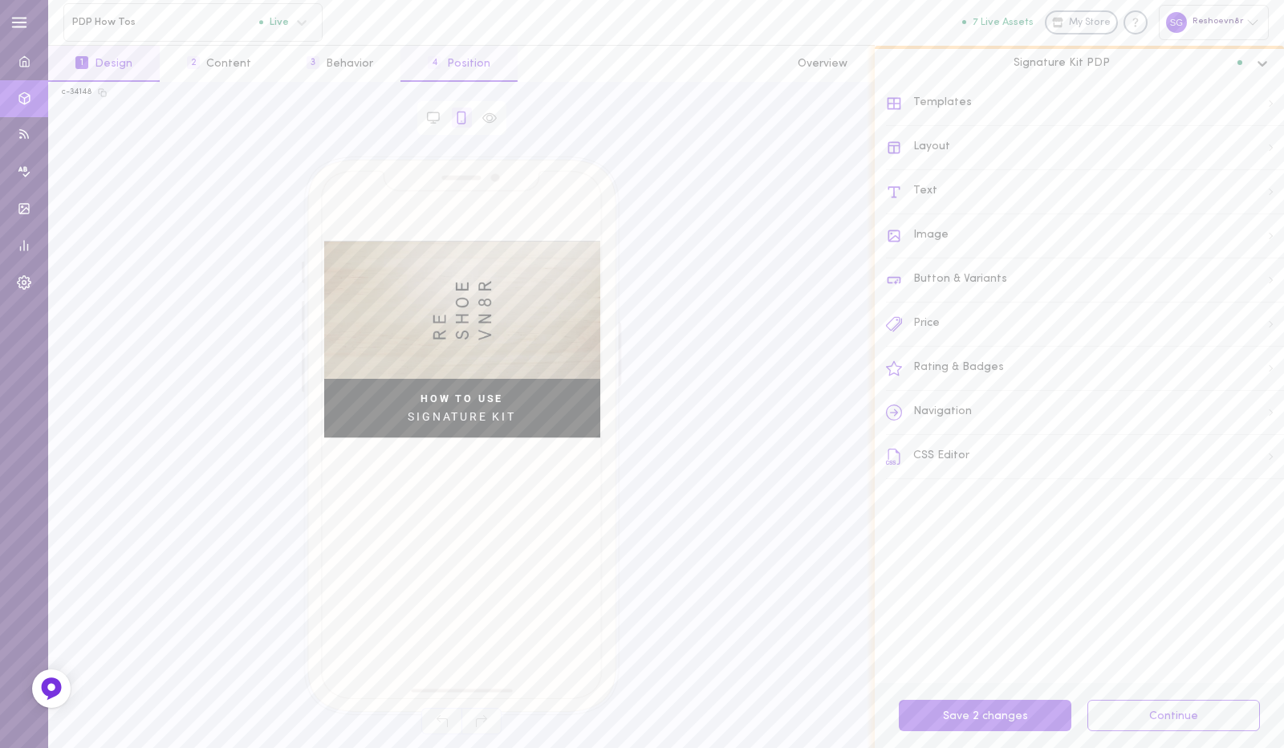
click at [465, 53] on button "4 Position" at bounding box center [458, 64] width 117 height 36
